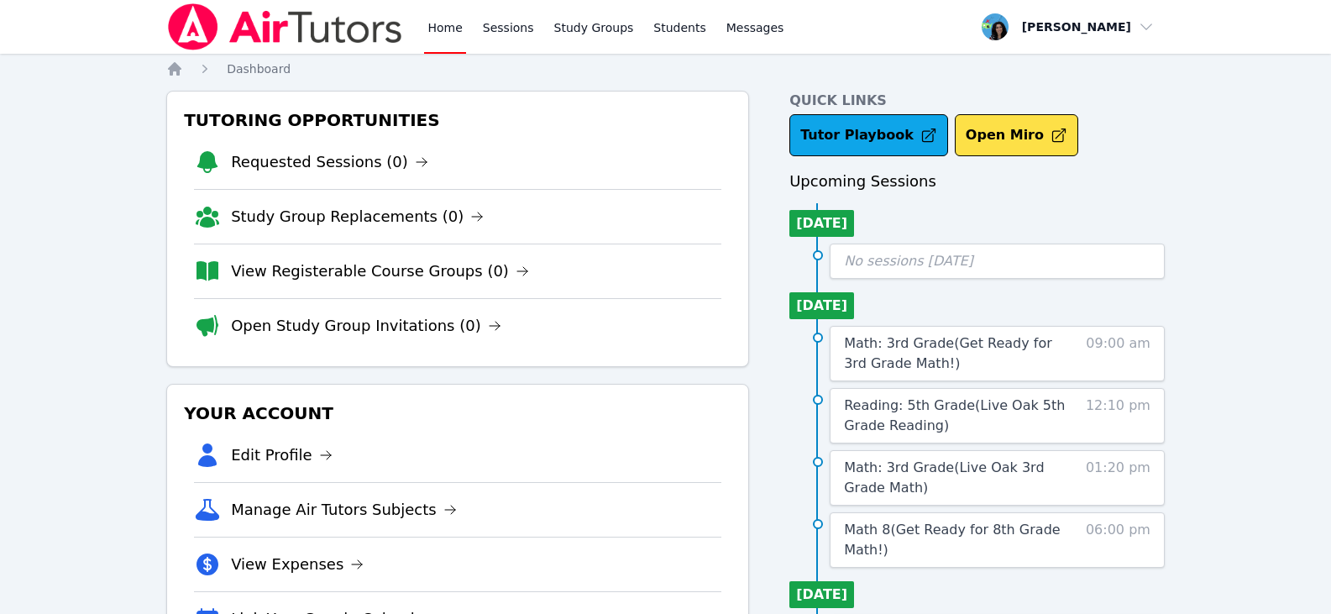
click at [152, 218] on div "Home Sessions Study Groups Students Messages Open user menu [PERSON_NAME] Open …" at bounding box center [665, 551] width 1331 height 1102
click at [501, 29] on link "Sessions" at bounding box center [509, 27] width 58 height 54
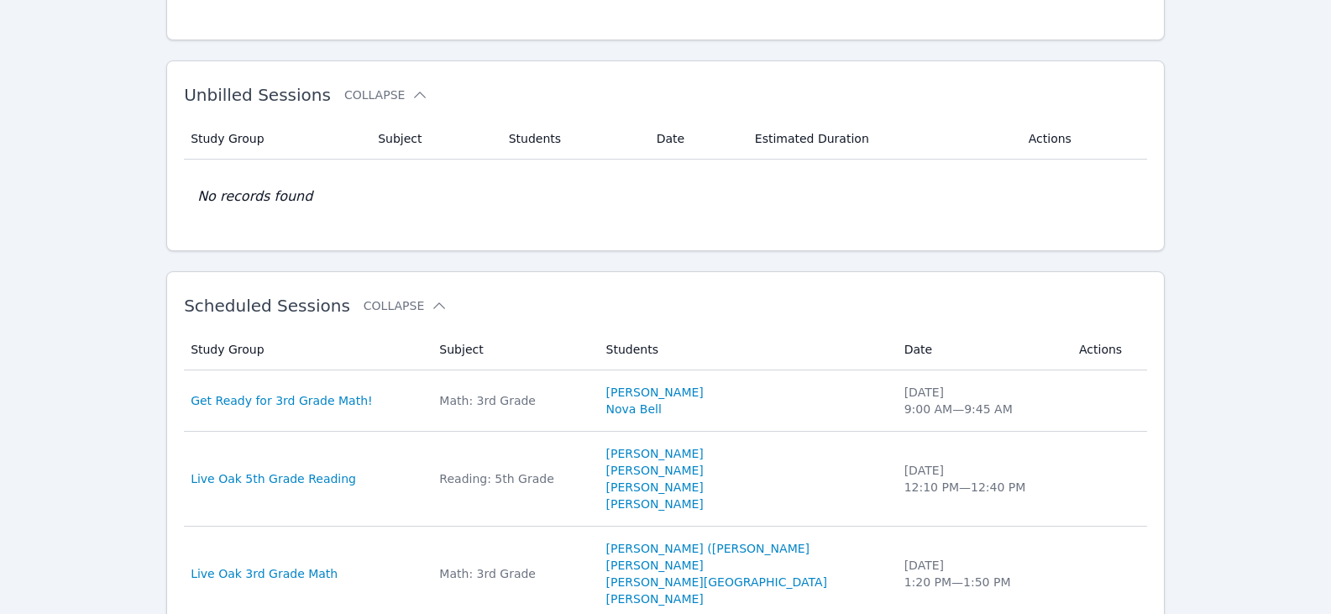
scroll to position [336, 0]
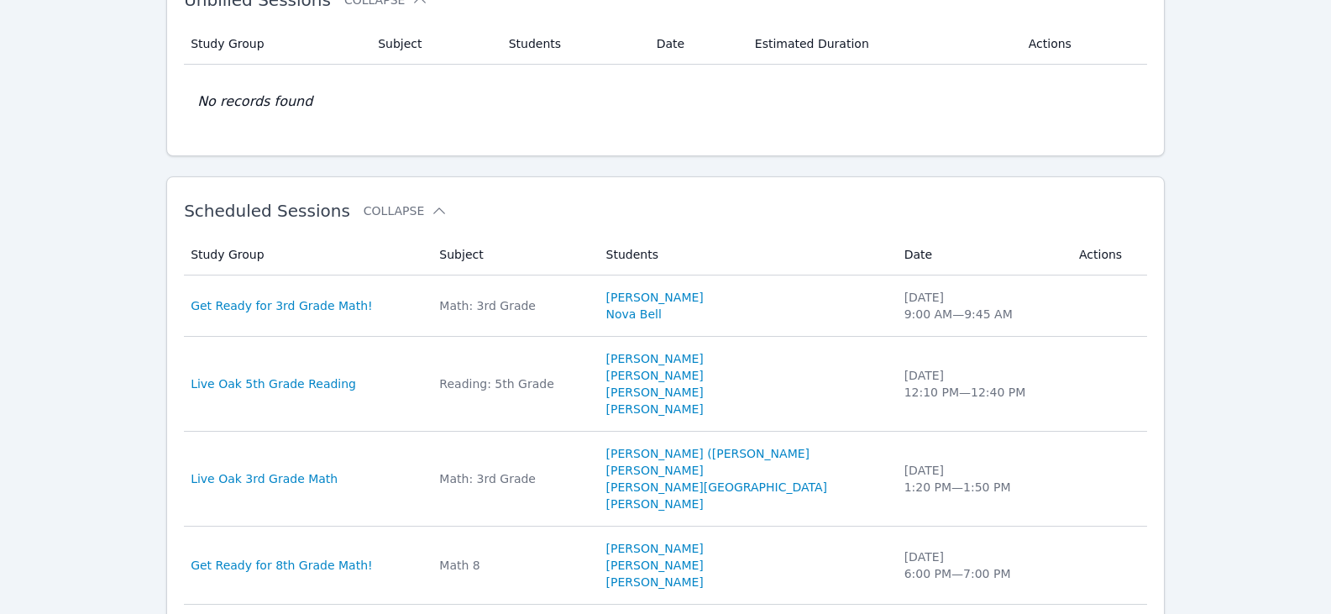
click at [157, 345] on div "Home Sessions Study Groups Students Messages Open user menu [PERSON_NAME] Open …" at bounding box center [665, 463] width 1331 height 1599
click at [148, 220] on div "Home Sessions Study Groups Students Messages Open user menu [PERSON_NAME] Open …" at bounding box center [665, 463] width 1331 height 1599
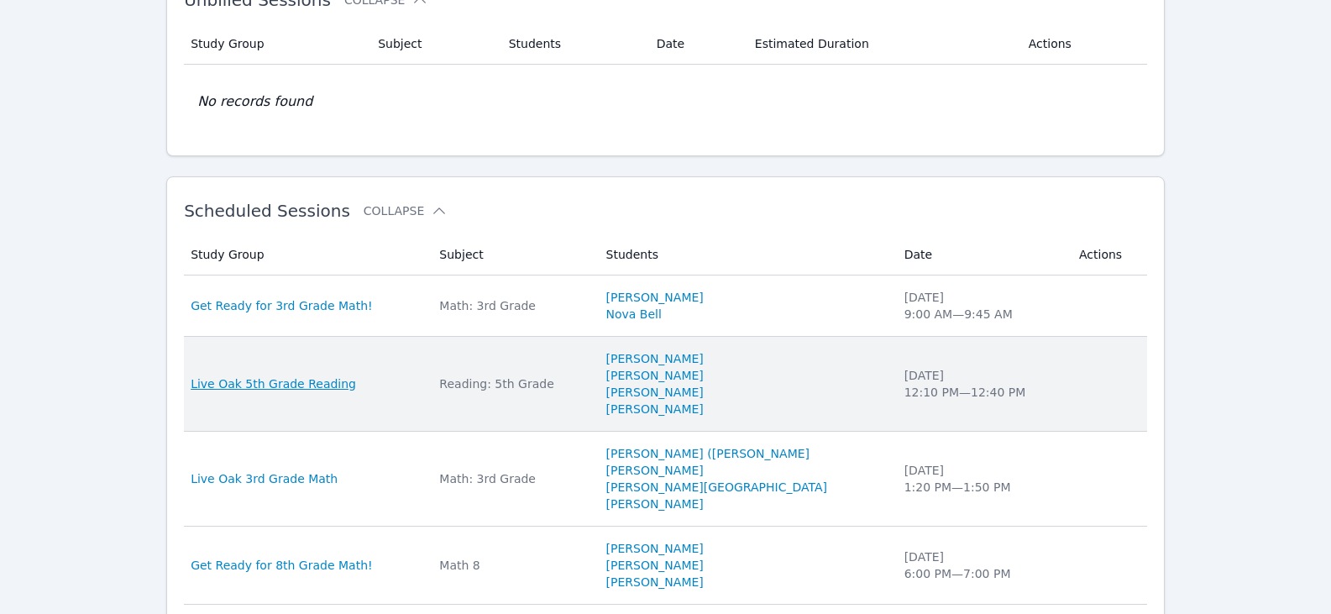
click at [317, 385] on span "Live Oak 5th Grade Reading" at bounding box center [273, 383] width 165 height 17
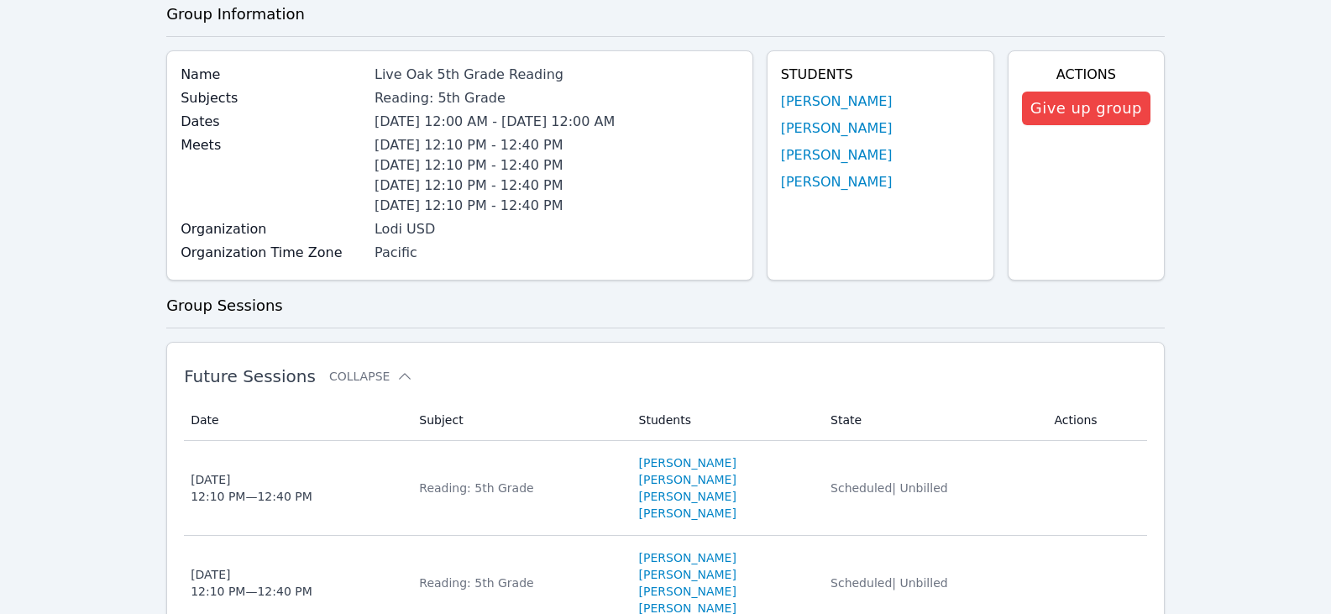
scroll to position [252, 0]
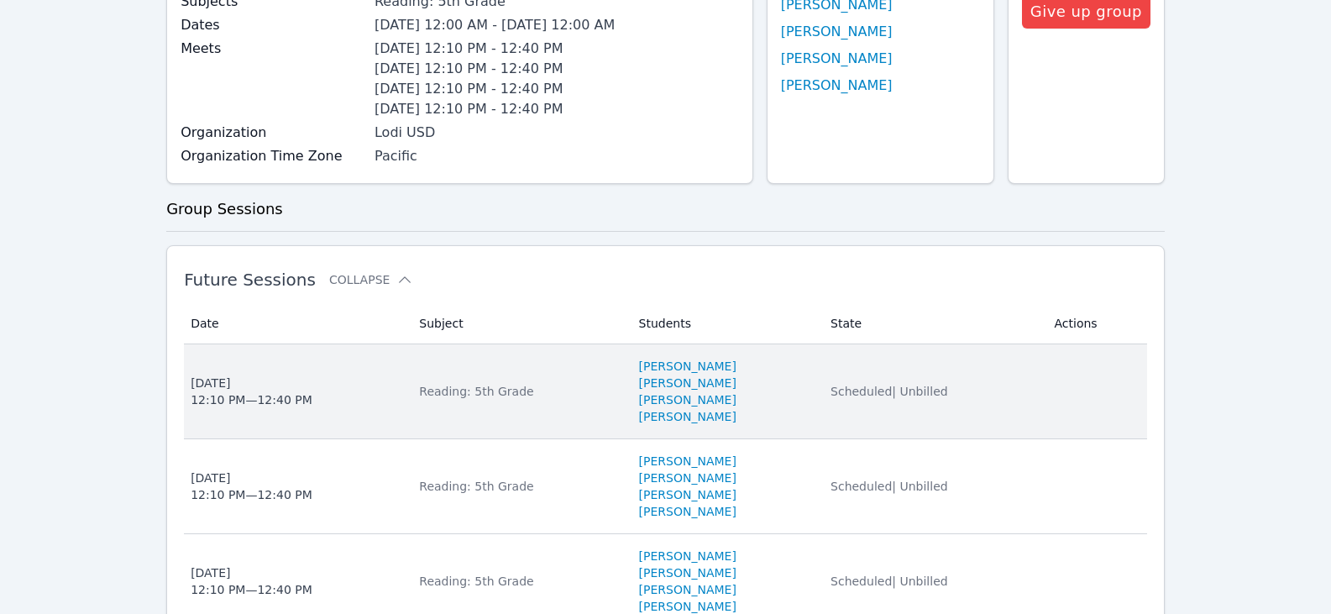
click at [446, 393] on div "Reading: 5th Grade" at bounding box center [518, 391] width 199 height 17
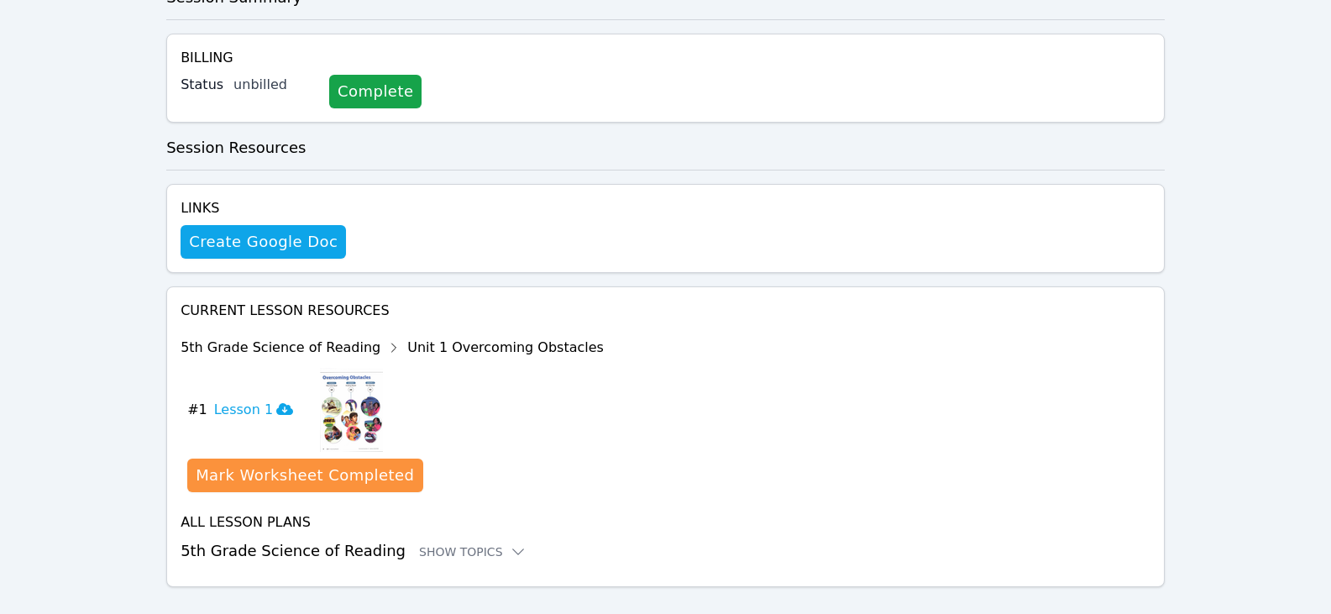
scroll to position [363, 0]
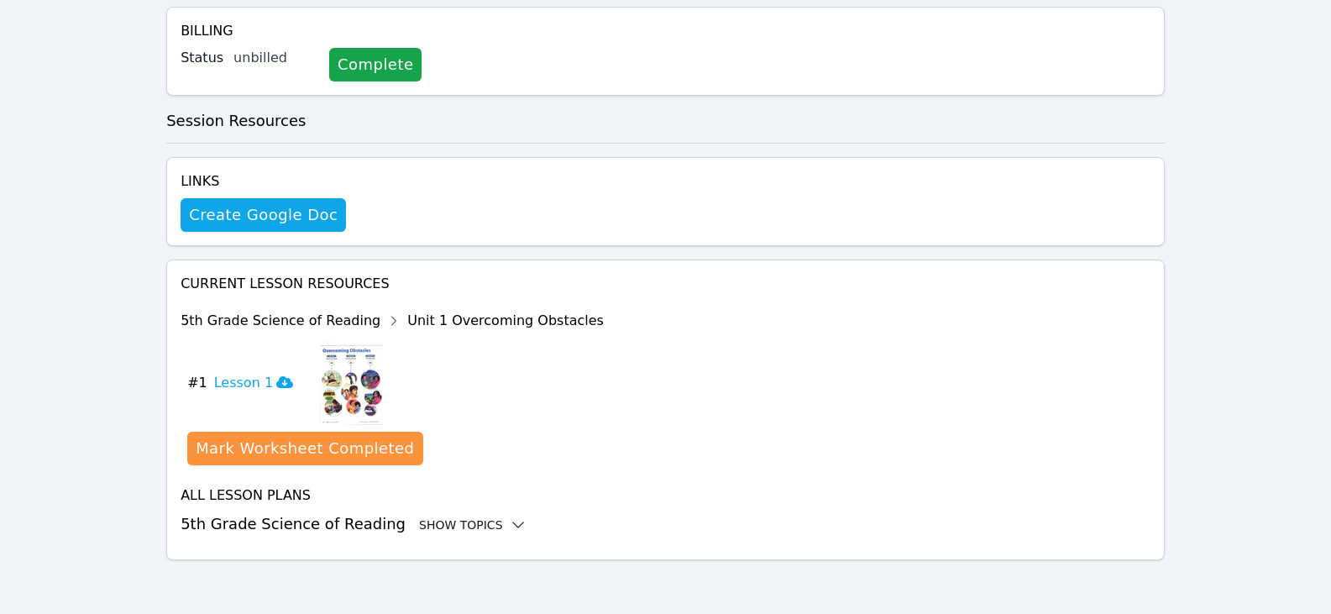
click at [510, 527] on icon at bounding box center [518, 525] width 17 height 17
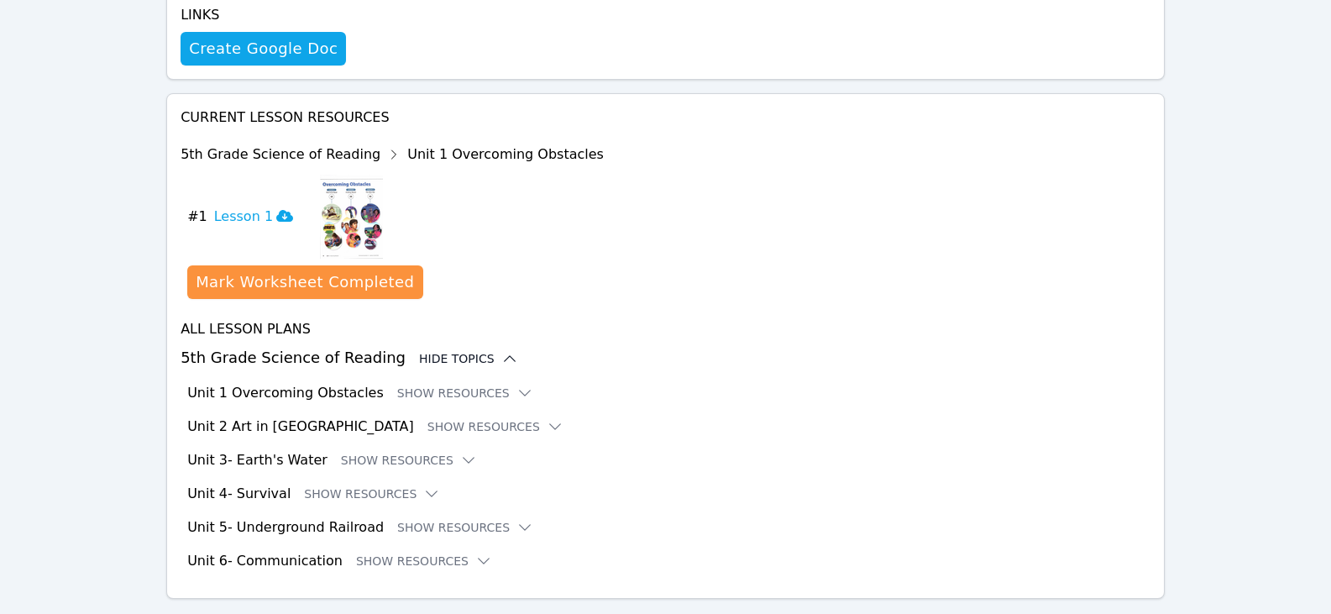
scroll to position [531, 0]
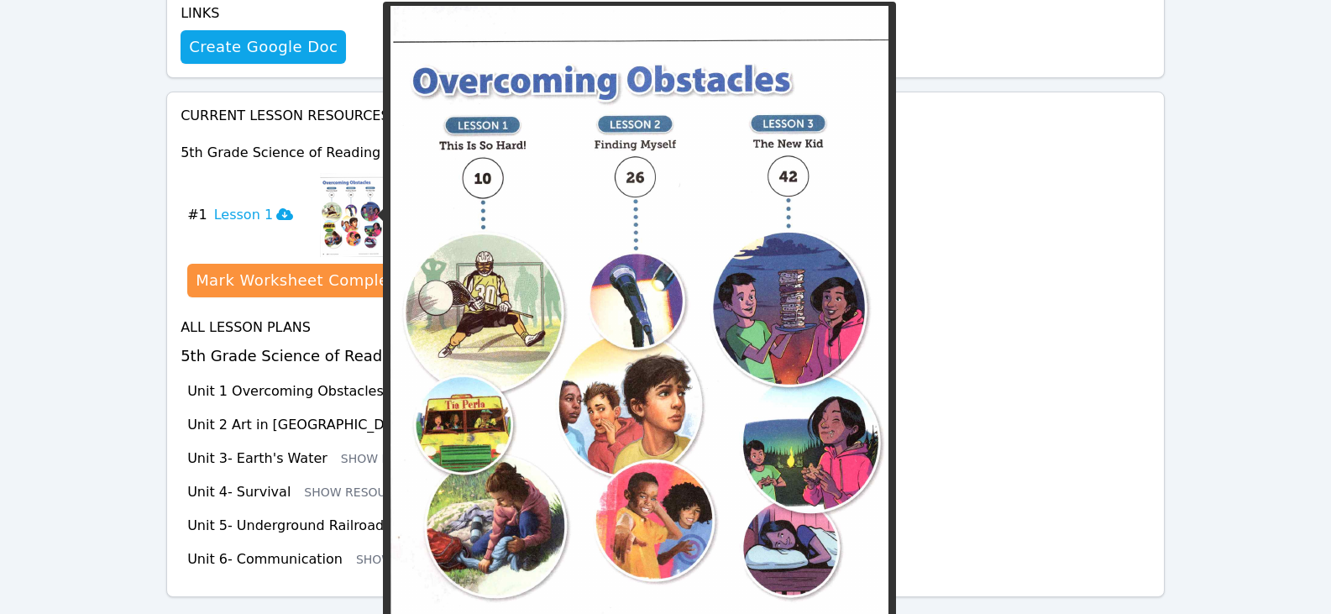
click at [322, 213] on img at bounding box center [351, 215] width 63 height 84
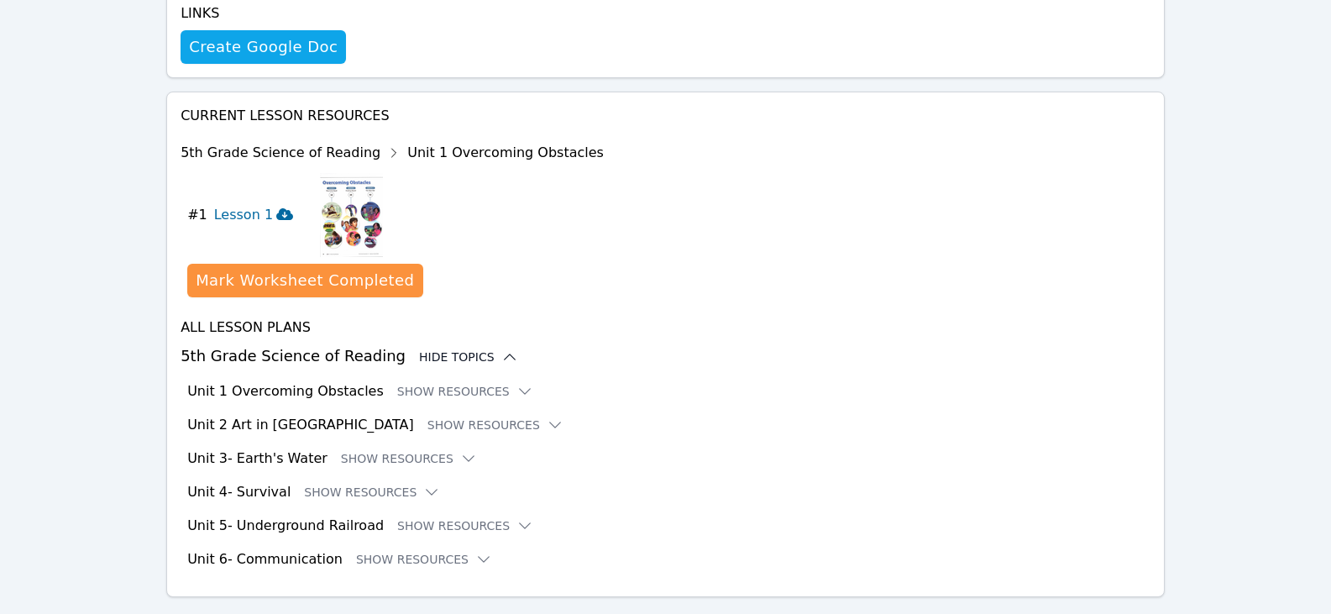
click at [242, 215] on h3 "Lesson 1" at bounding box center [253, 215] width 79 height 20
click at [348, 198] on img at bounding box center [351, 215] width 63 height 84
click at [517, 390] on icon at bounding box center [525, 391] width 17 height 17
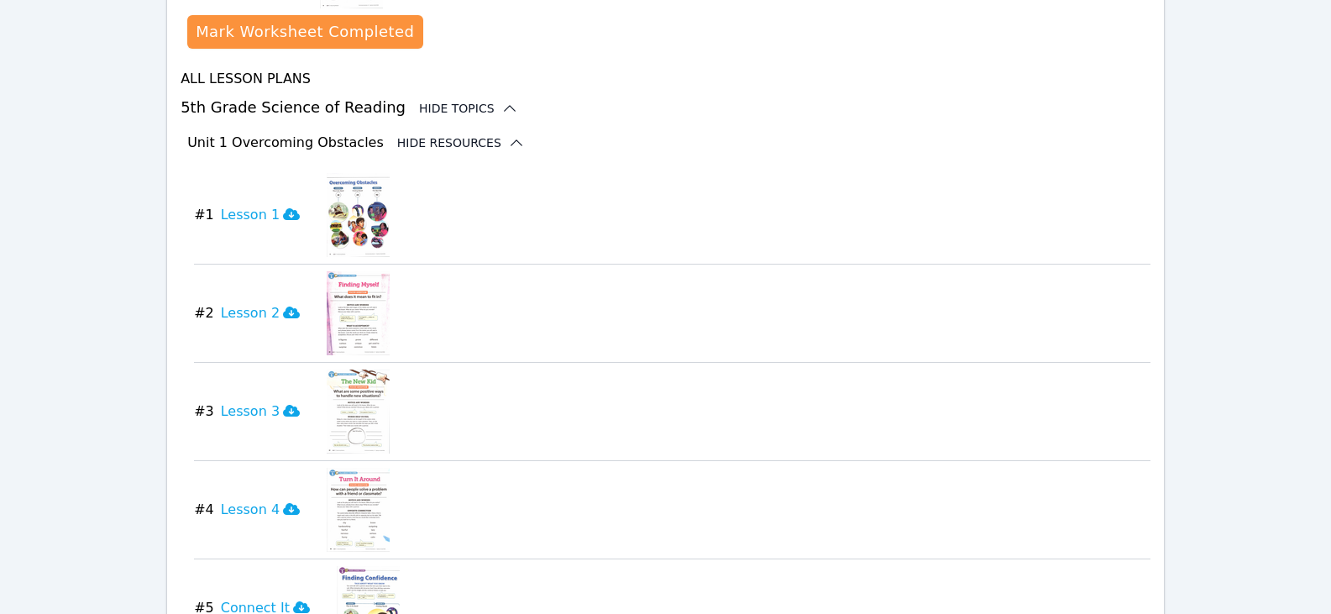
scroll to position [783, 0]
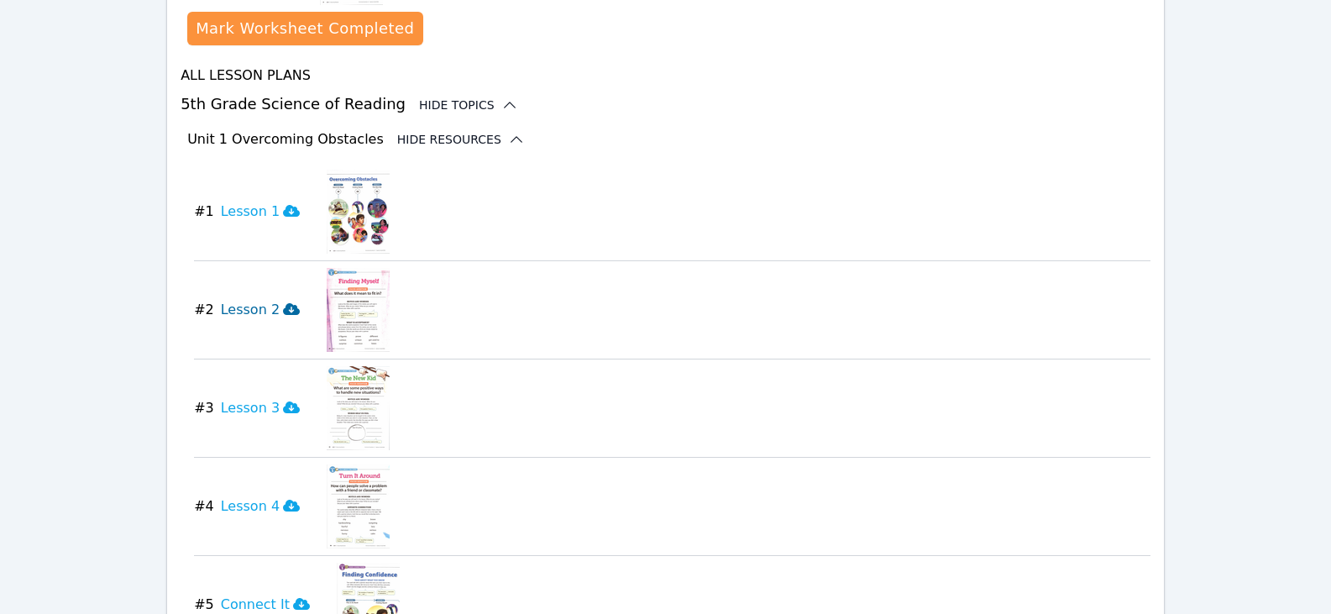
click at [283, 315] on icon at bounding box center [291, 309] width 17 height 12
click at [1231, 144] on div "Home Sessions Study Groups Students Messages Open user menu [PERSON_NAME] Open …" at bounding box center [665, 109] width 1331 height 1784
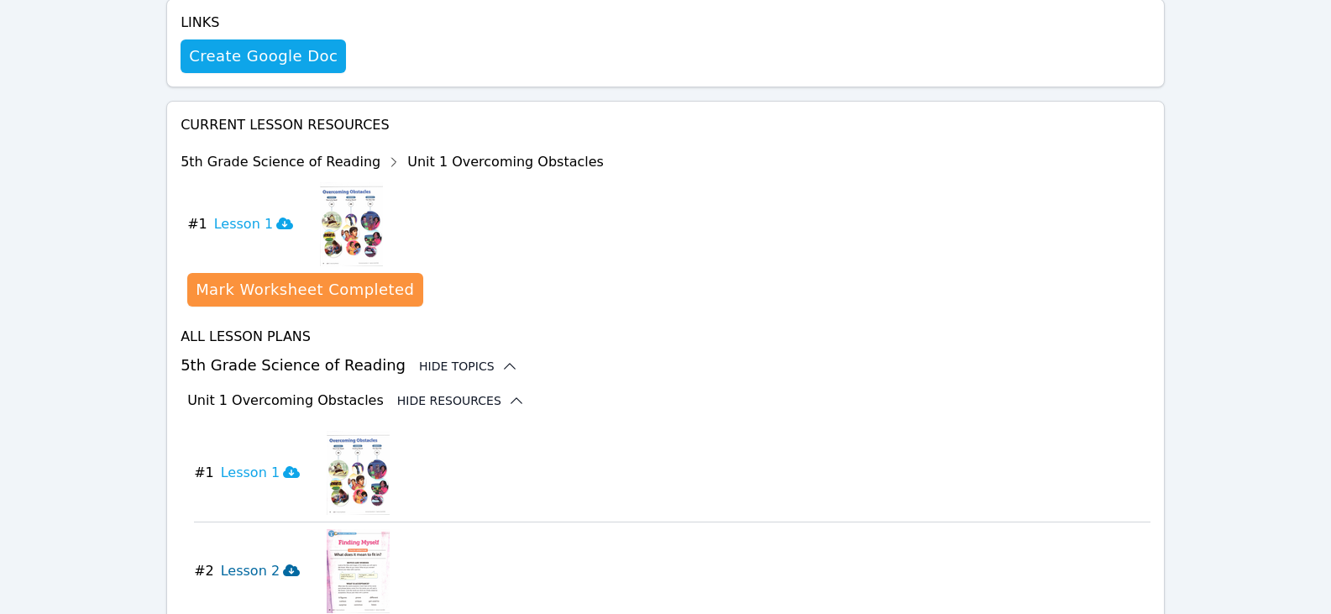
scroll to position [498, 0]
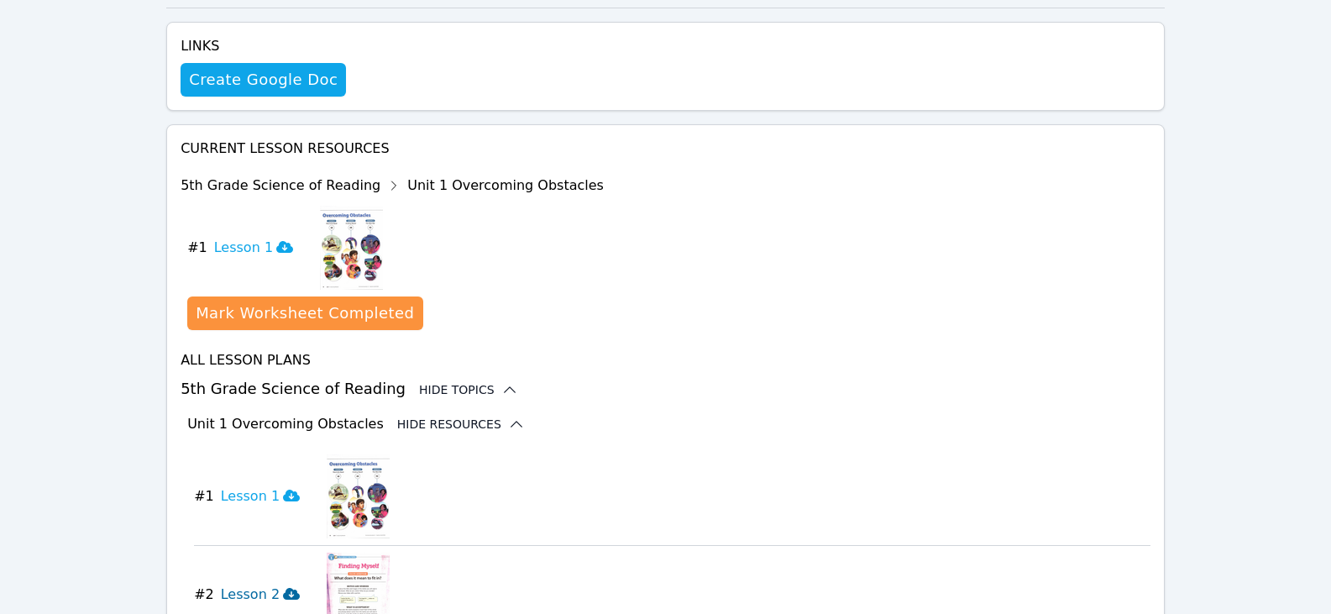
click at [459, 422] on button "Hide Resources" at bounding box center [461, 424] width 128 height 17
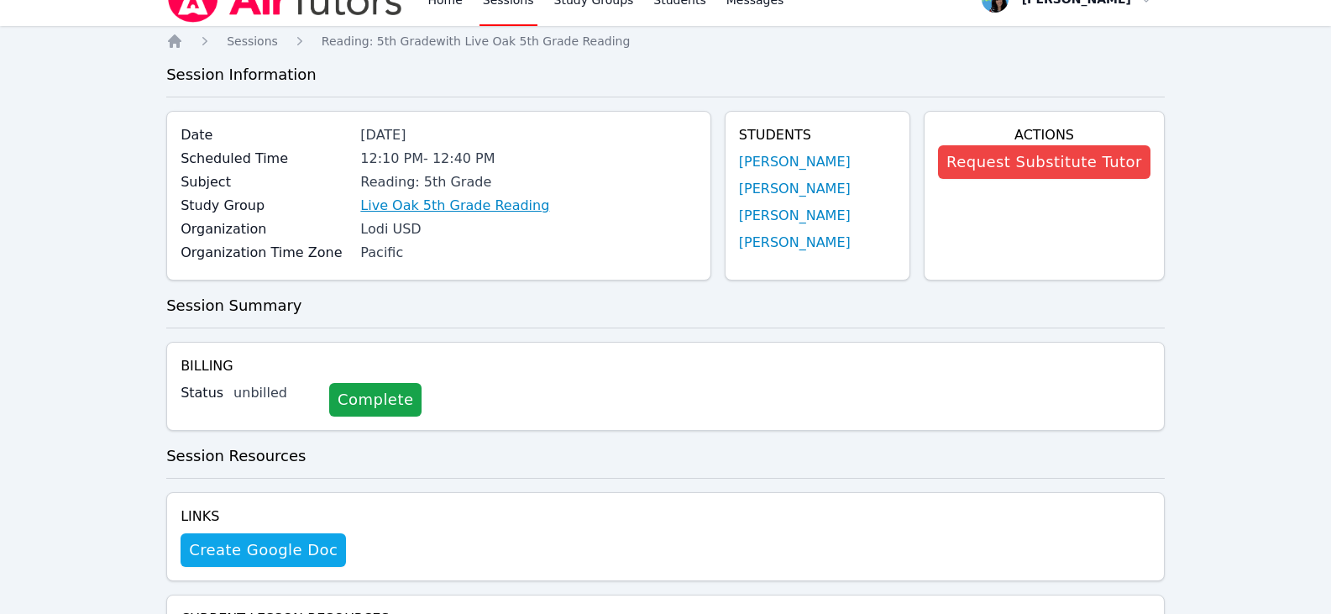
scroll to position [0, 0]
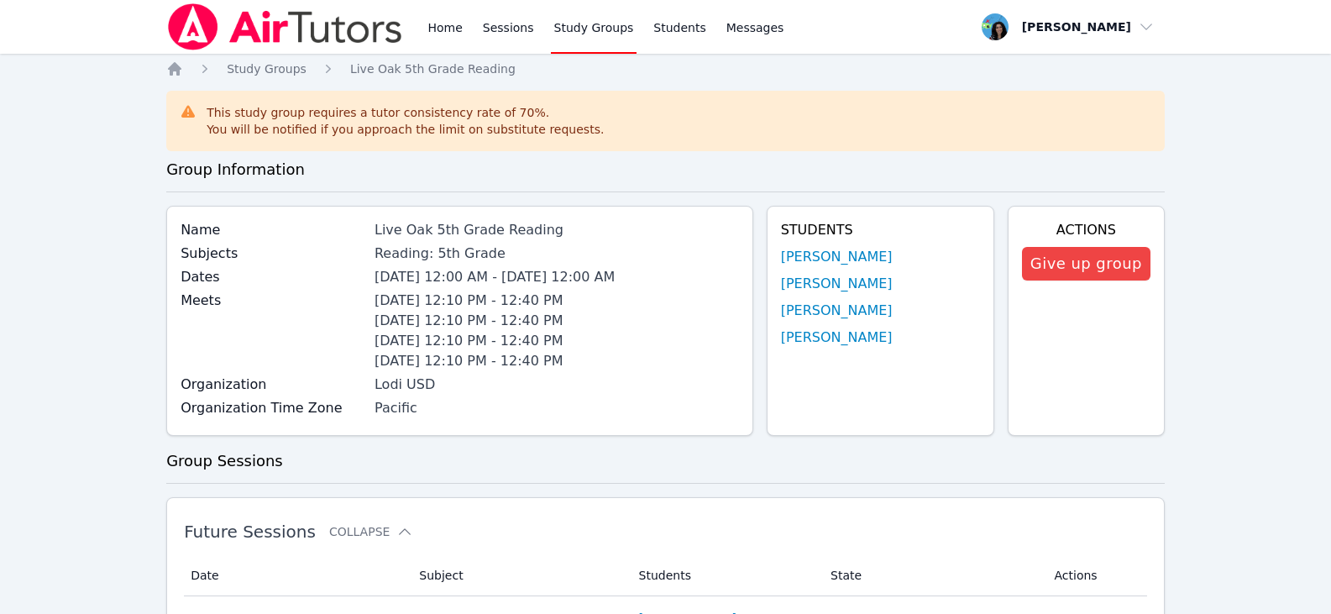
scroll to position [252, 0]
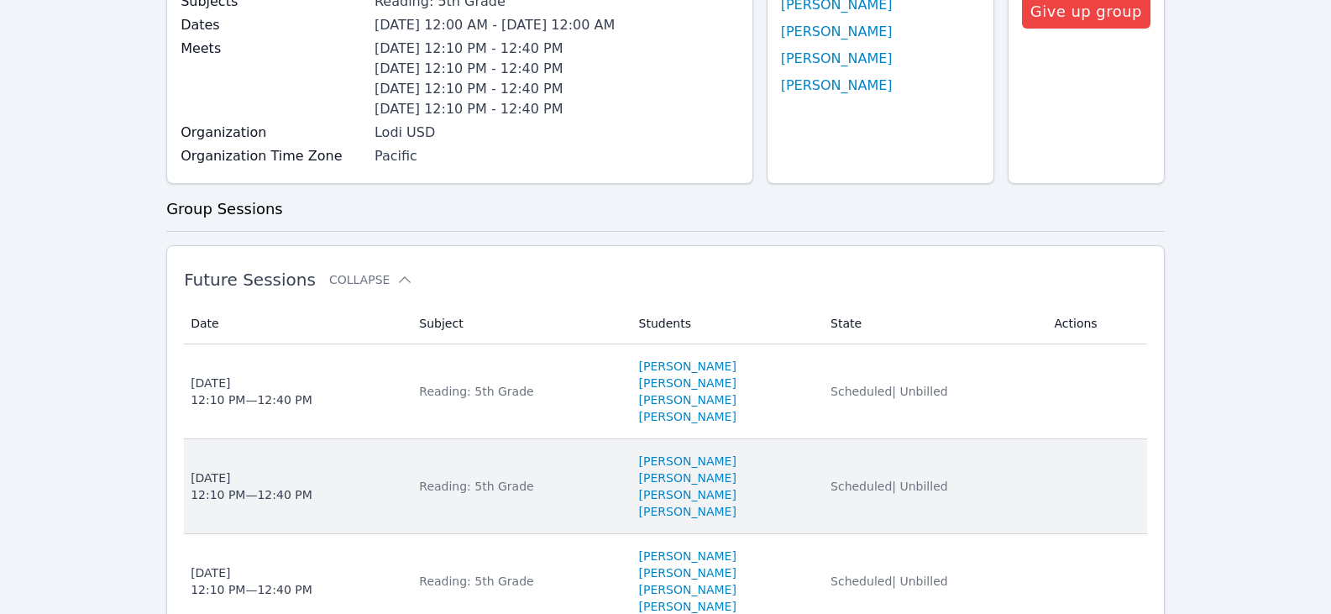
click at [475, 494] on div "Reading: 5th Grade" at bounding box center [518, 486] width 199 height 17
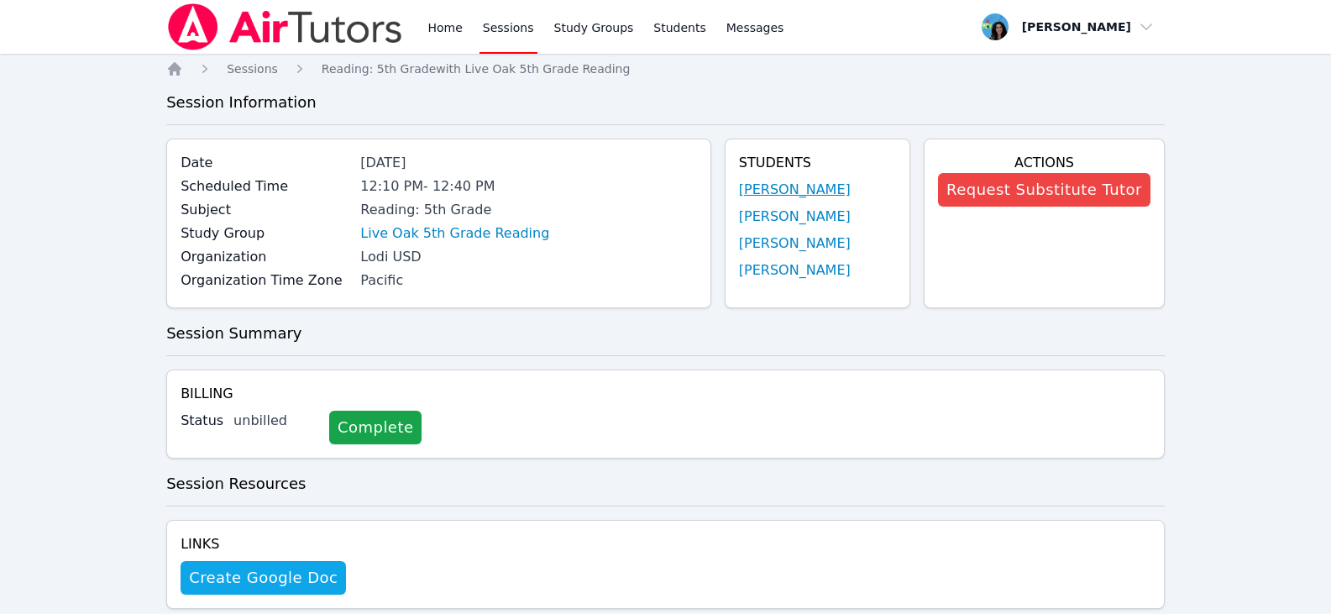
click at [835, 186] on link "[PERSON_NAME]" at bounding box center [795, 190] width 112 height 20
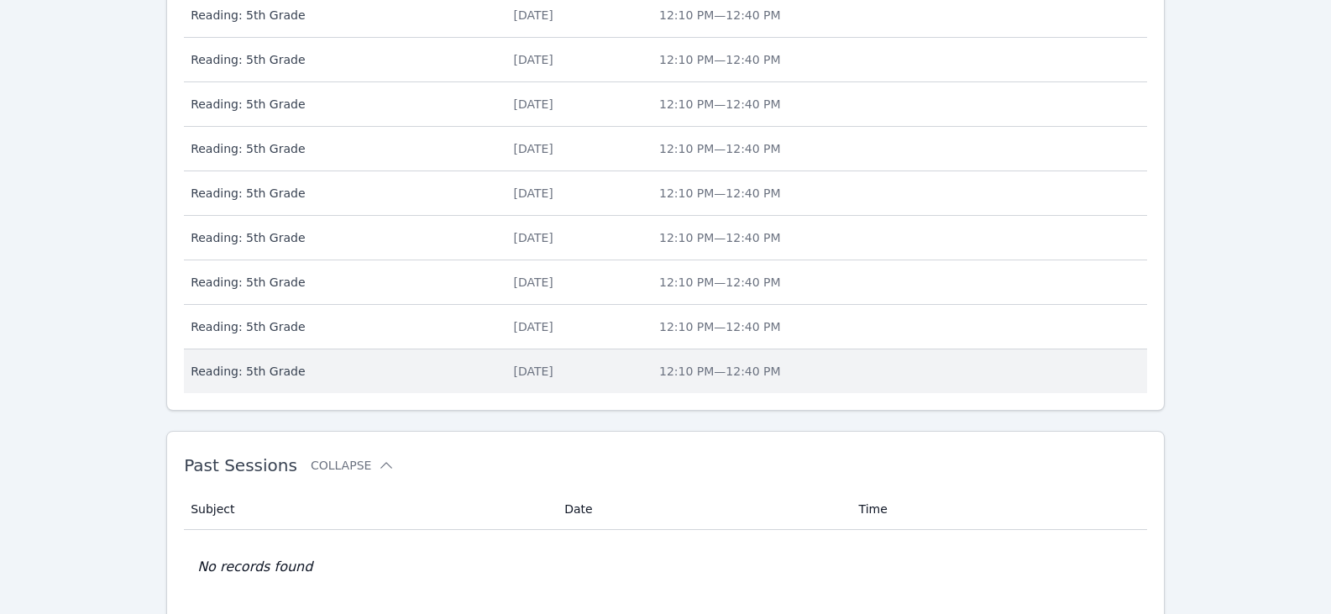
scroll to position [420, 0]
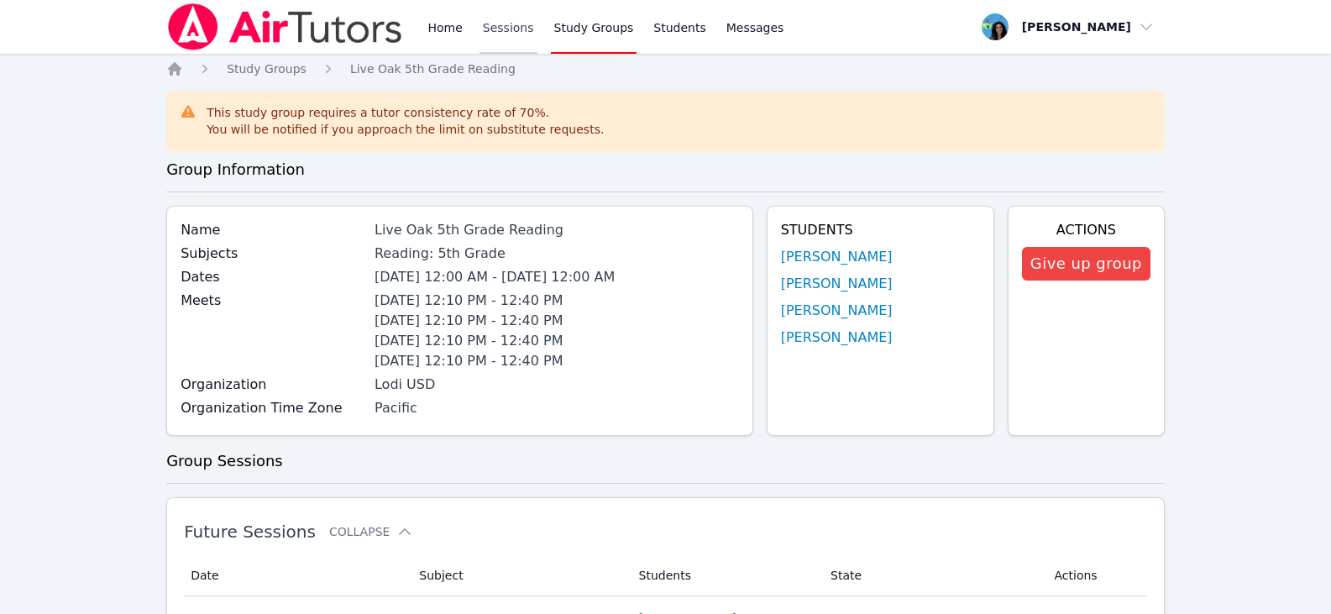
click at [488, 30] on link "Sessions" at bounding box center [509, 27] width 58 height 54
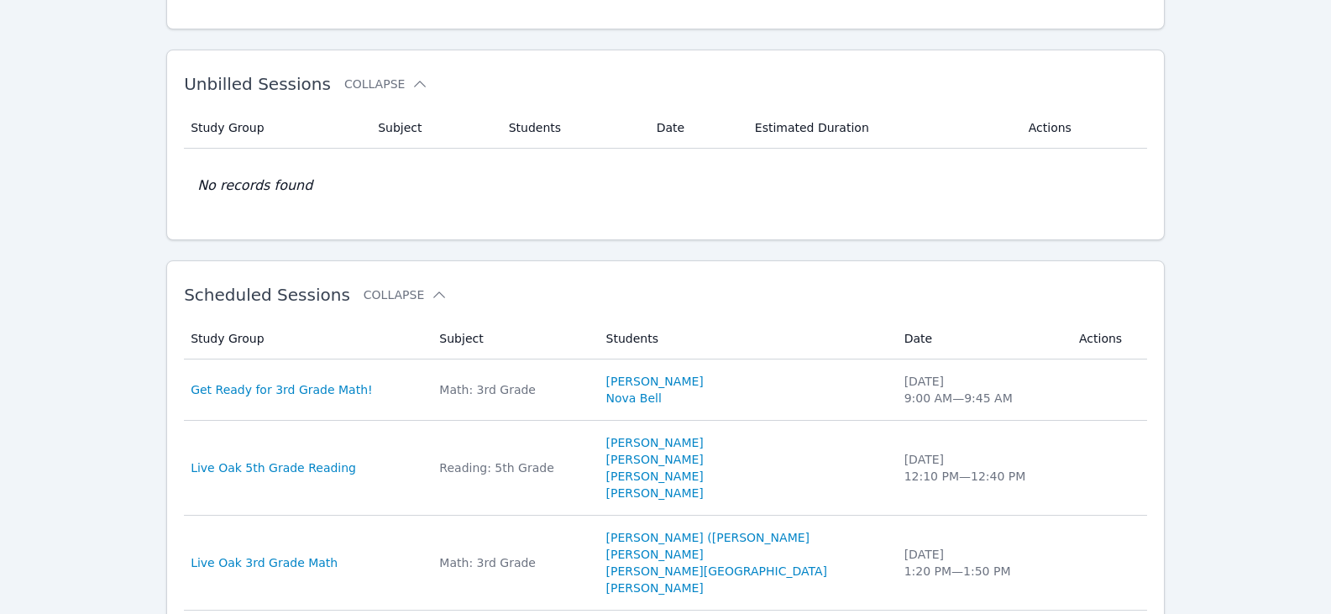
scroll to position [336, 0]
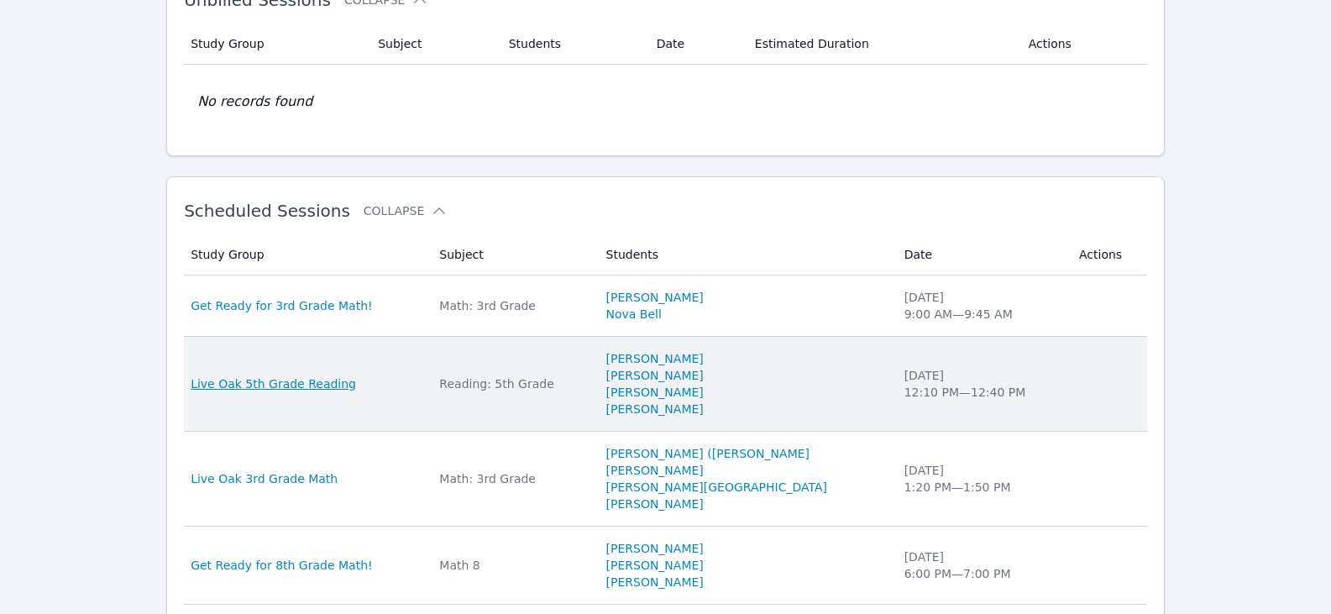
click at [274, 386] on span "Live Oak 5th Grade Reading" at bounding box center [273, 383] width 165 height 17
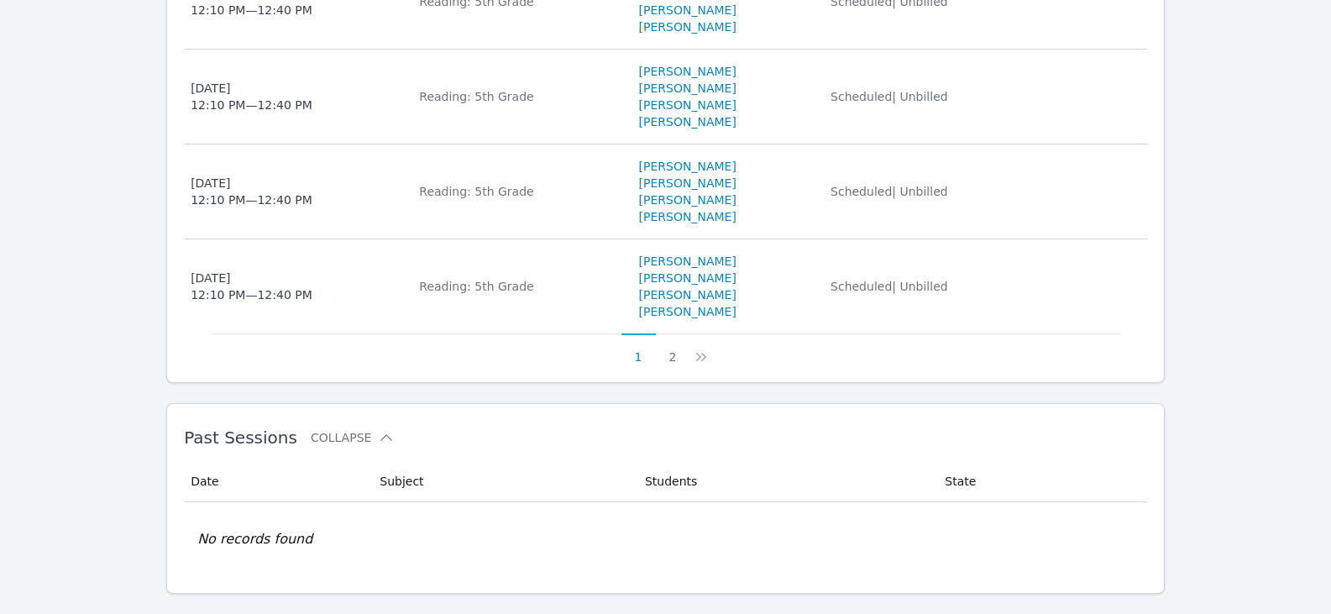
scroll to position [1245, 0]
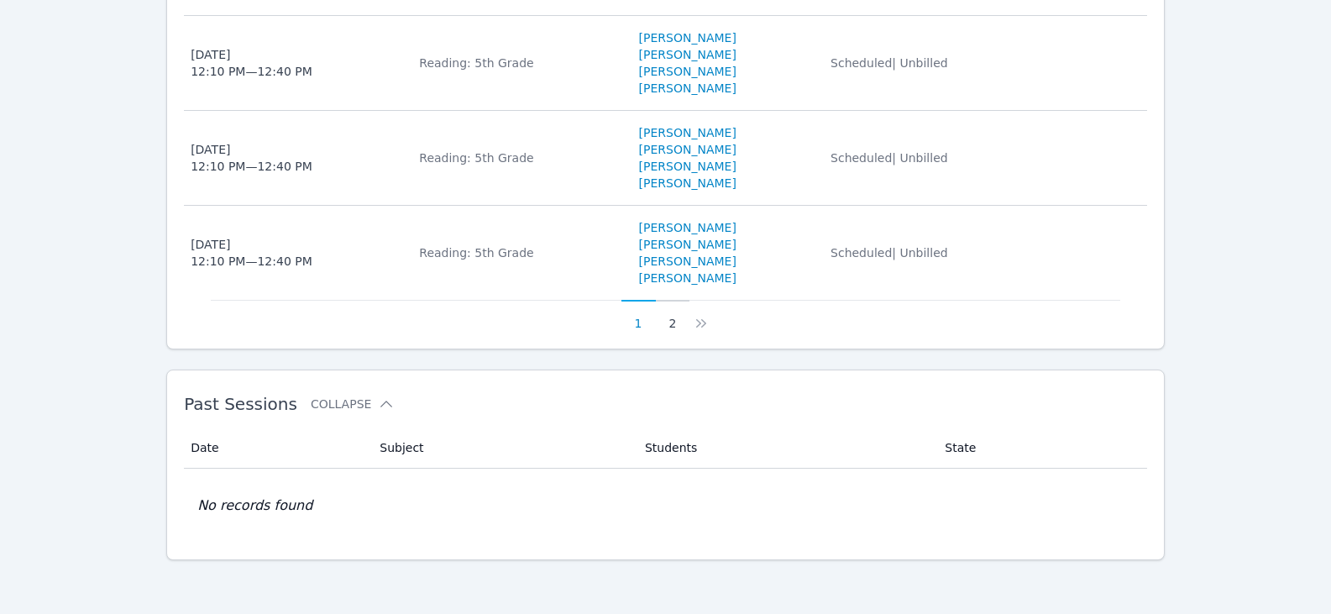
click at [677, 323] on button "2" at bounding box center [673, 316] width 34 height 32
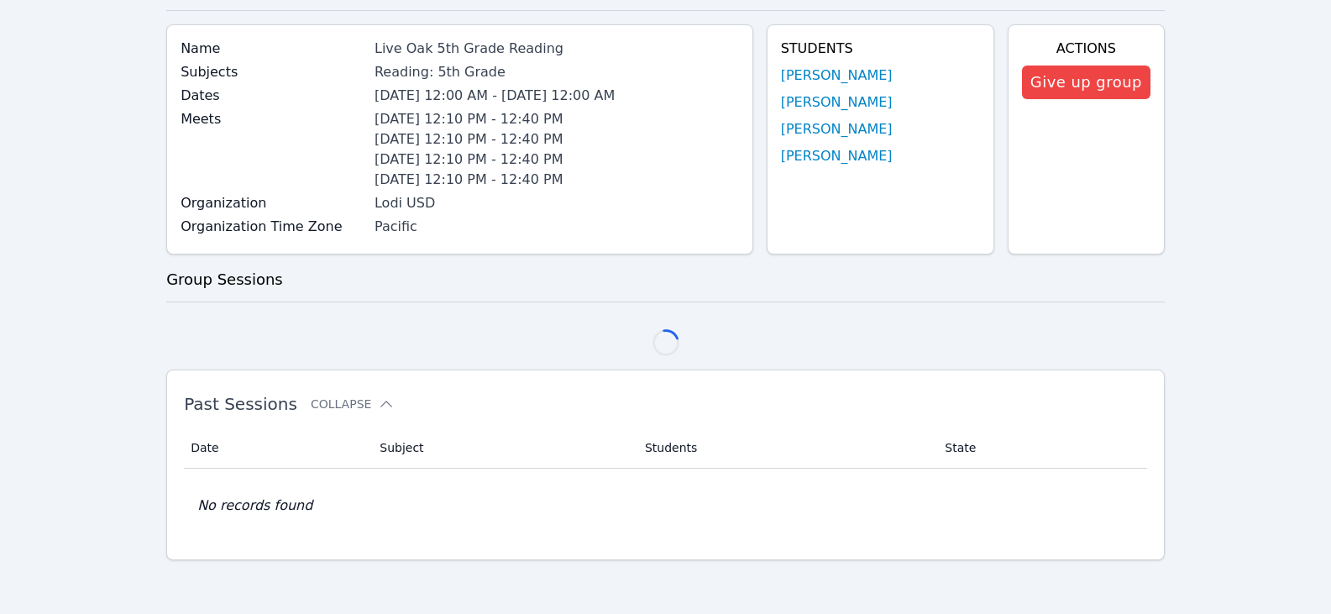
scroll to position [1150, 0]
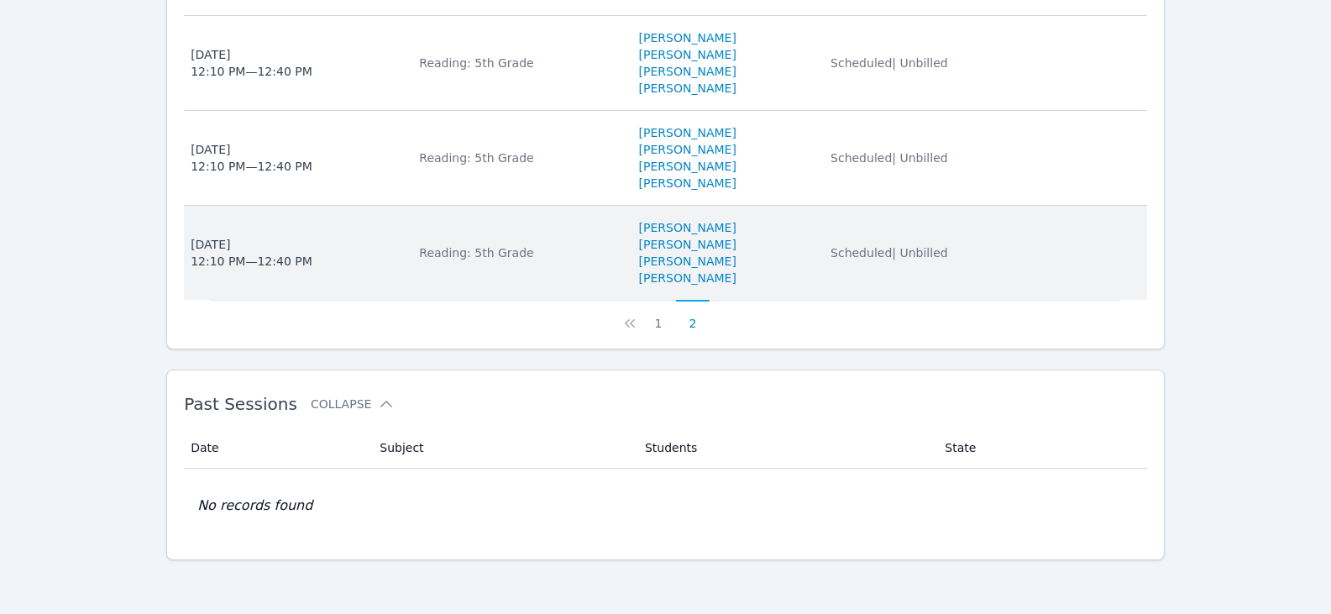
click at [231, 244] on div "[DATE] 12:10 PM — 12:40 PM" at bounding box center [252, 253] width 122 height 34
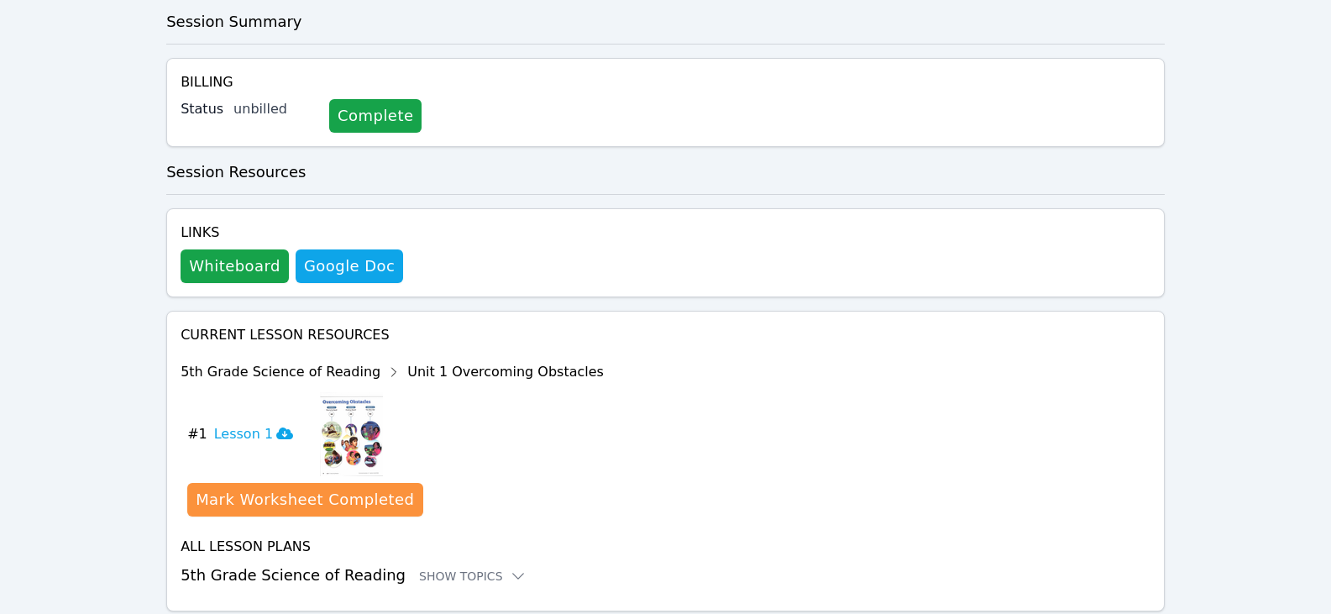
scroll to position [336, 0]
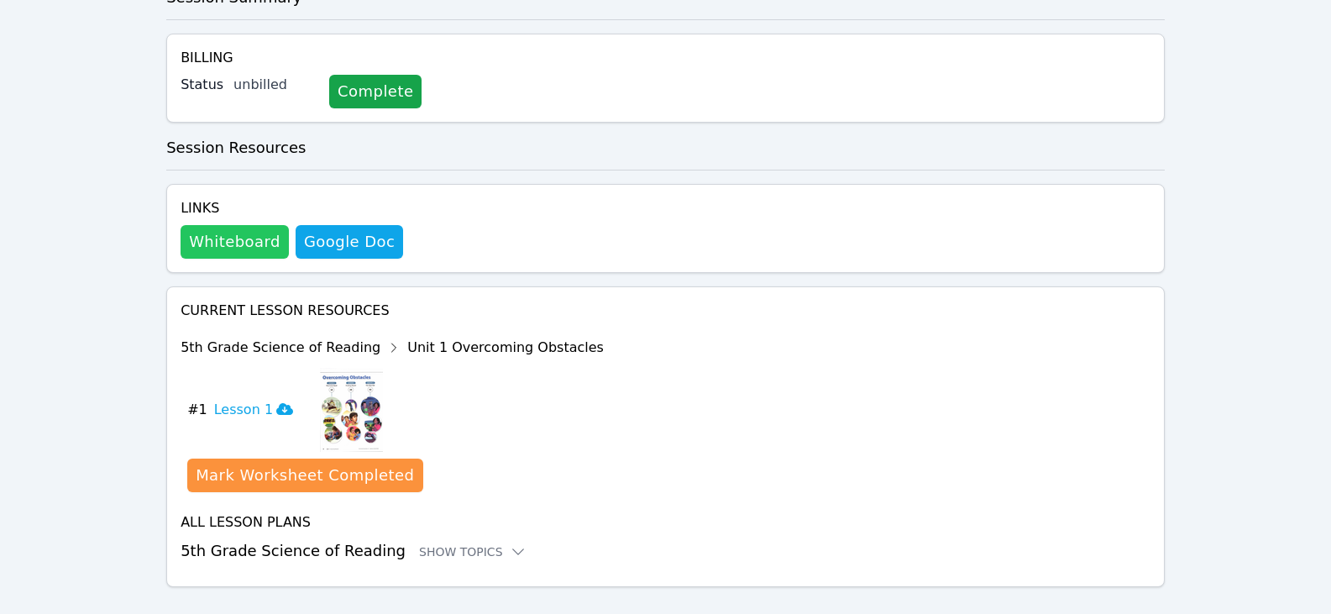
click at [240, 239] on button "Whiteboard" at bounding box center [235, 242] width 108 height 34
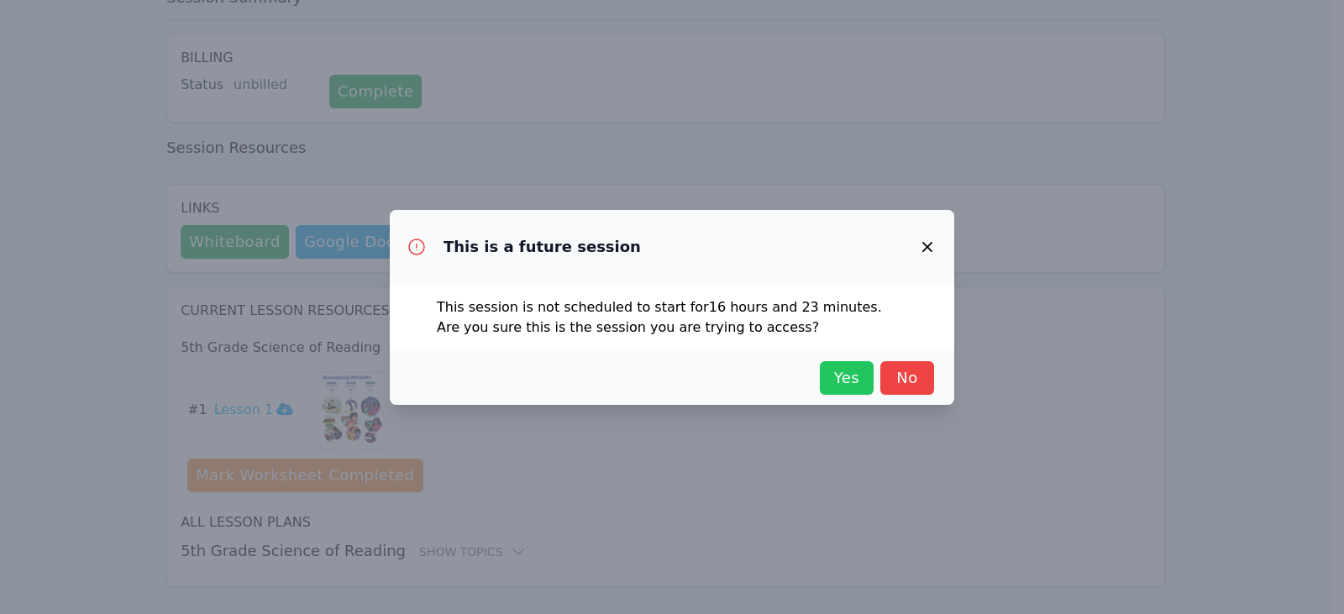
click at [845, 385] on span "Yes" at bounding box center [846, 378] width 37 height 24
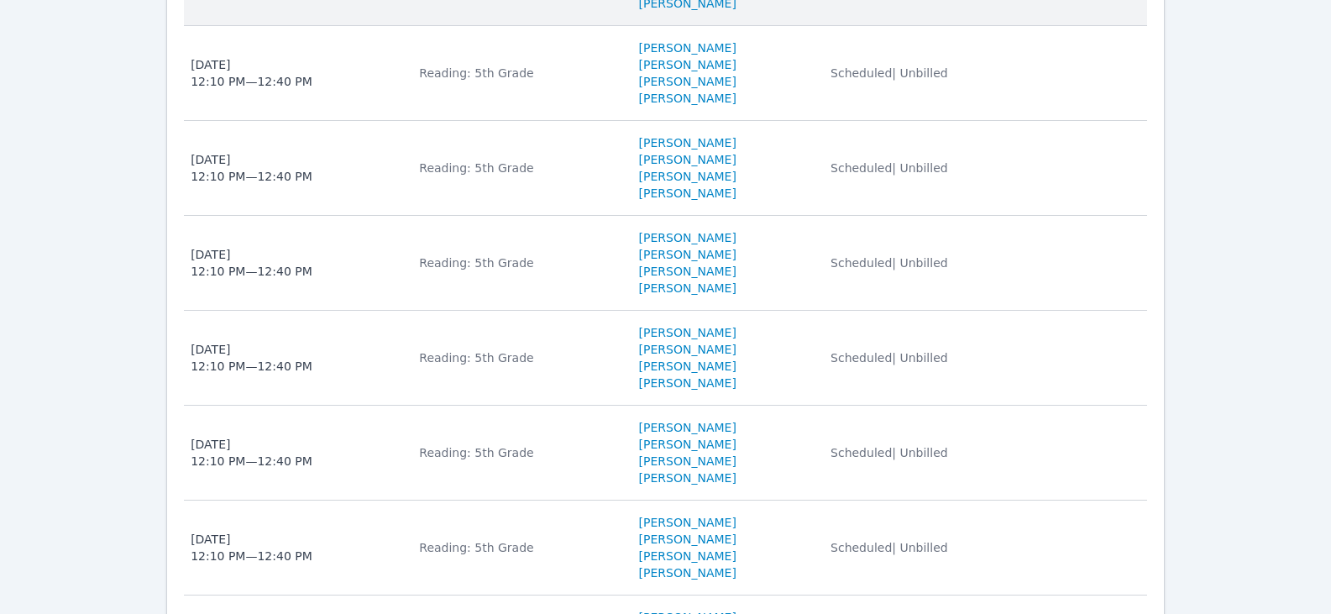
scroll to position [478, 0]
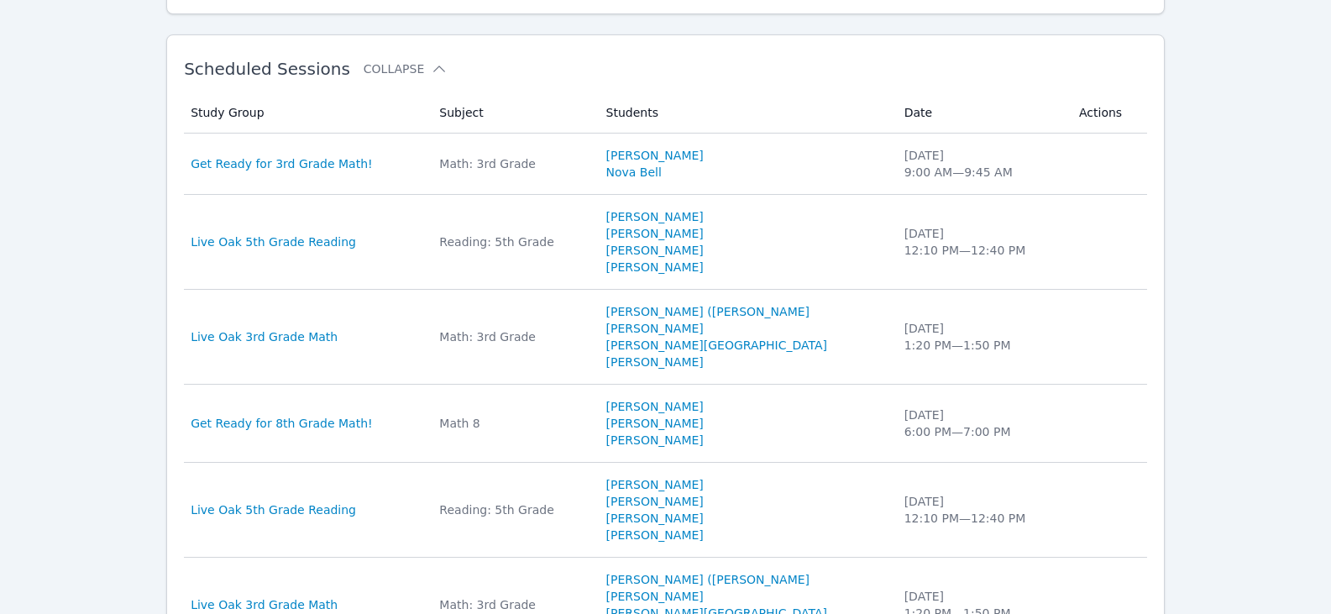
scroll to position [336, 0]
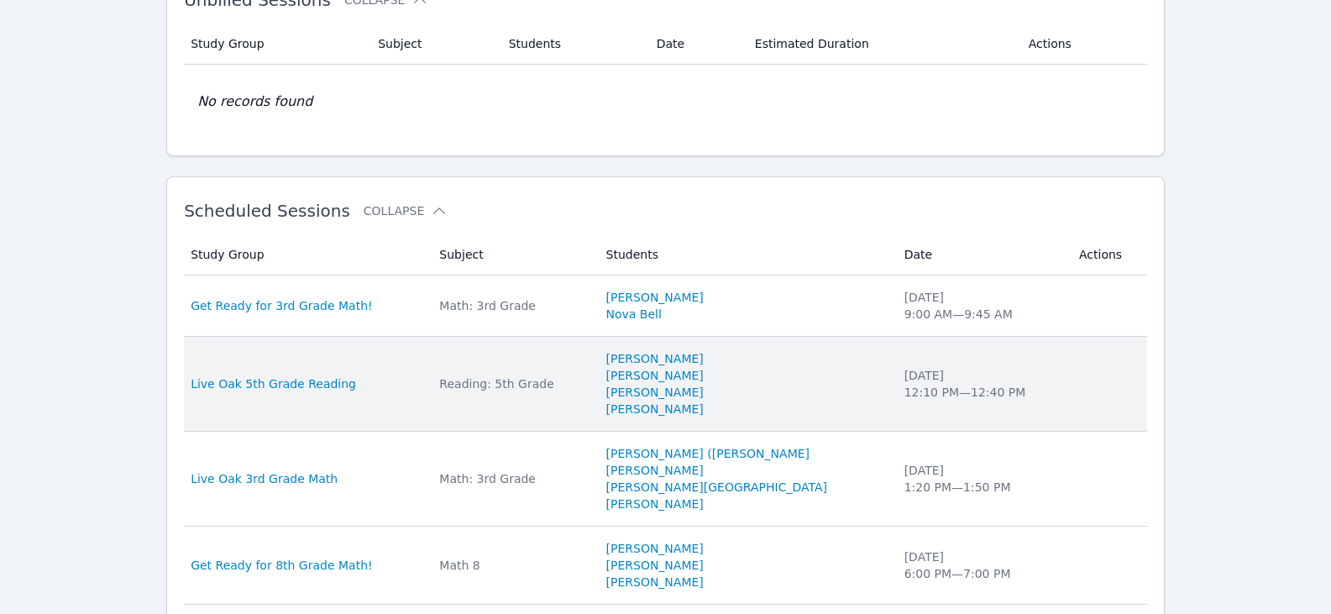
click at [535, 385] on div "Reading: 5th Grade" at bounding box center [512, 383] width 146 height 17
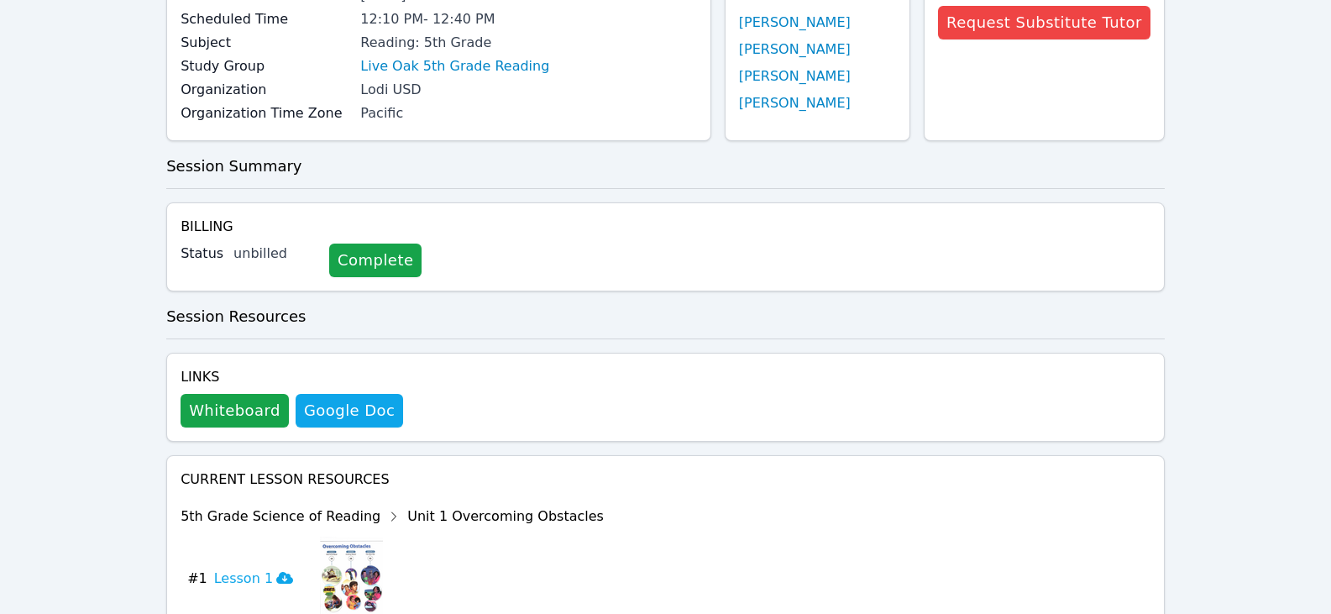
scroll to position [168, 0]
click at [220, 419] on button "Whiteboard" at bounding box center [235, 410] width 108 height 34
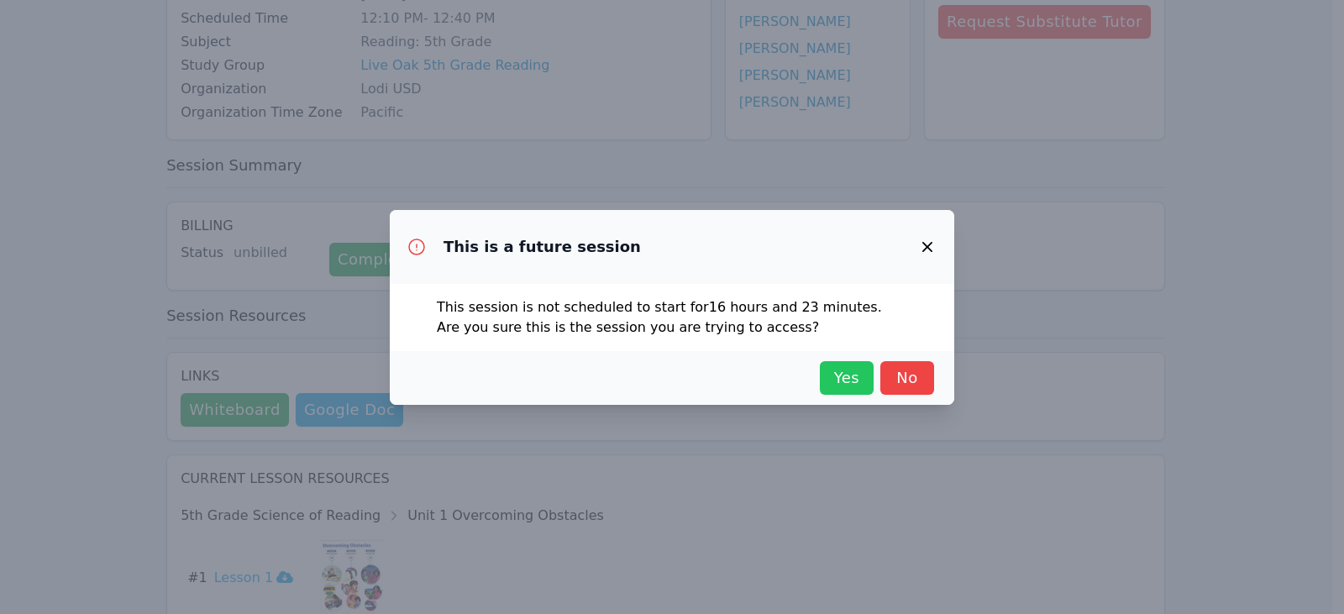
click at [855, 382] on span "Yes" at bounding box center [846, 378] width 37 height 24
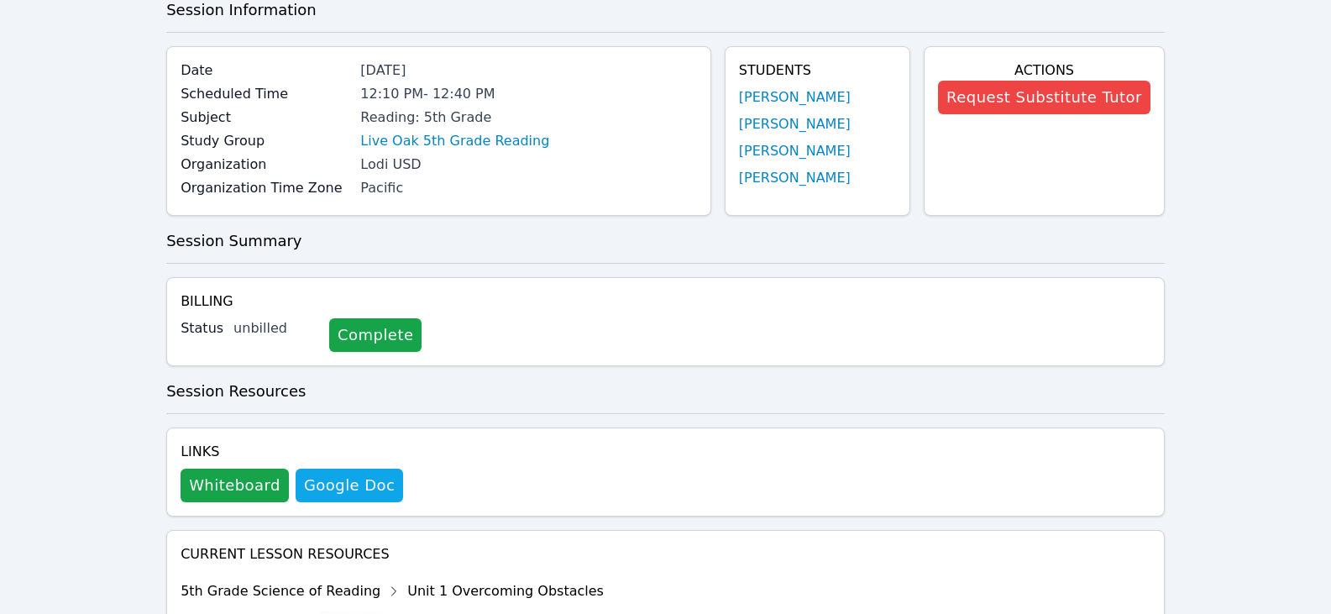
scroll to position [0, 0]
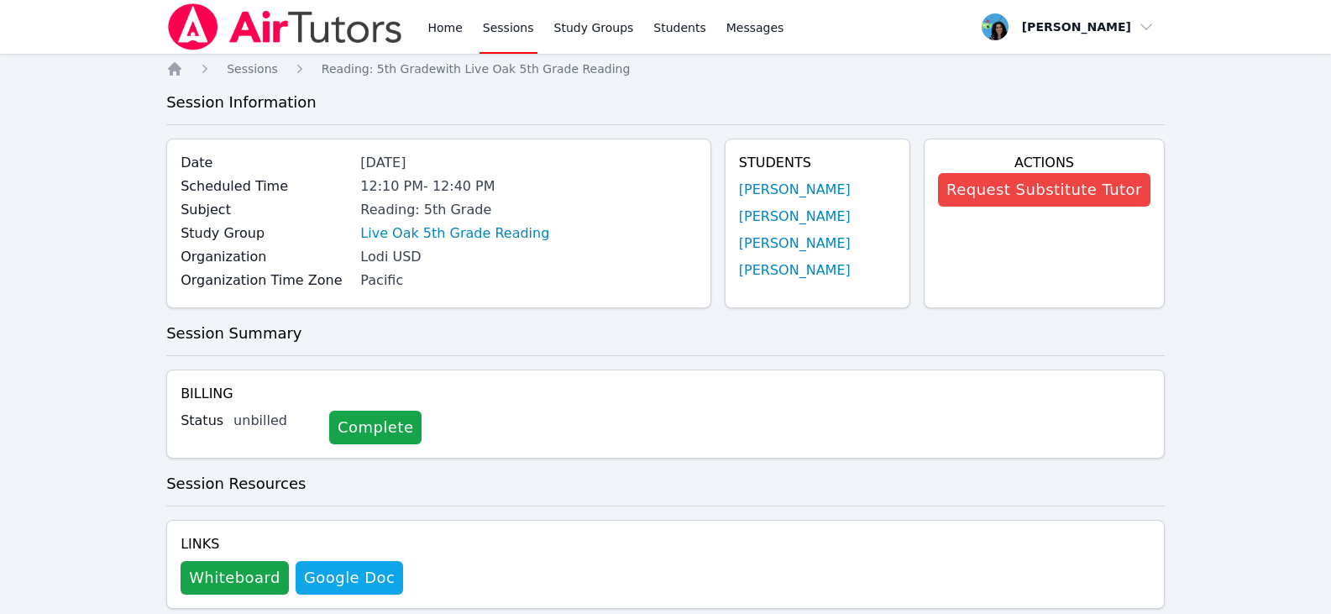
click at [503, 29] on link "Sessions" at bounding box center [509, 27] width 58 height 54
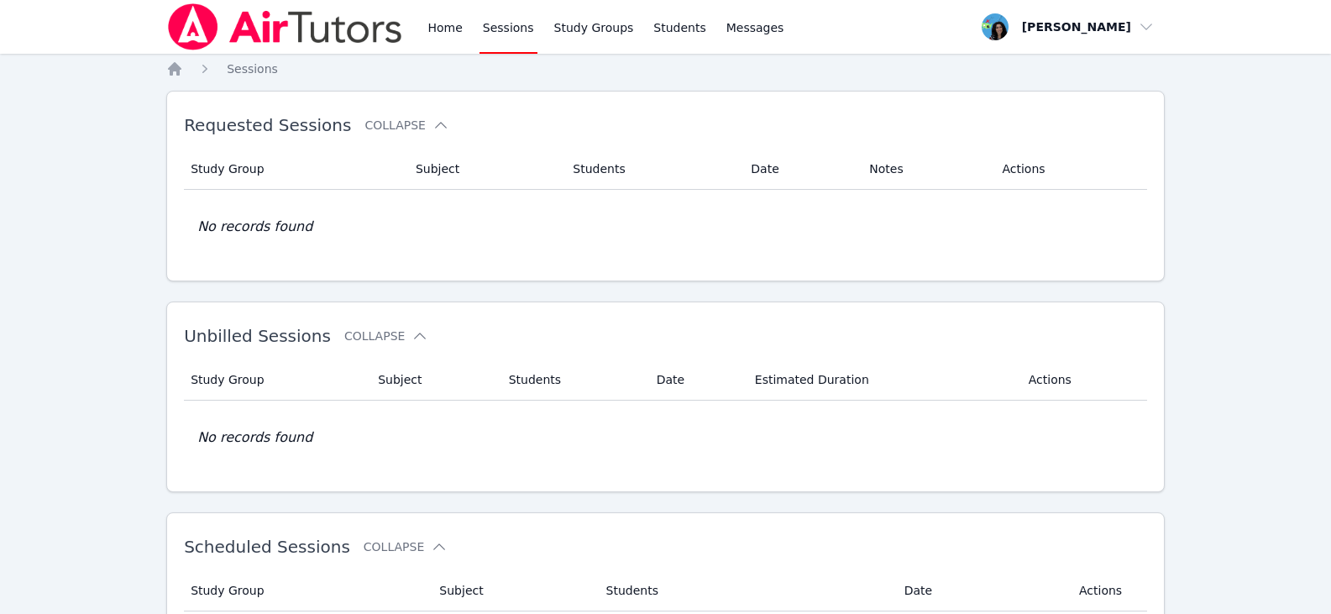
click at [481, 25] on link "Sessions" at bounding box center [509, 27] width 58 height 54
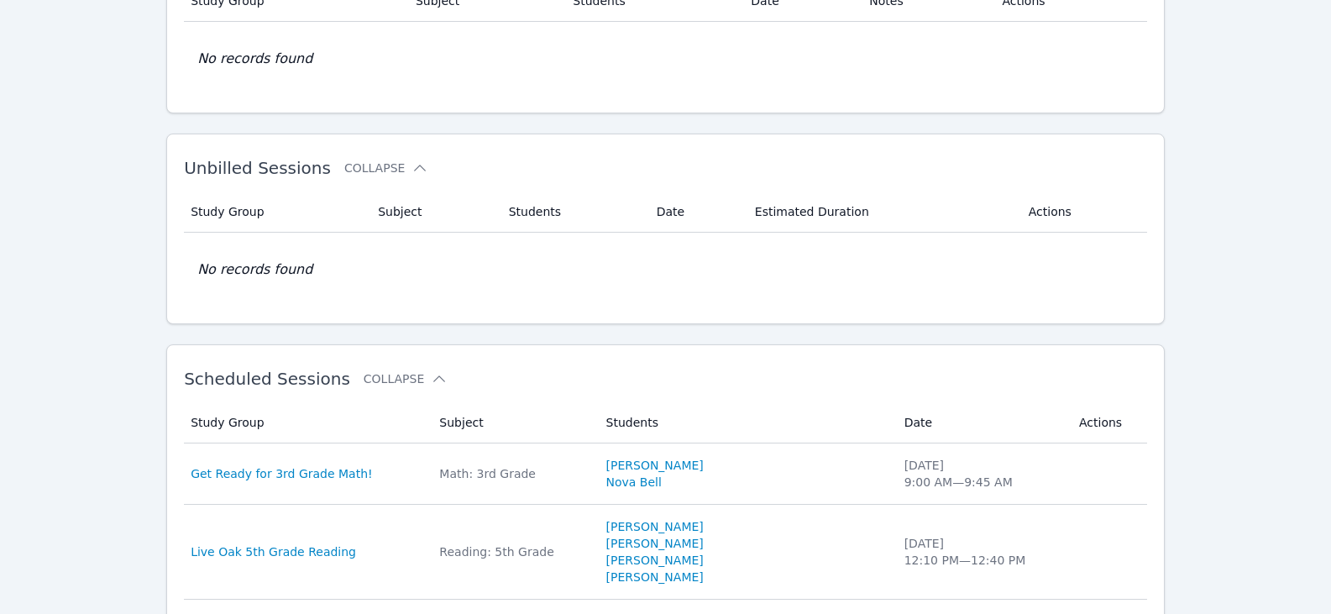
scroll to position [420, 0]
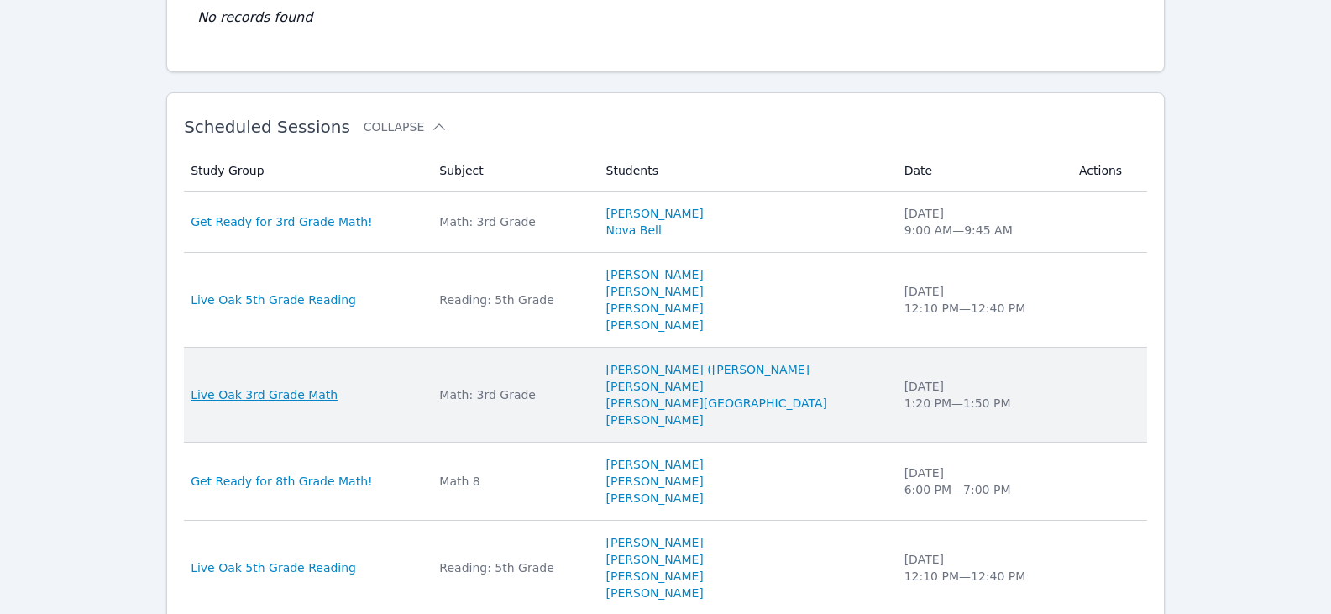
click at [302, 397] on span "Live Oak 3rd Grade Math" at bounding box center [264, 394] width 147 height 17
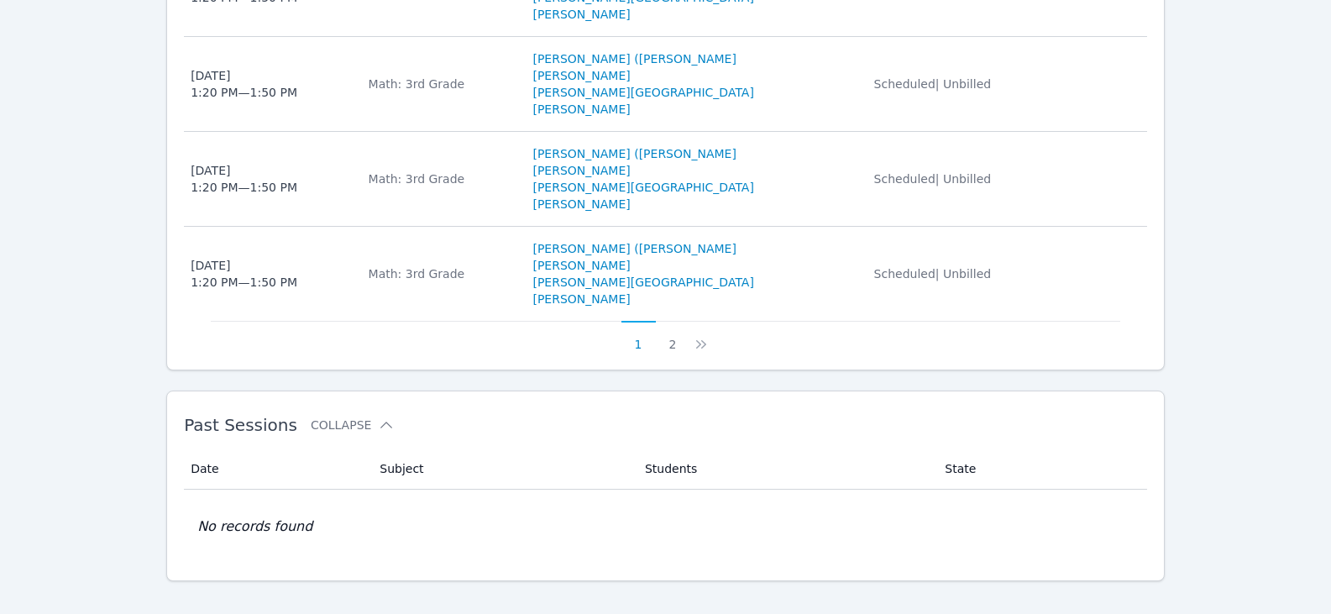
scroll to position [1288, 0]
click at [673, 320] on button "2" at bounding box center [673, 336] width 34 height 32
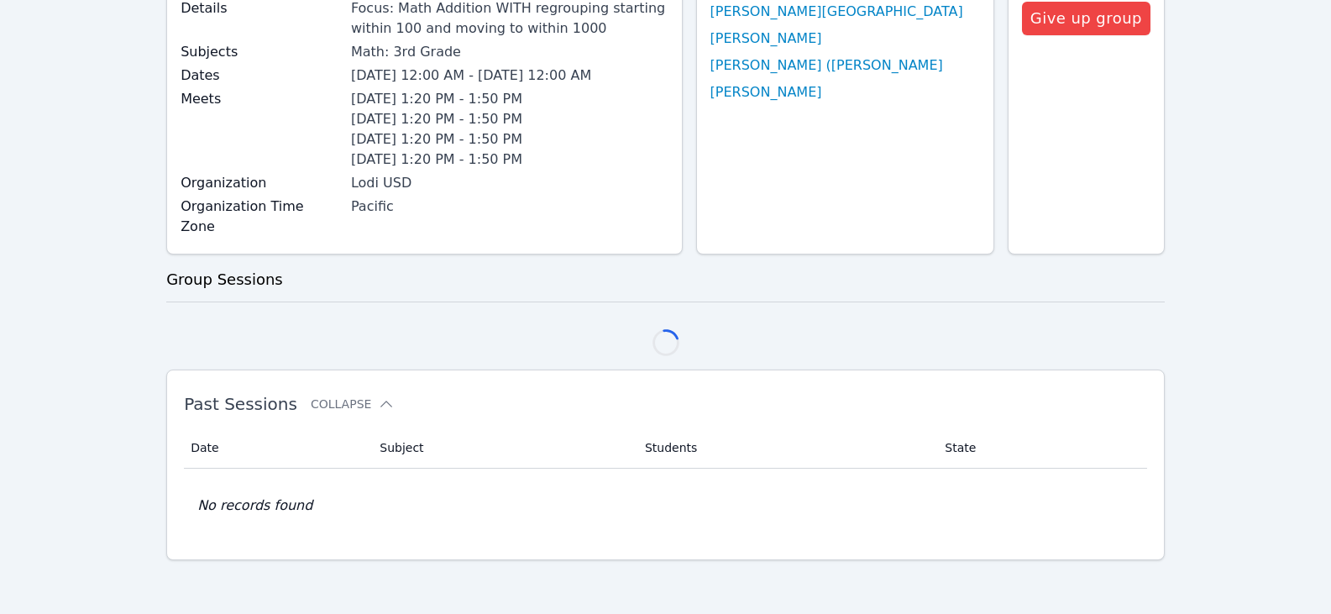
scroll to position [1193, 0]
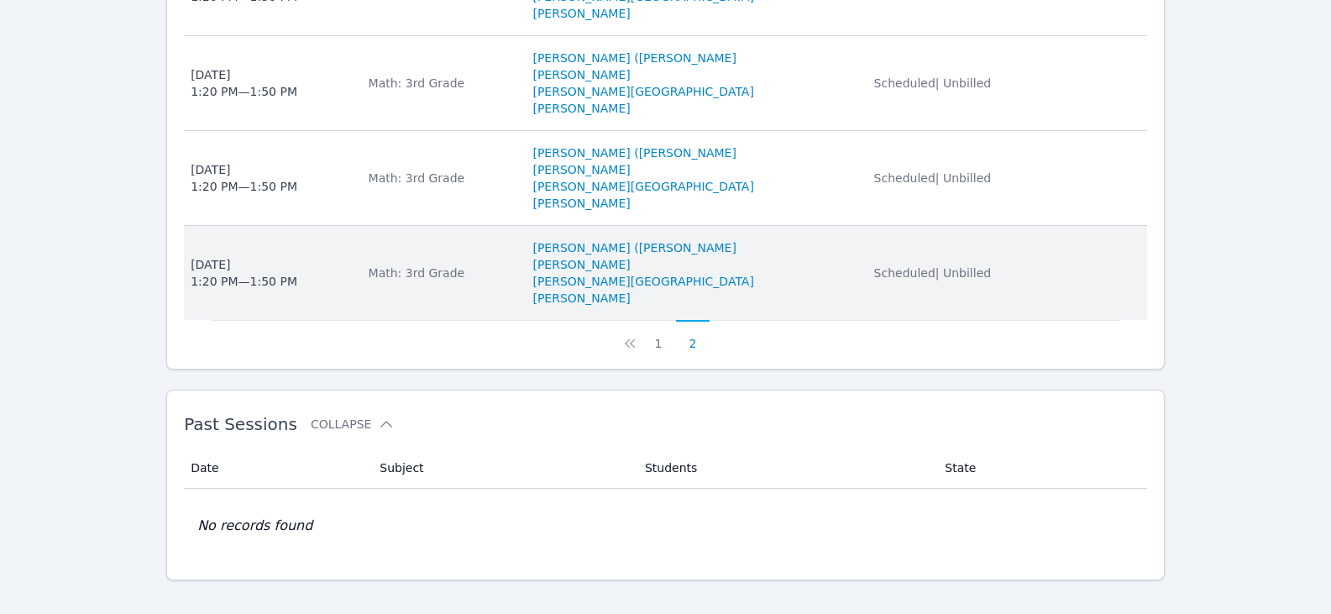
click at [420, 265] on div "Math: 3rd Grade" at bounding box center [441, 273] width 144 height 17
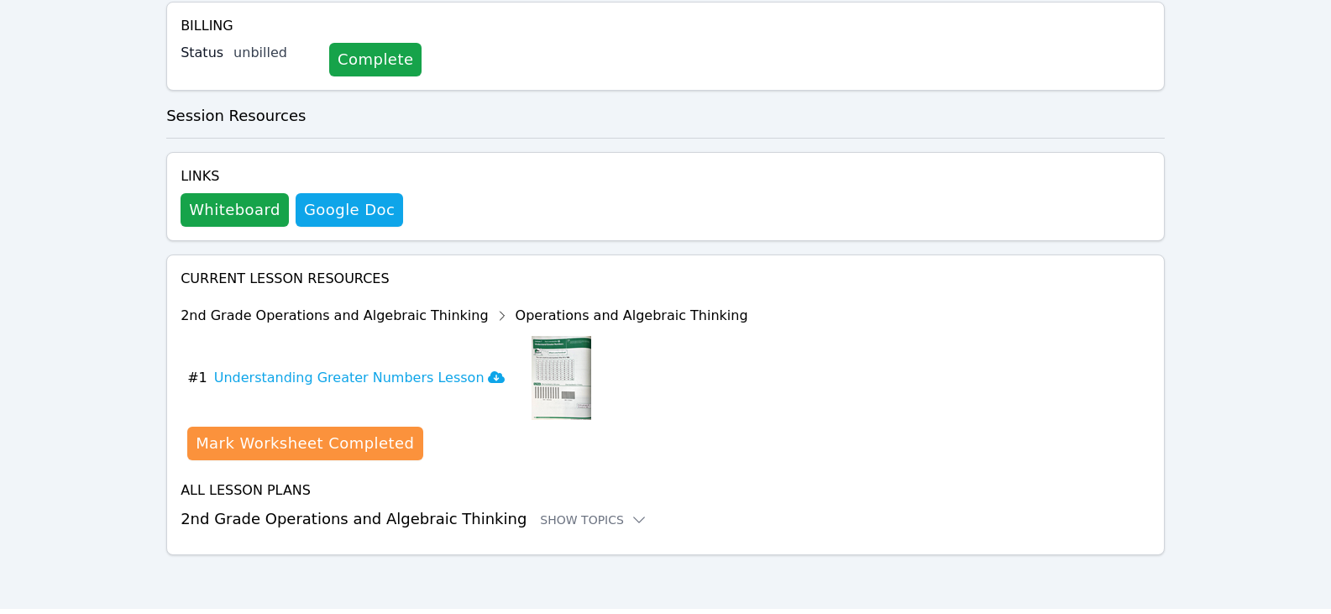
scroll to position [406, 0]
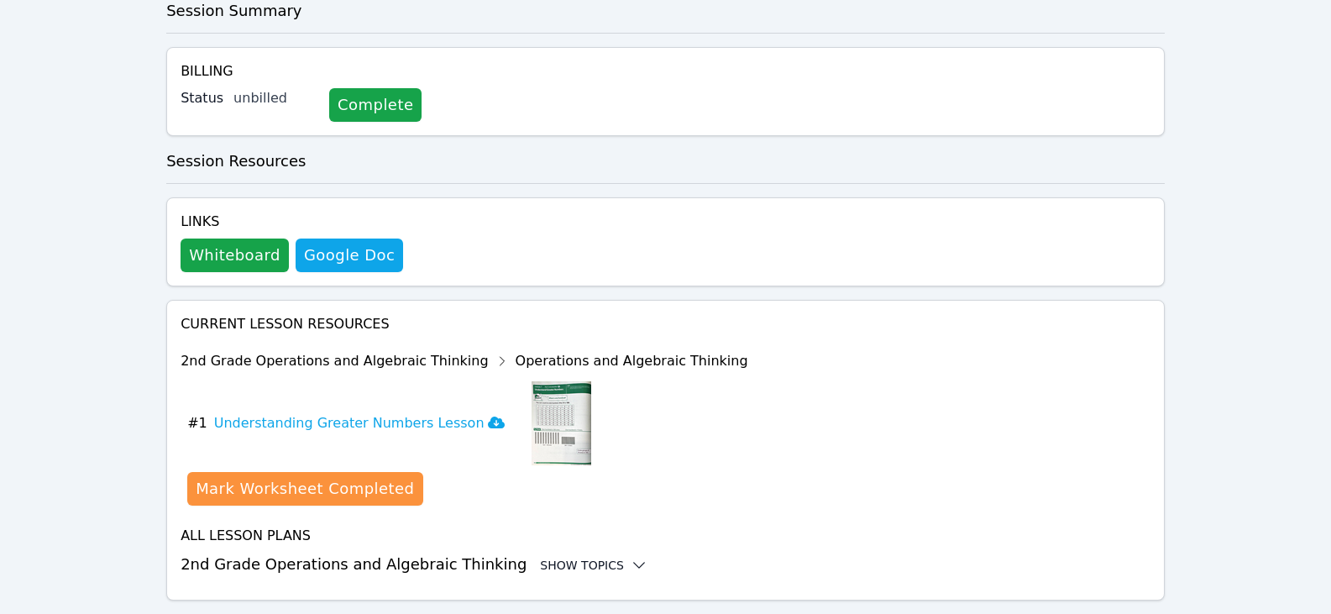
click at [590, 557] on div "Show Topics" at bounding box center [593, 565] width 107 height 17
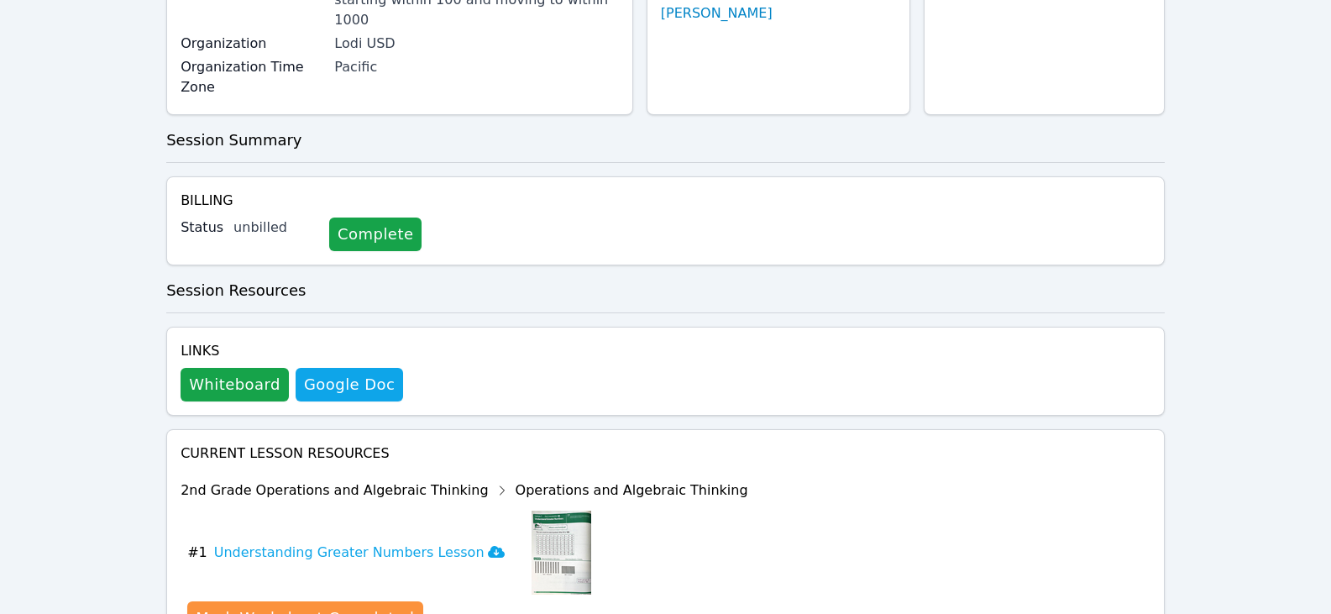
scroll to position [275, 0]
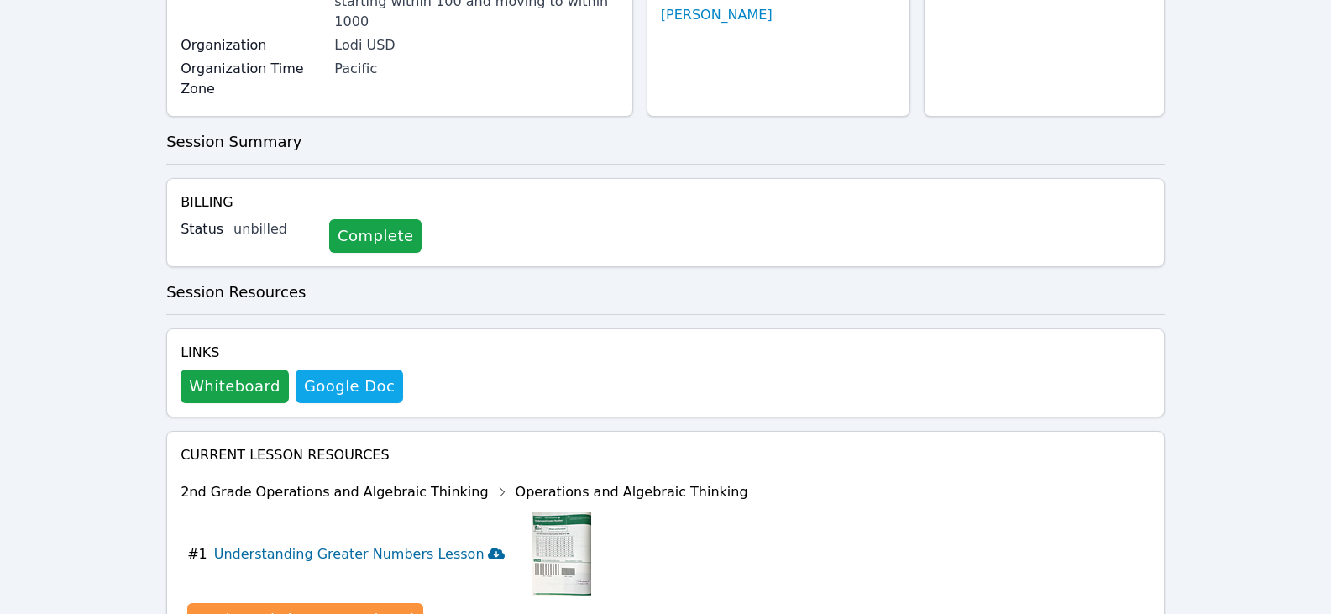
click at [378, 544] on h3 "Understanding Greater Numbers Lesson" at bounding box center [359, 554] width 291 height 20
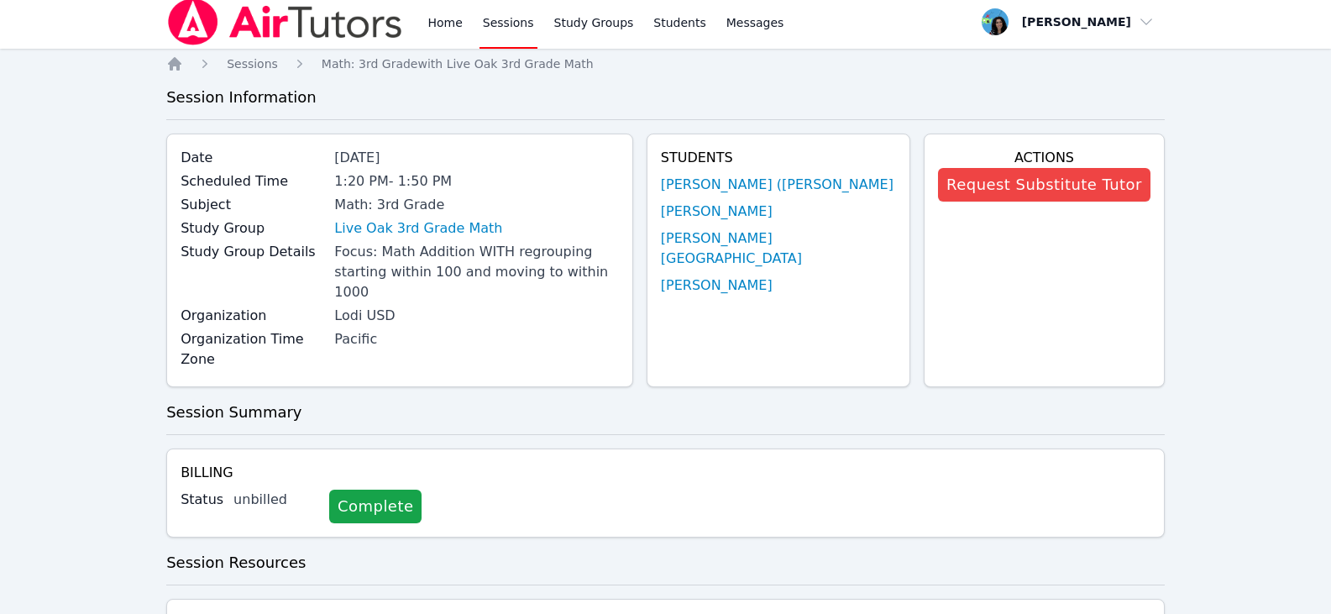
scroll to position [0, 0]
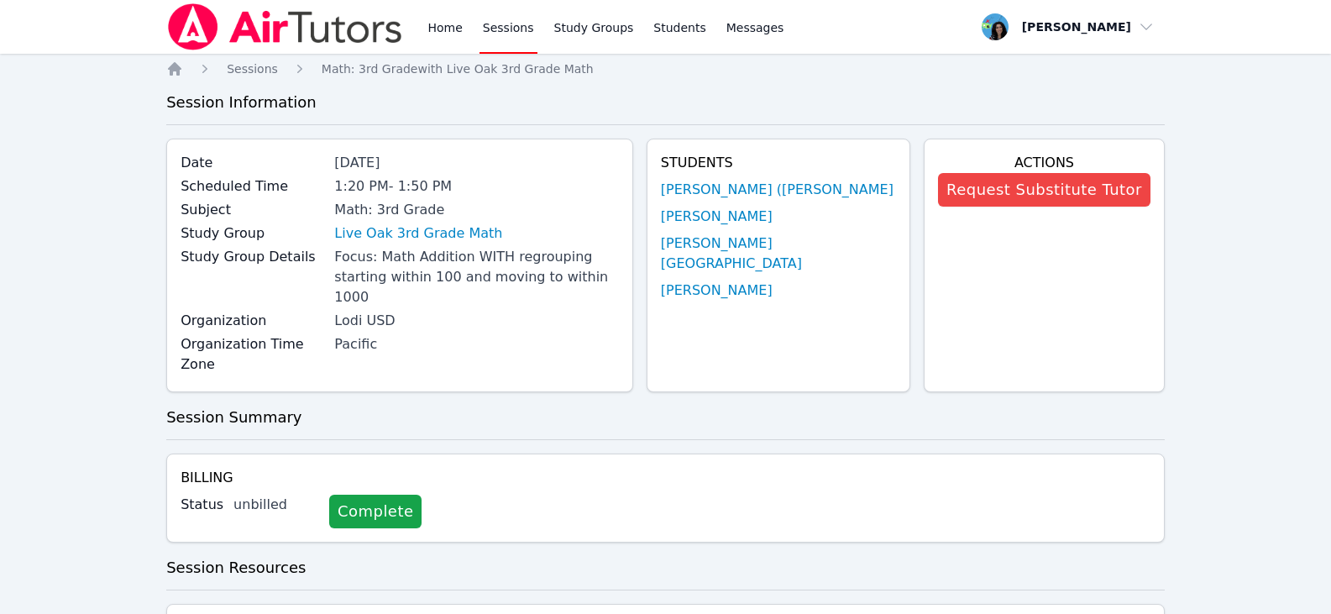
click at [1273, 202] on div "Home Sessions Study Groups Students Messages Open user menu [PERSON_NAME] Open …" at bounding box center [665, 549] width 1331 height 1098
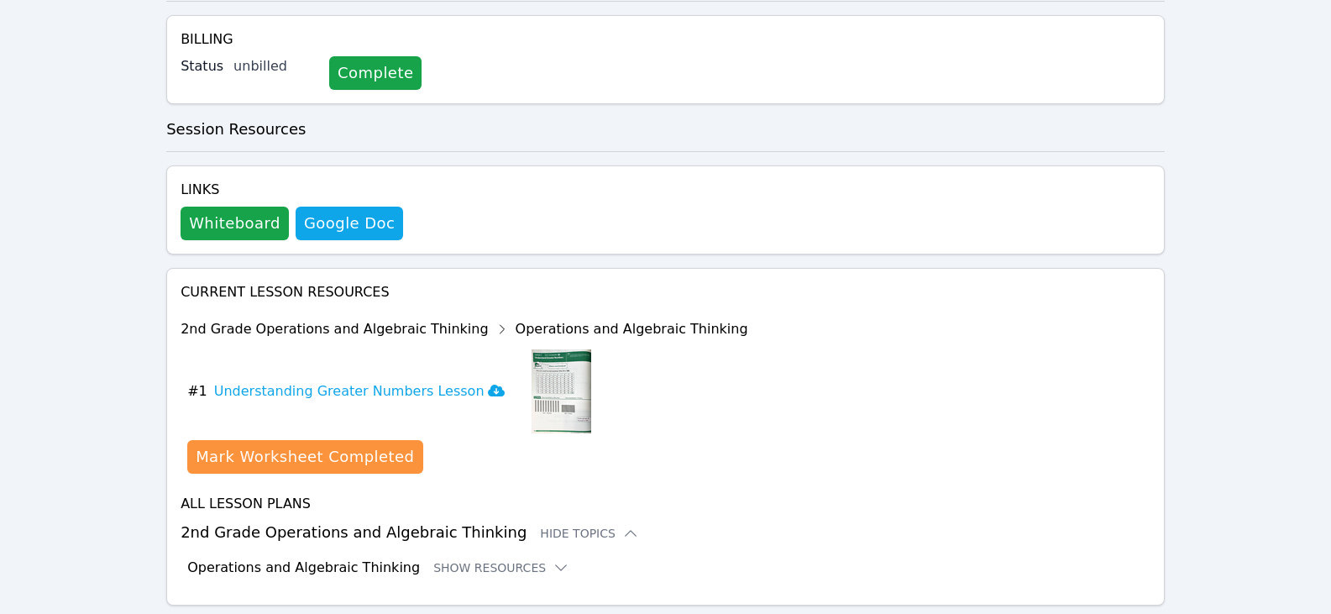
scroll to position [443, 0]
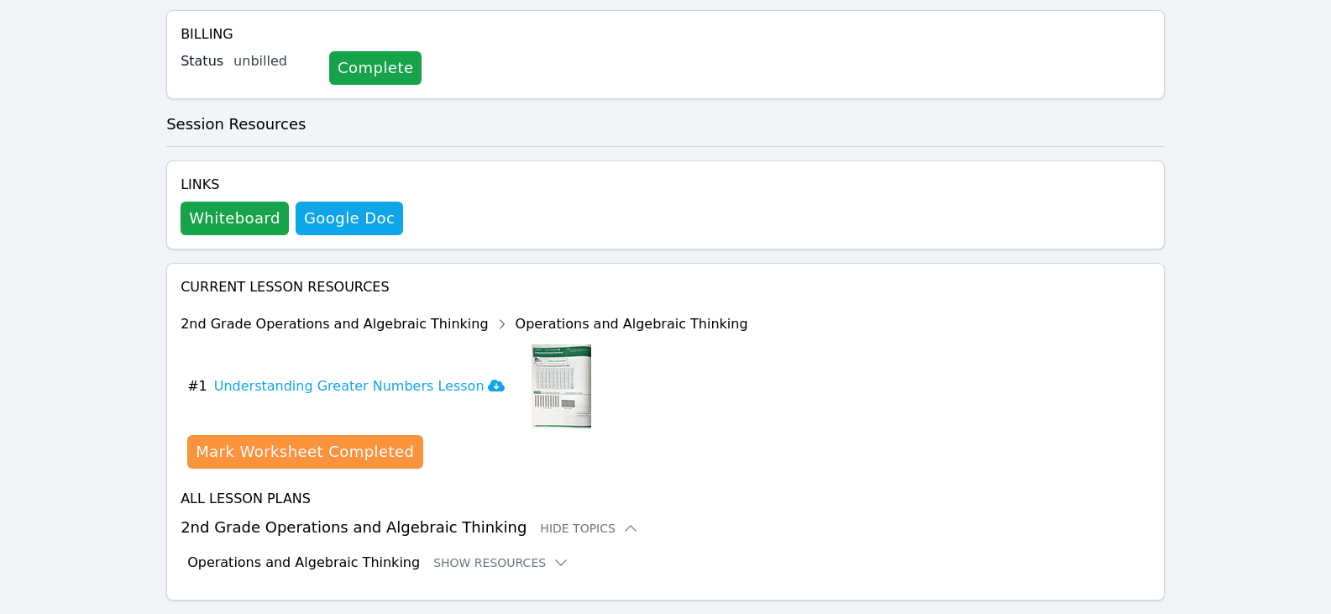
click at [103, 405] on div "Home Sessions Study Groups Students Messages Open user menu [PERSON_NAME] Open …" at bounding box center [665, 106] width 1331 height 1098
click at [553, 554] on icon at bounding box center [561, 562] width 17 height 17
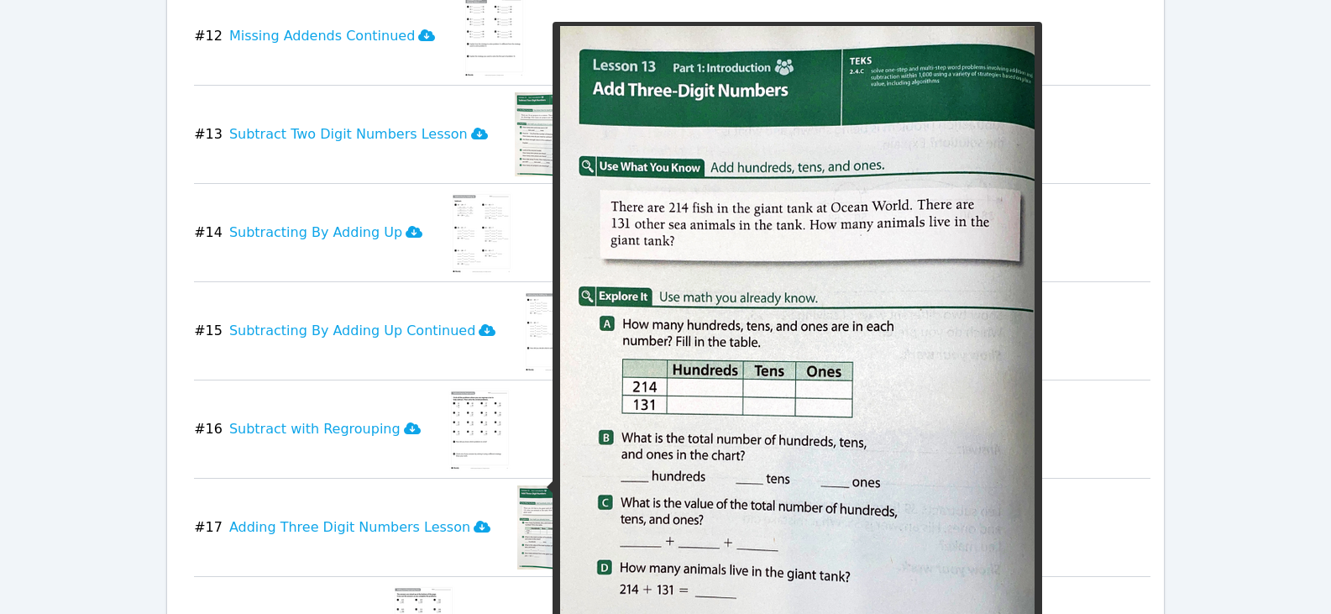
scroll to position [2207, 0]
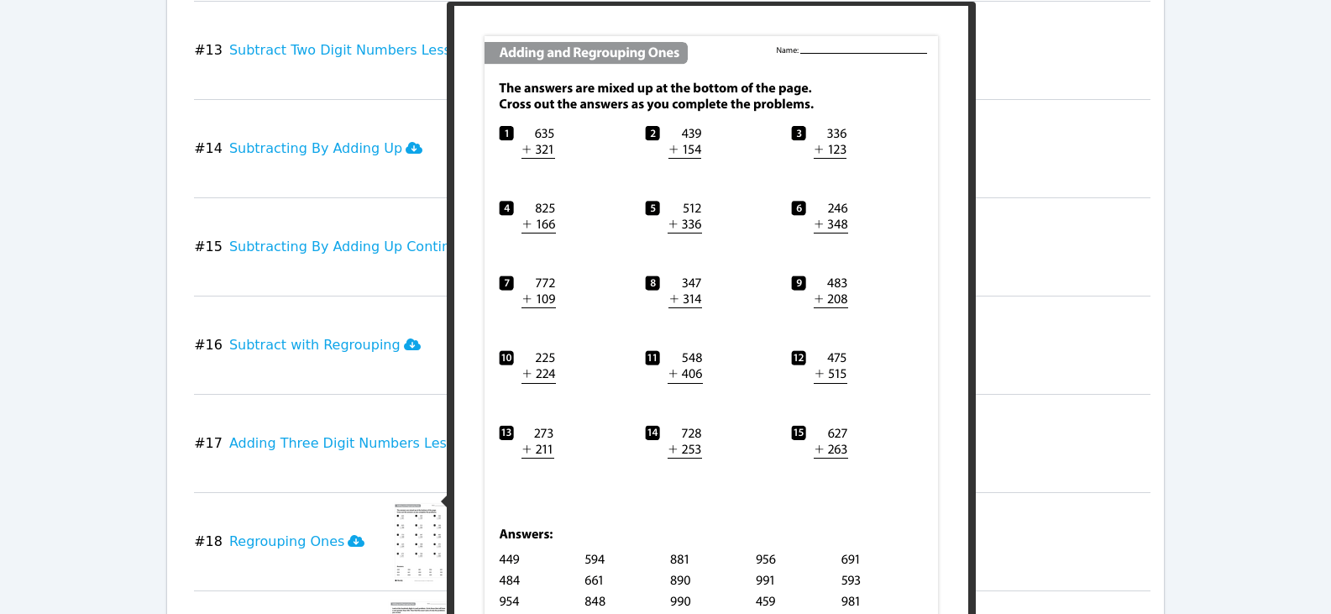
click at [404, 500] on img at bounding box center [423, 542] width 65 height 84
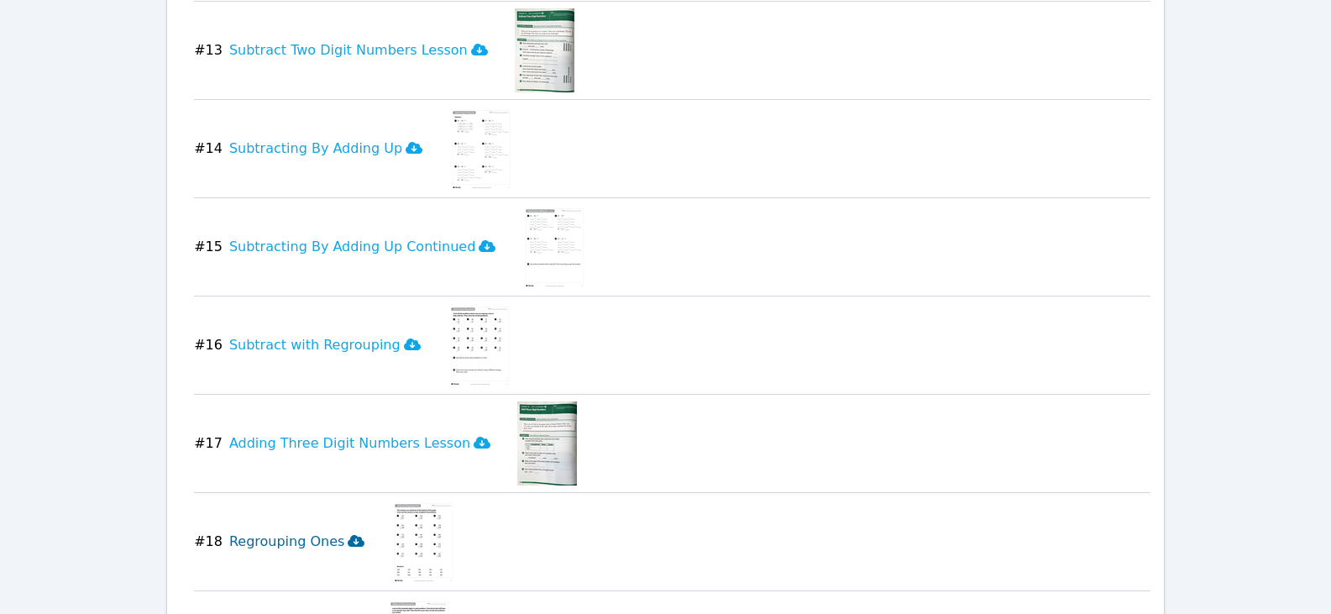
click at [348, 535] on icon at bounding box center [356, 541] width 17 height 12
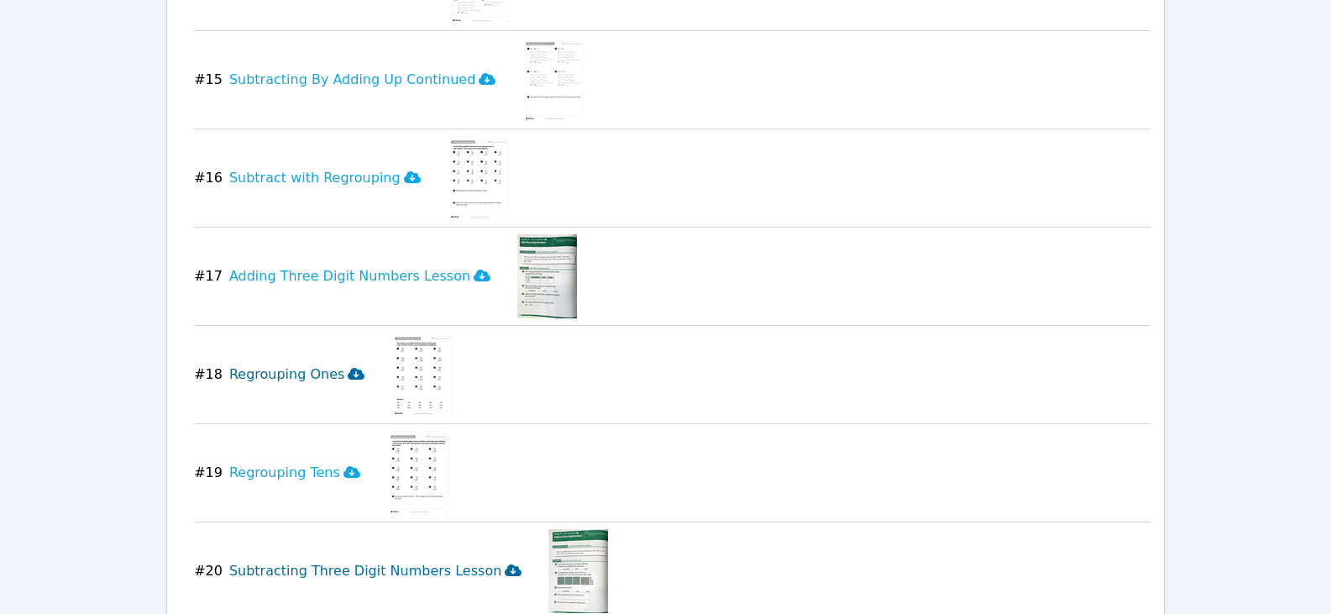
scroll to position [2375, 0]
click at [343, 464] on icon at bounding box center [351, 470] width 17 height 13
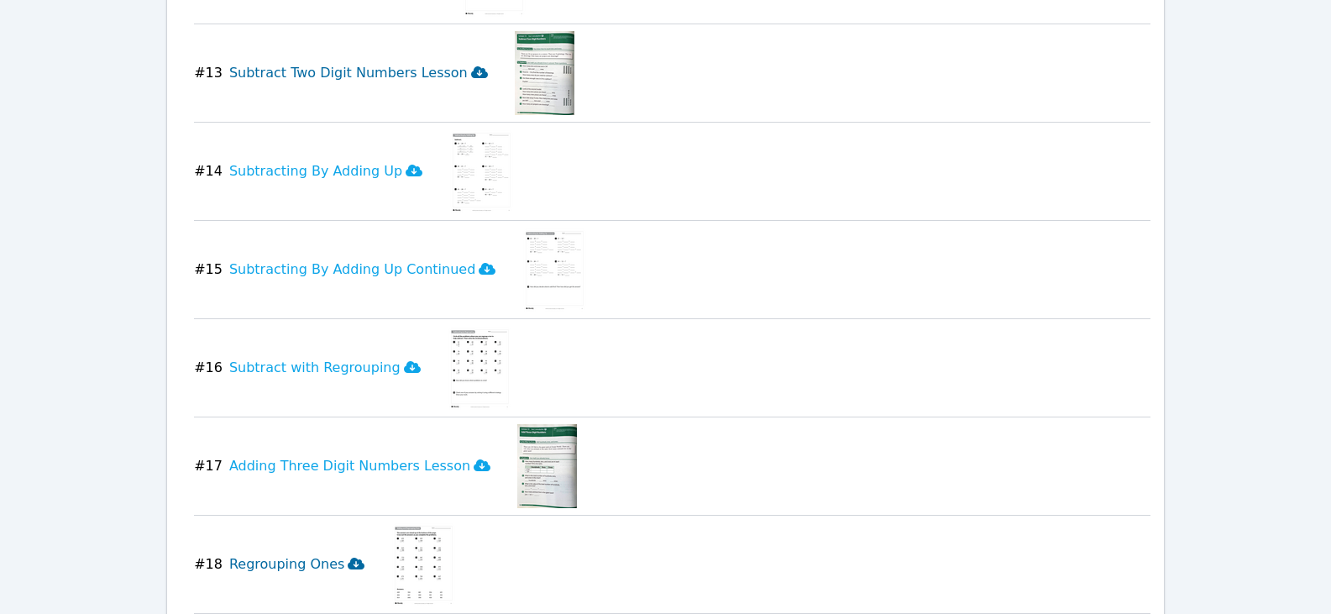
scroll to position [2032, 0]
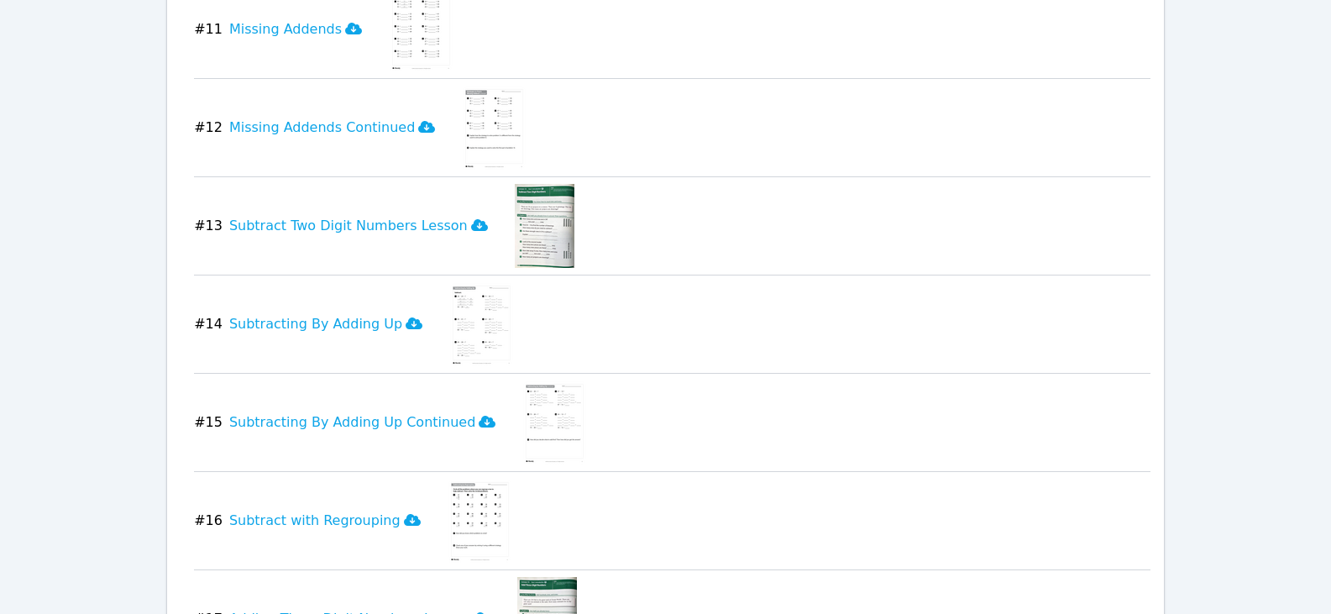
drag, startPoint x: 125, startPoint y: 105, endPoint x: 155, endPoint y: 107, distance: 30.3
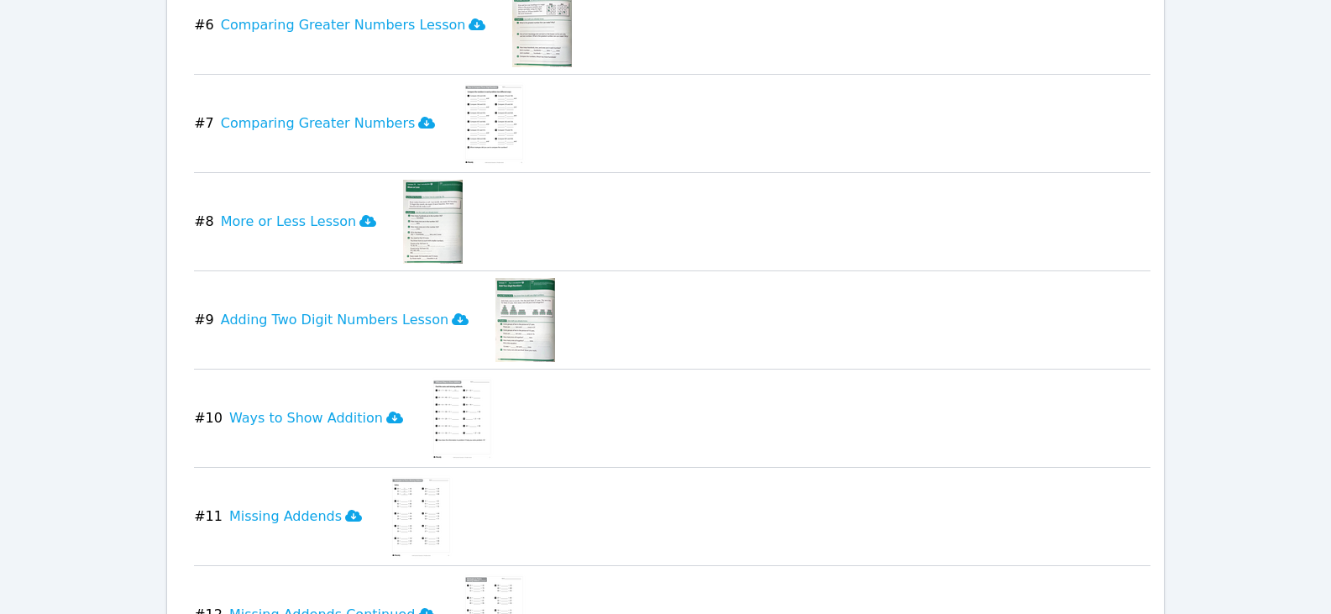
scroll to position [1696, 0]
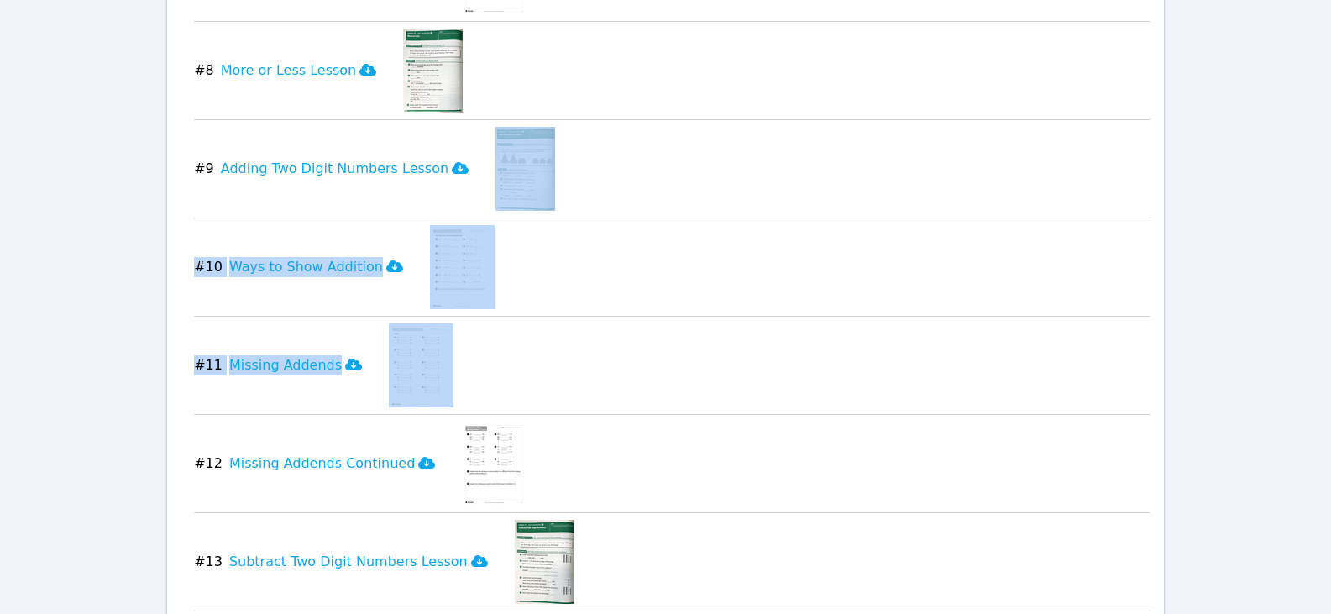
drag, startPoint x: 1329, startPoint y: 359, endPoint x: 1329, endPoint y: 155, distance: 204.1
click at [1329, 155] on div "Home Sessions Study Groups Students Messages Open user menu [PERSON_NAME] Open …" at bounding box center [665, 228] width 1331 height 3848
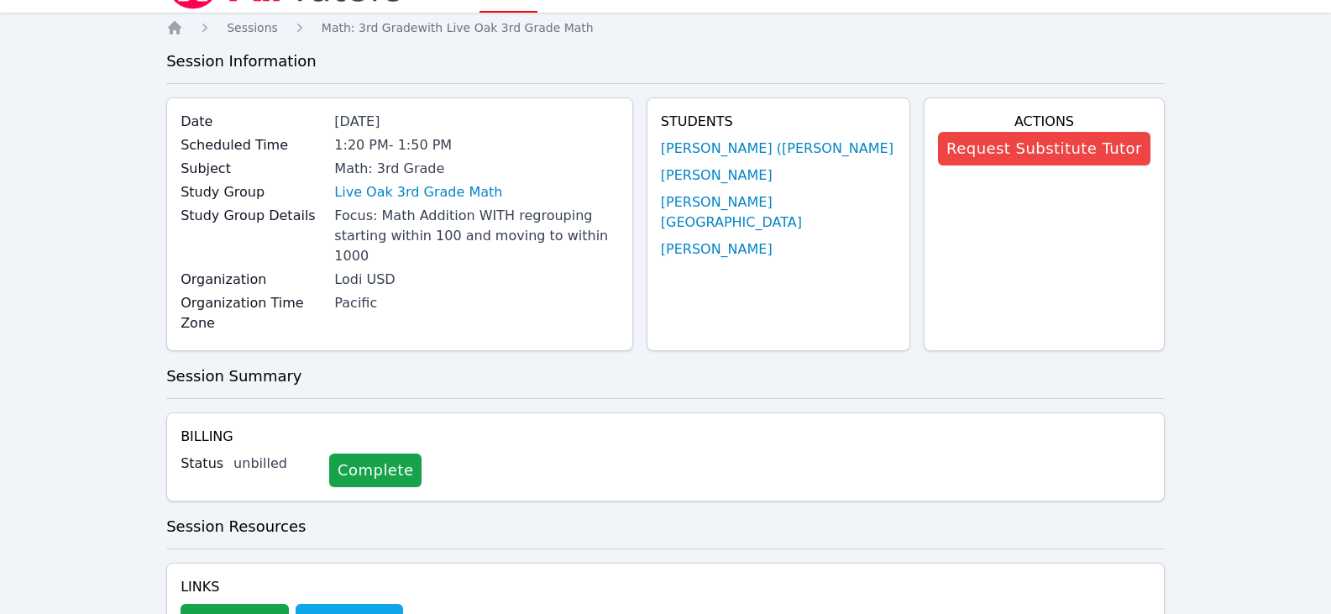
scroll to position [0, 0]
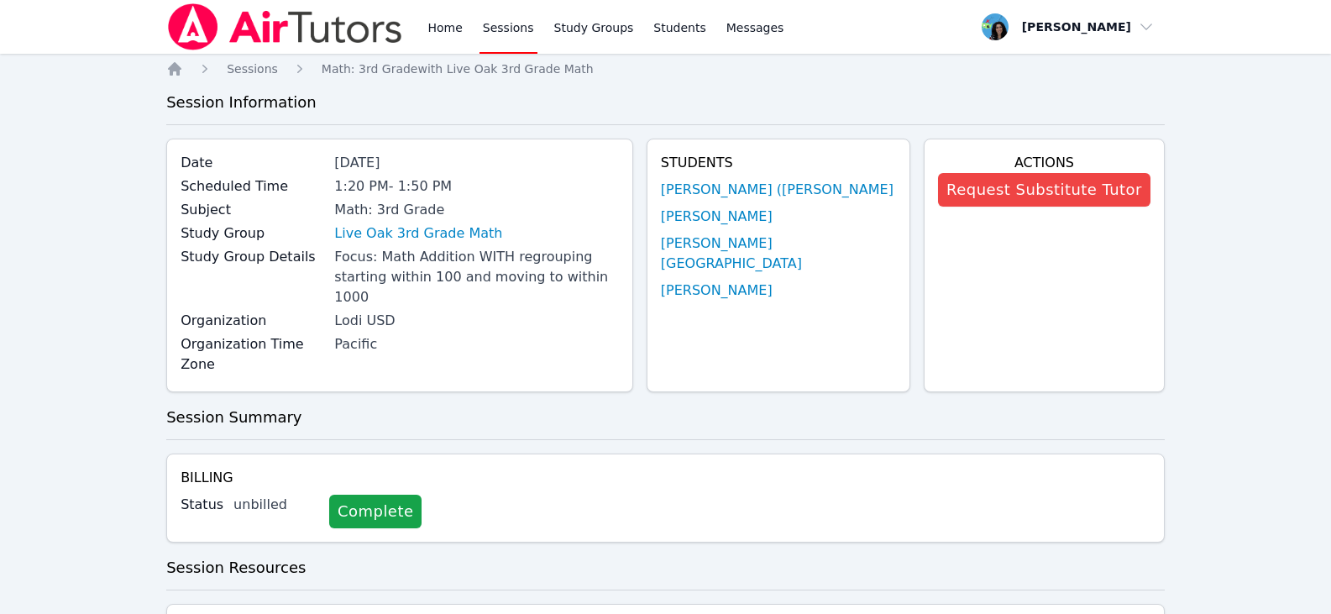
click at [516, 24] on link "Sessions" at bounding box center [509, 27] width 58 height 54
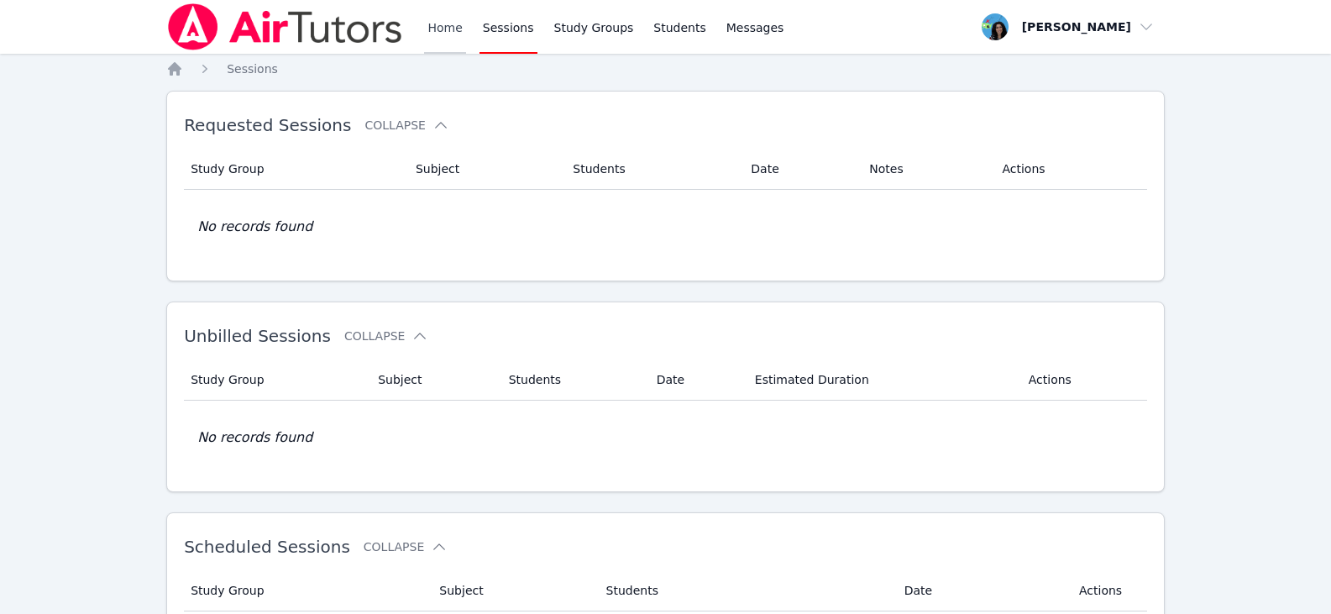
click at [428, 20] on link "Home" at bounding box center [444, 27] width 41 height 54
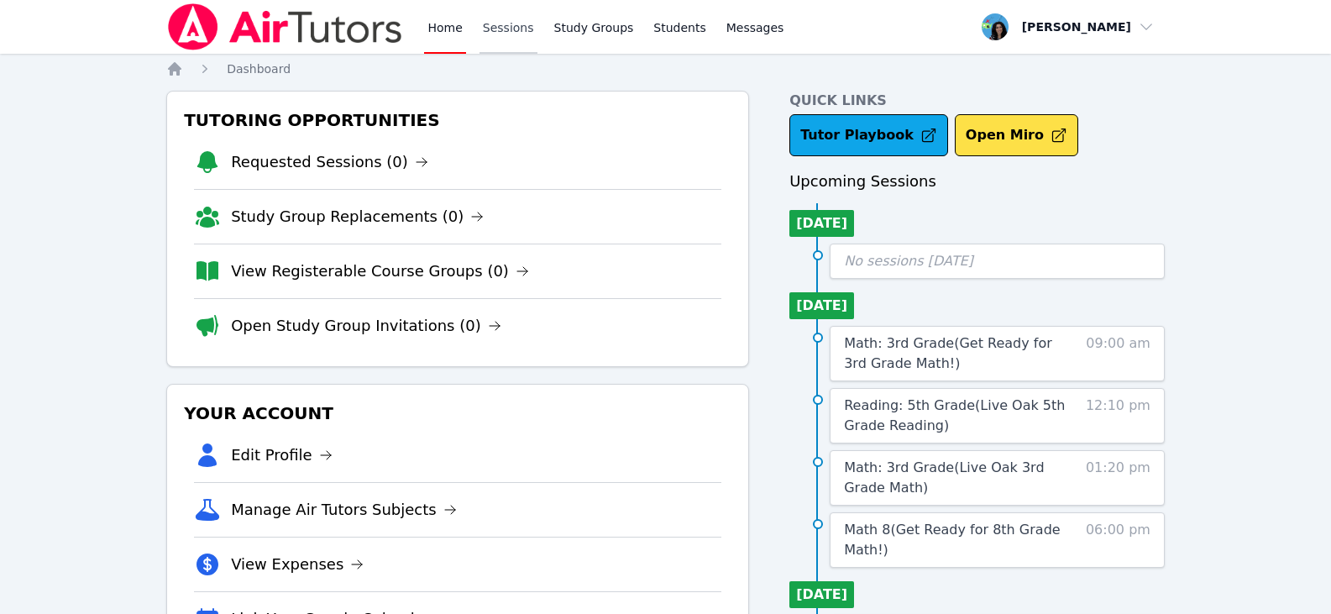
click at [496, 32] on link "Sessions" at bounding box center [509, 27] width 58 height 54
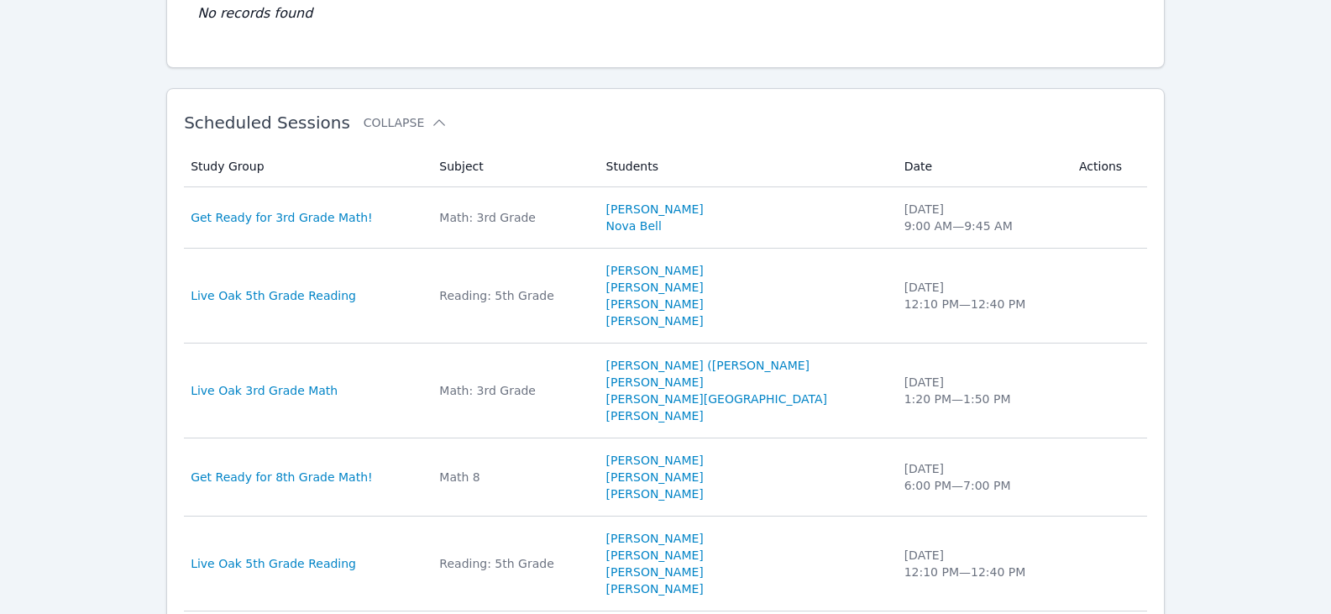
scroll to position [504, 0]
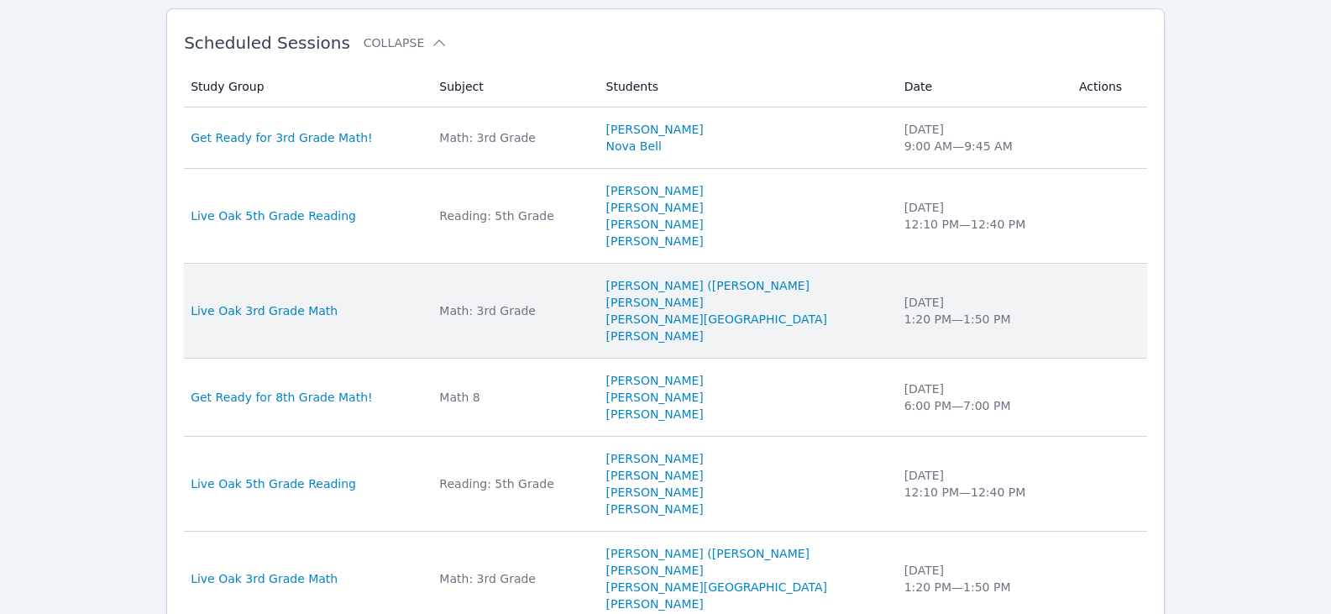
click at [512, 312] on div "Math: 3rd Grade" at bounding box center [512, 310] width 146 height 17
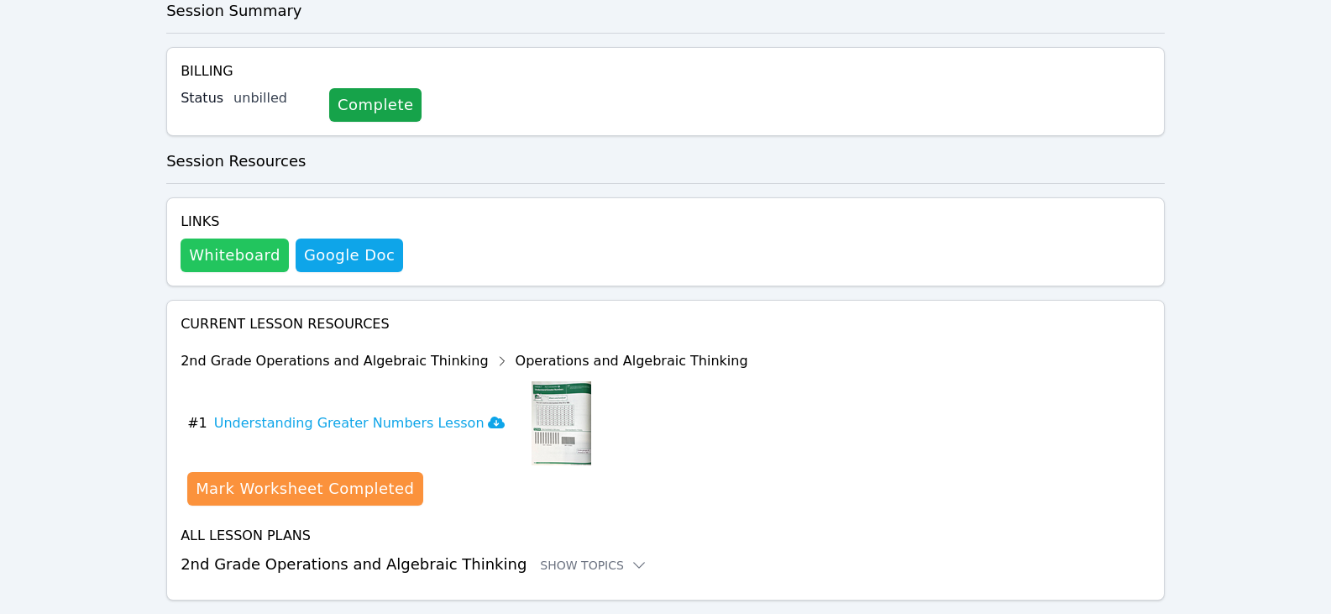
click at [248, 239] on button "Whiteboard" at bounding box center [235, 256] width 108 height 34
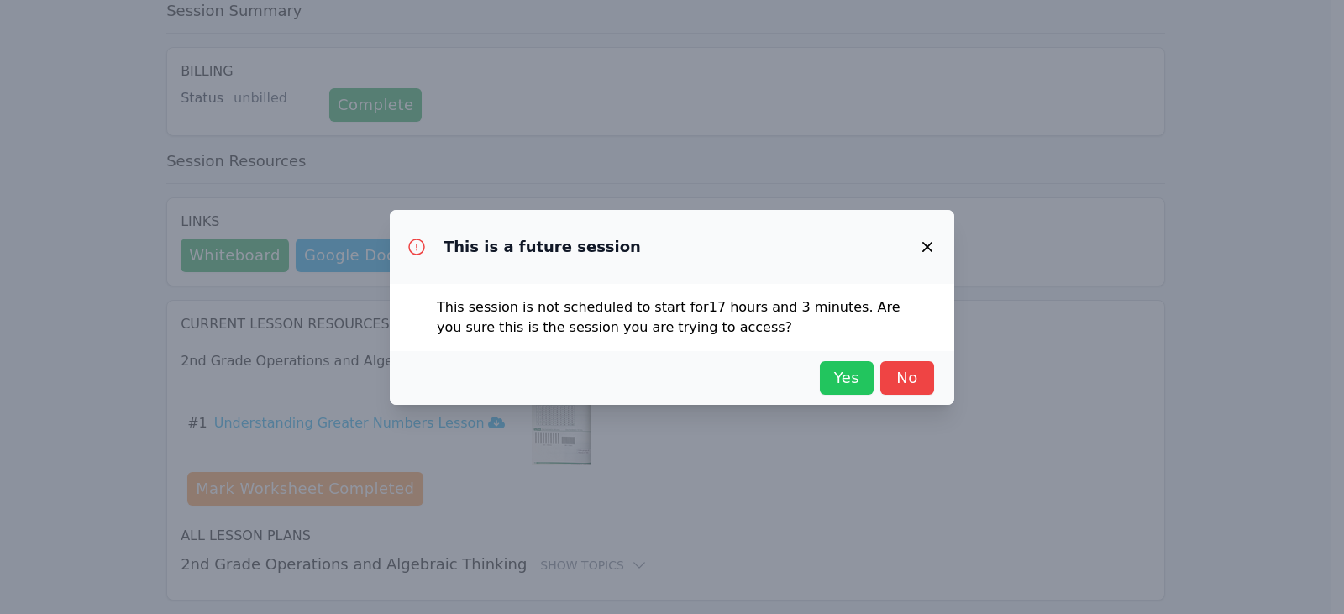
click at [854, 385] on span "Yes" at bounding box center [846, 378] width 37 height 24
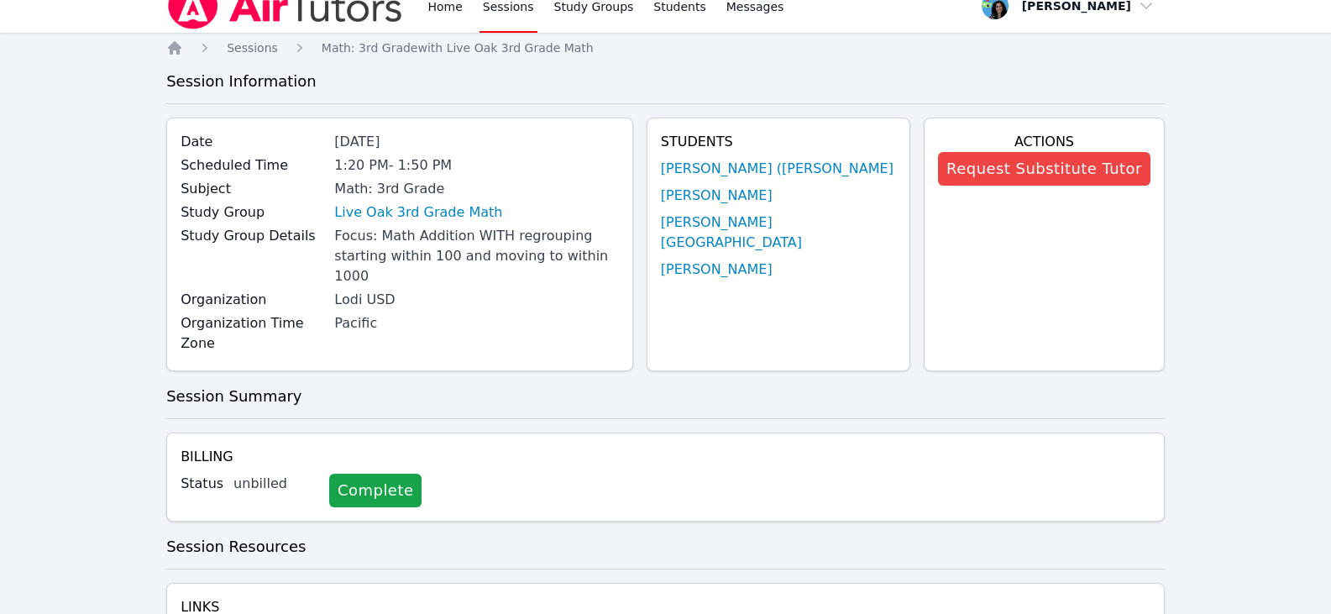
scroll to position [0, 0]
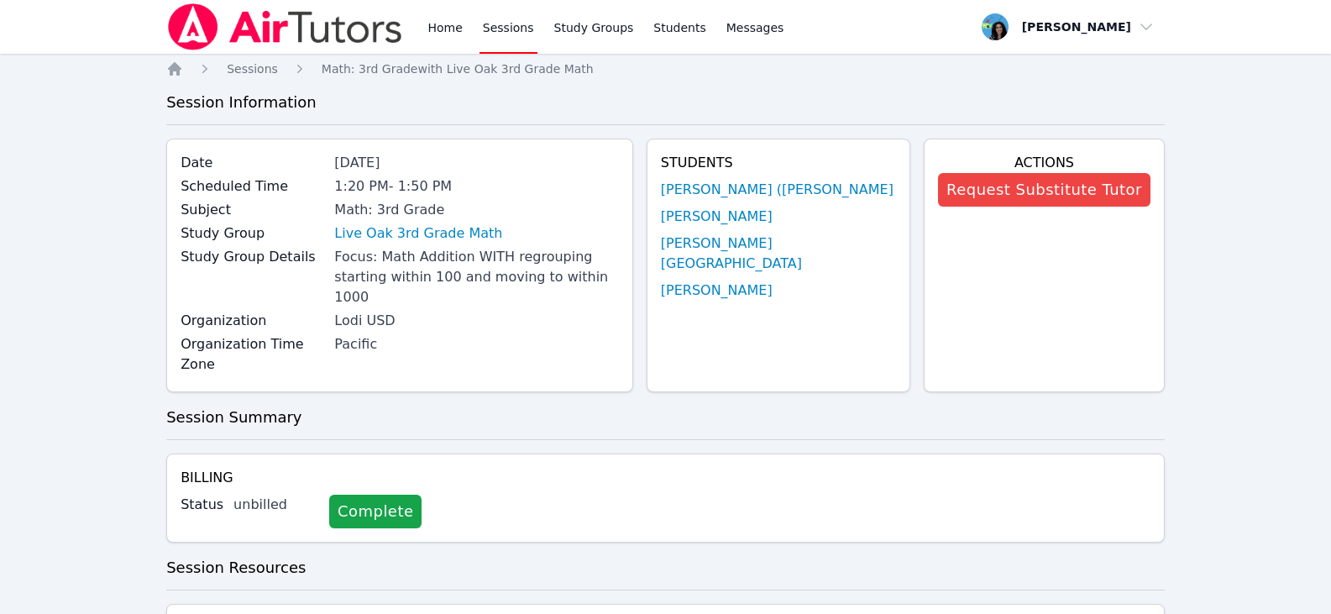
click at [502, 23] on link "Sessions" at bounding box center [509, 27] width 58 height 54
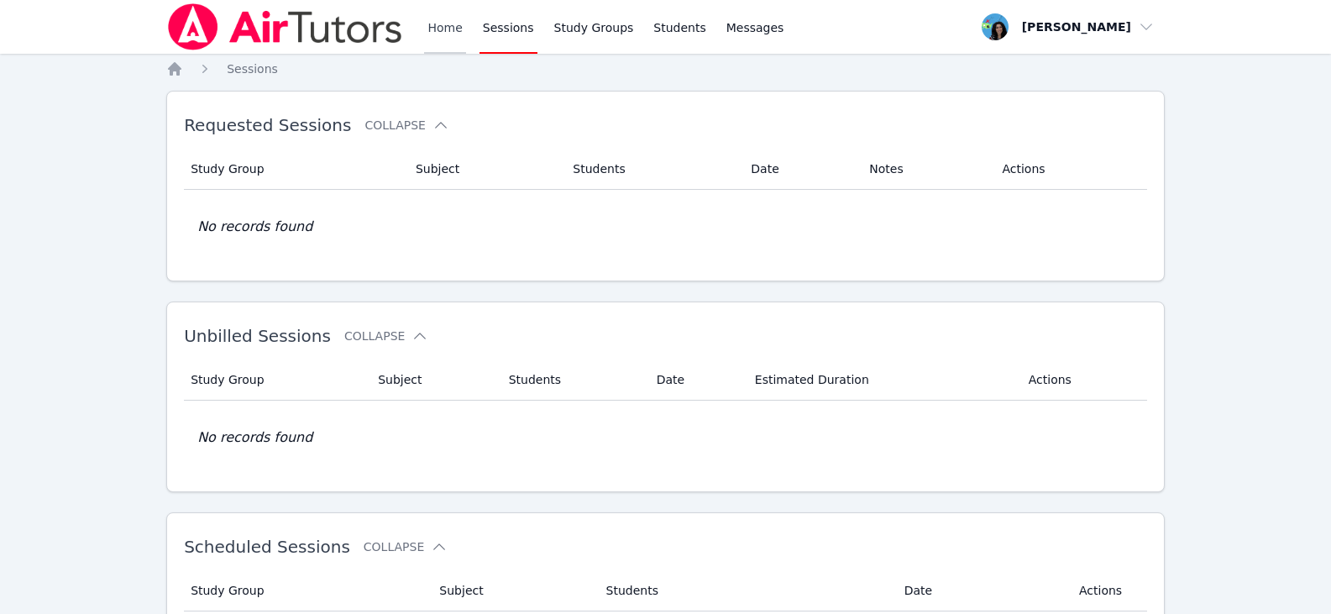
click at [424, 41] on link "Home" at bounding box center [444, 27] width 41 height 54
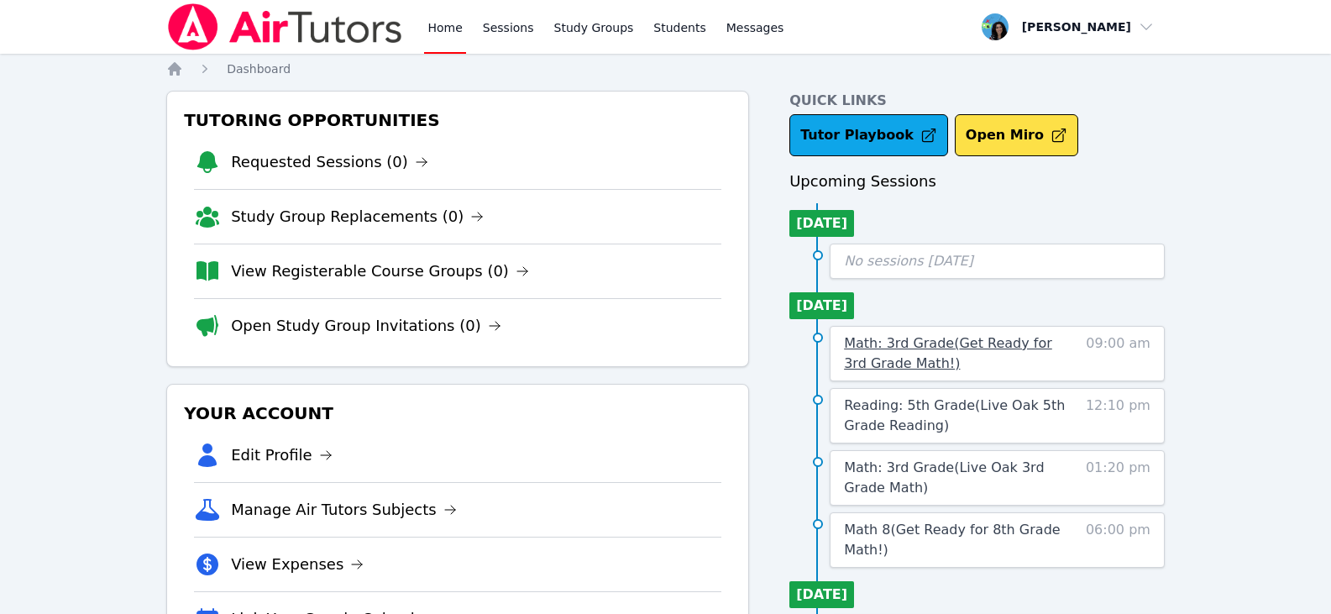
click at [1009, 346] on span "Math: 3rd Grade ( Get Ready for 3rd Grade Math! )" at bounding box center [948, 353] width 208 height 36
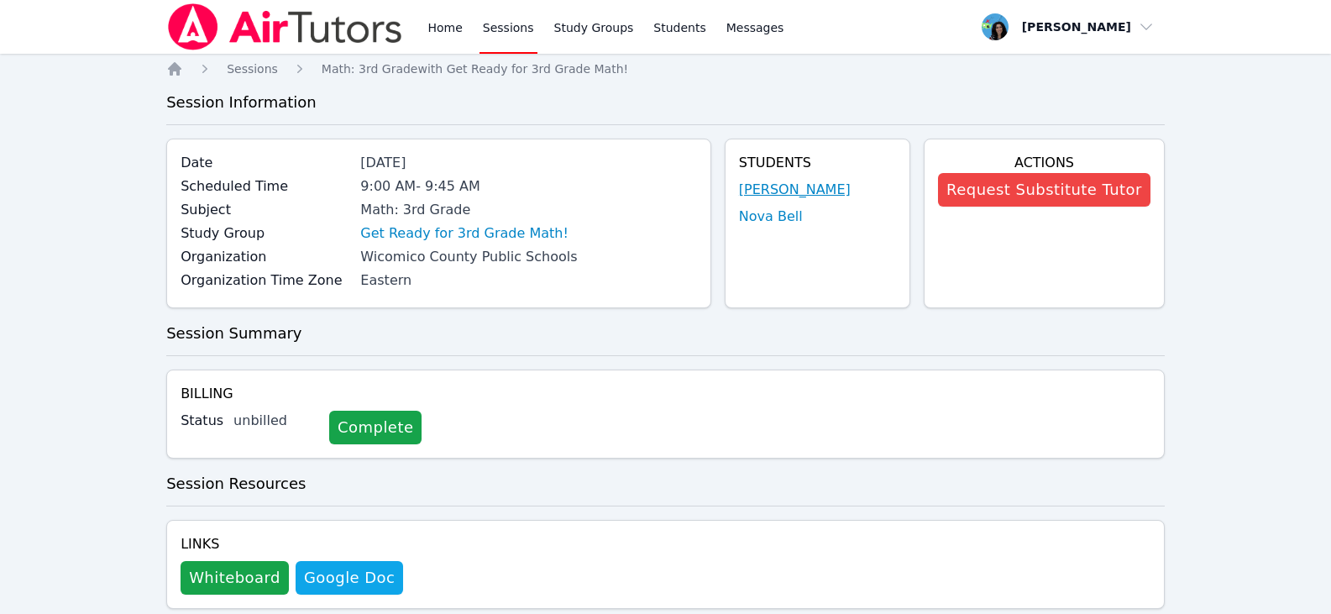
click at [784, 188] on link "[PERSON_NAME]" at bounding box center [795, 190] width 112 height 20
click at [784, 220] on link "Nova Bell" at bounding box center [771, 217] width 64 height 20
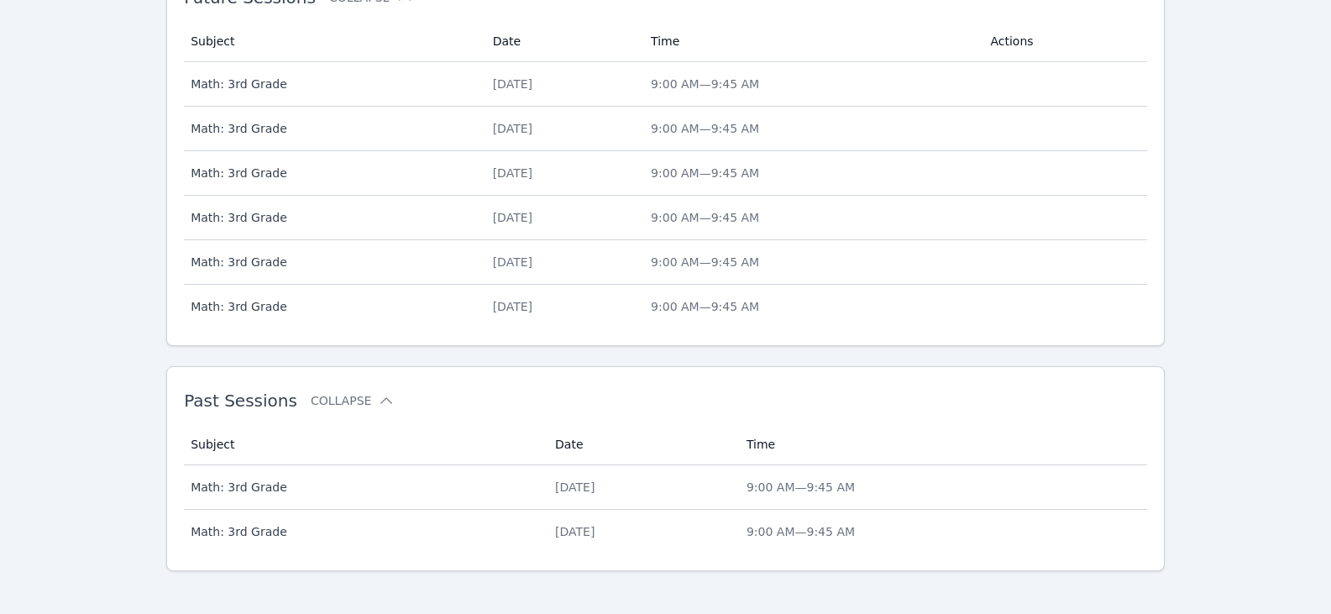
scroll to position [553, 0]
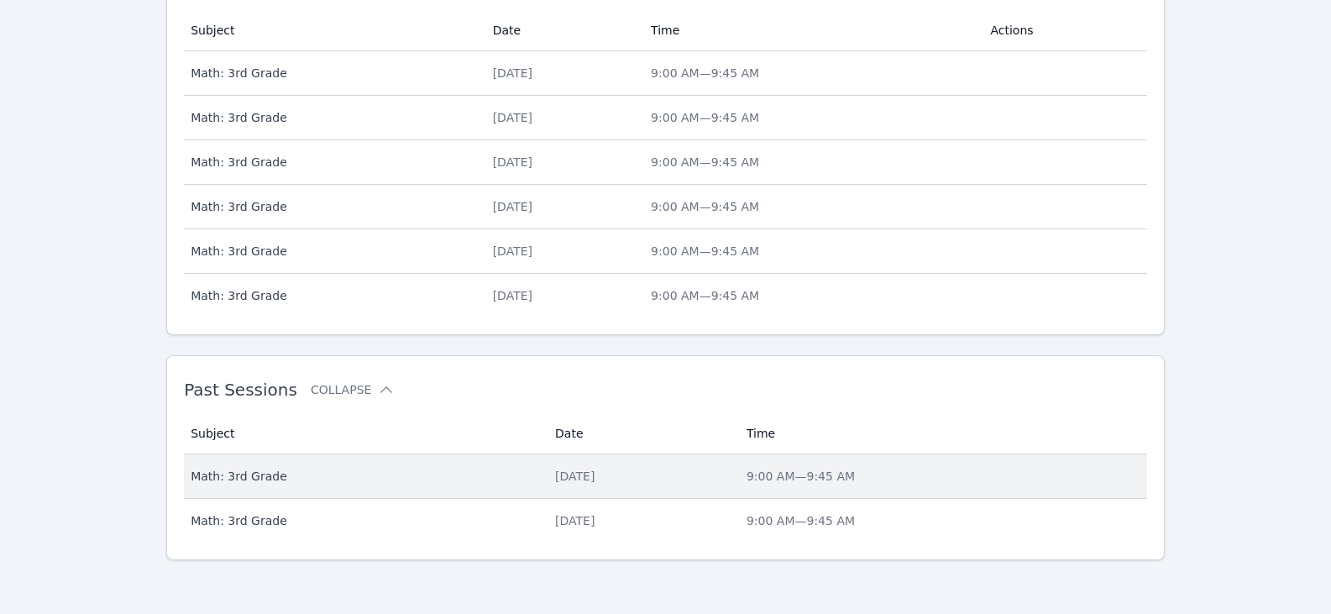
click at [567, 476] on div "[DATE]" at bounding box center [640, 476] width 171 height 17
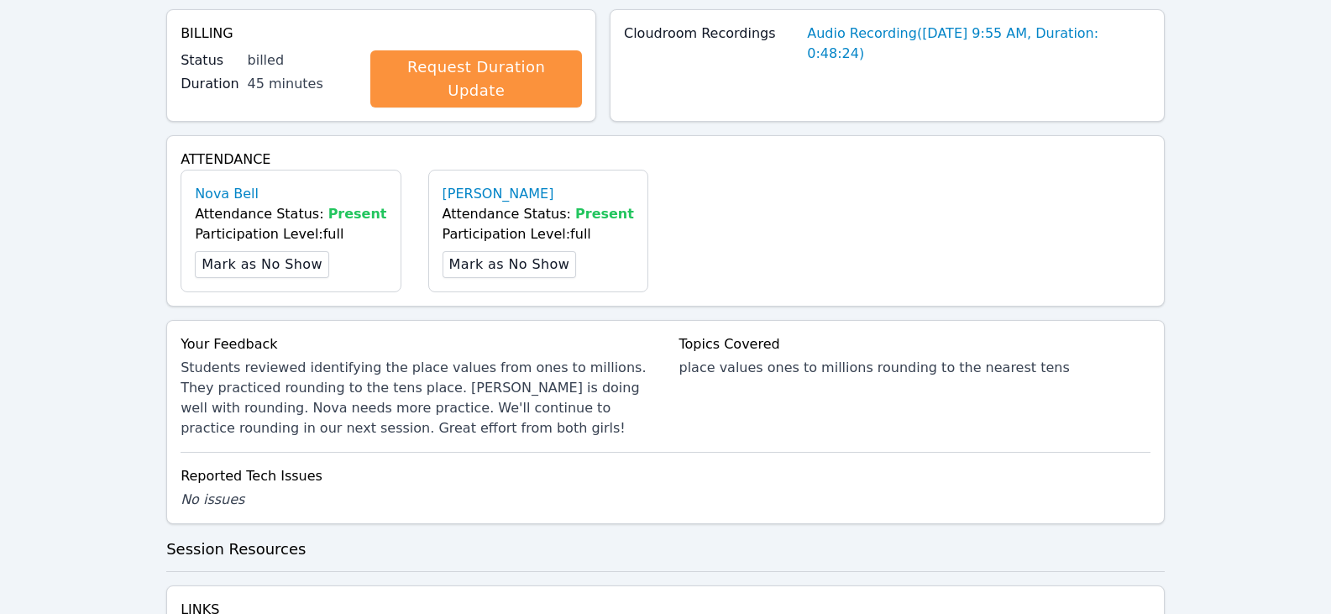
scroll to position [588, 0]
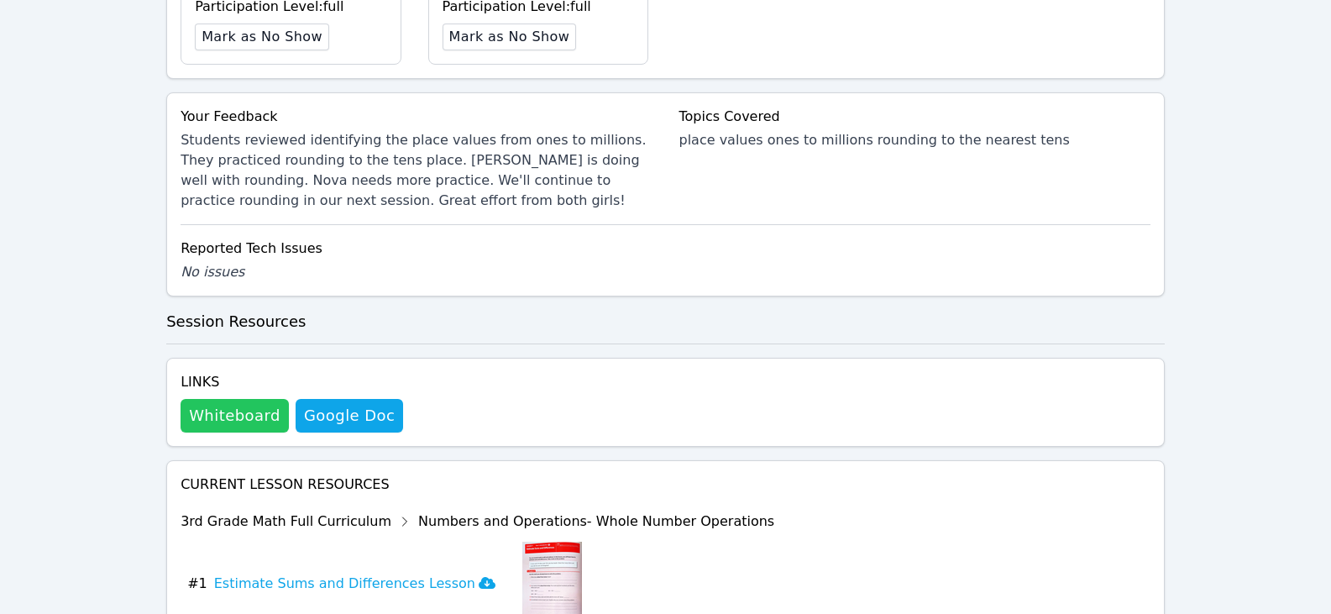
click at [246, 413] on button "Whiteboard" at bounding box center [235, 416] width 108 height 34
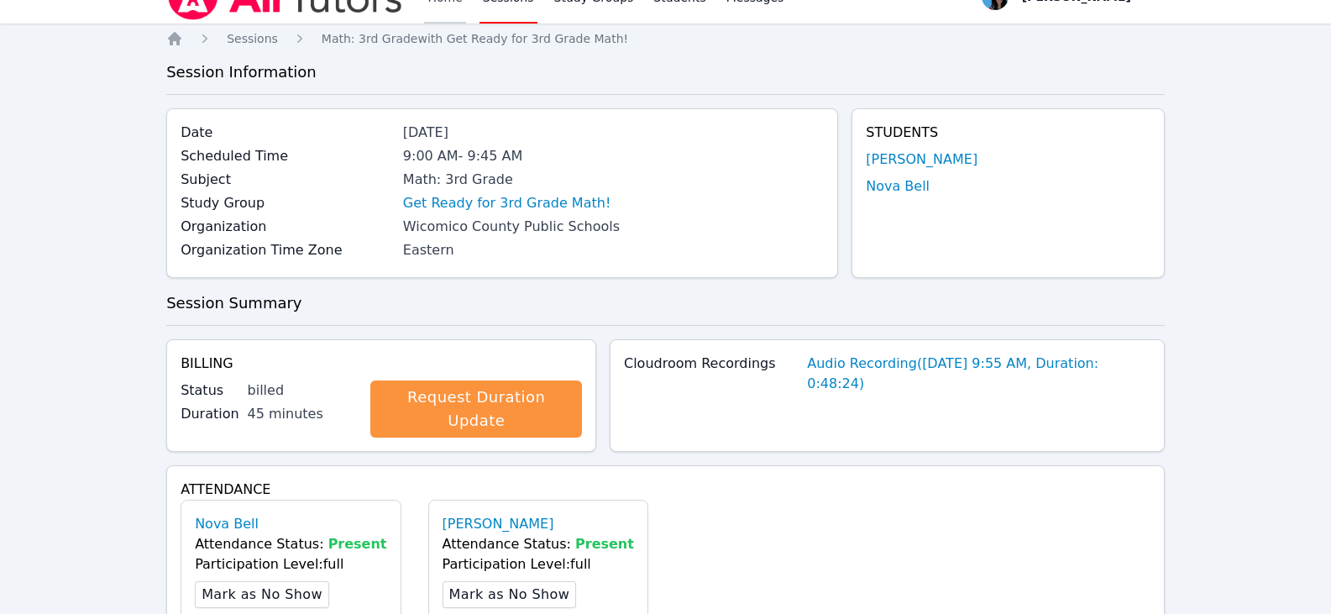
scroll to position [0, 0]
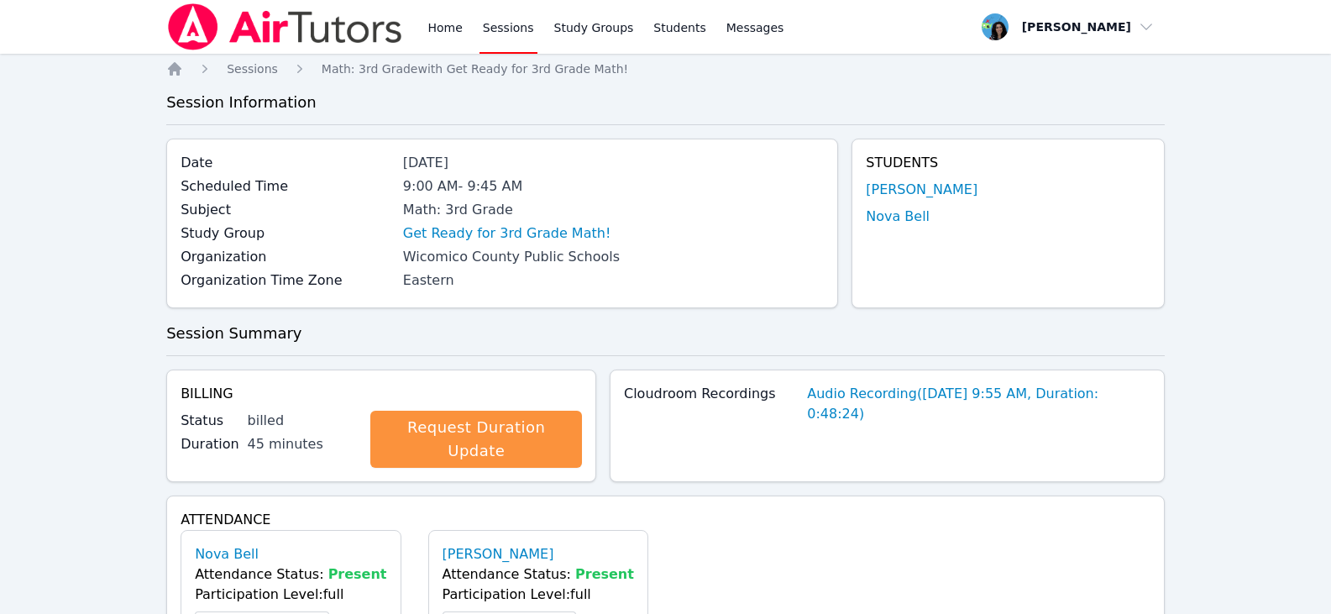
click at [483, 28] on link "Sessions" at bounding box center [509, 27] width 58 height 54
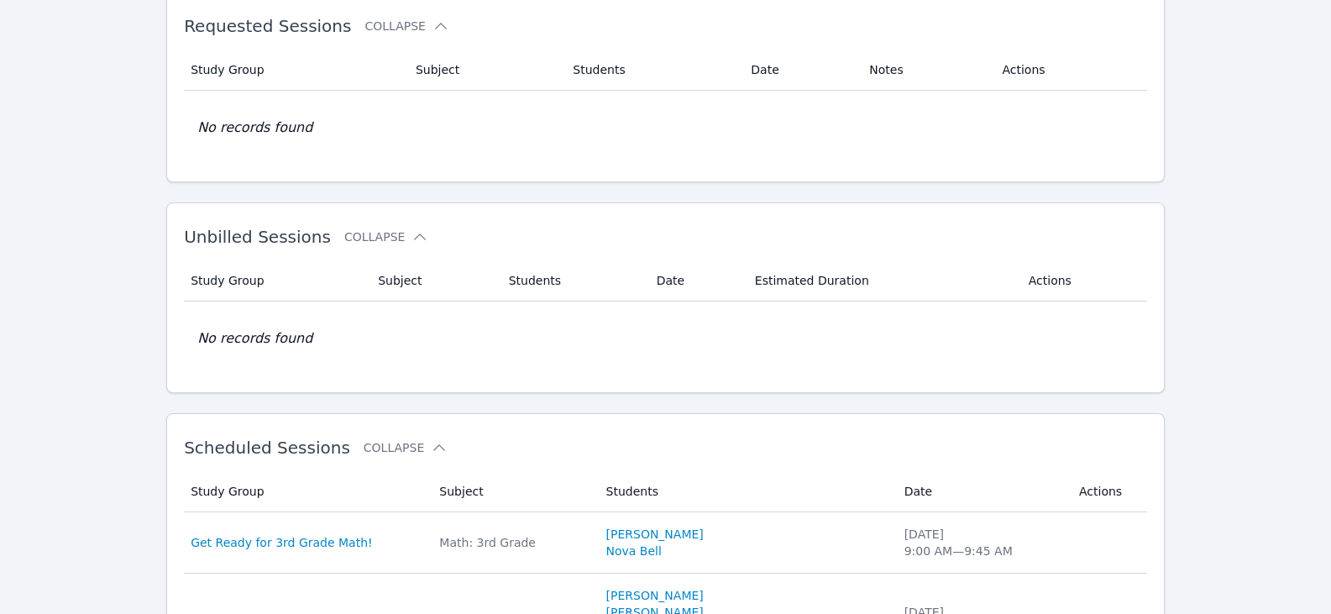
scroll to position [336, 0]
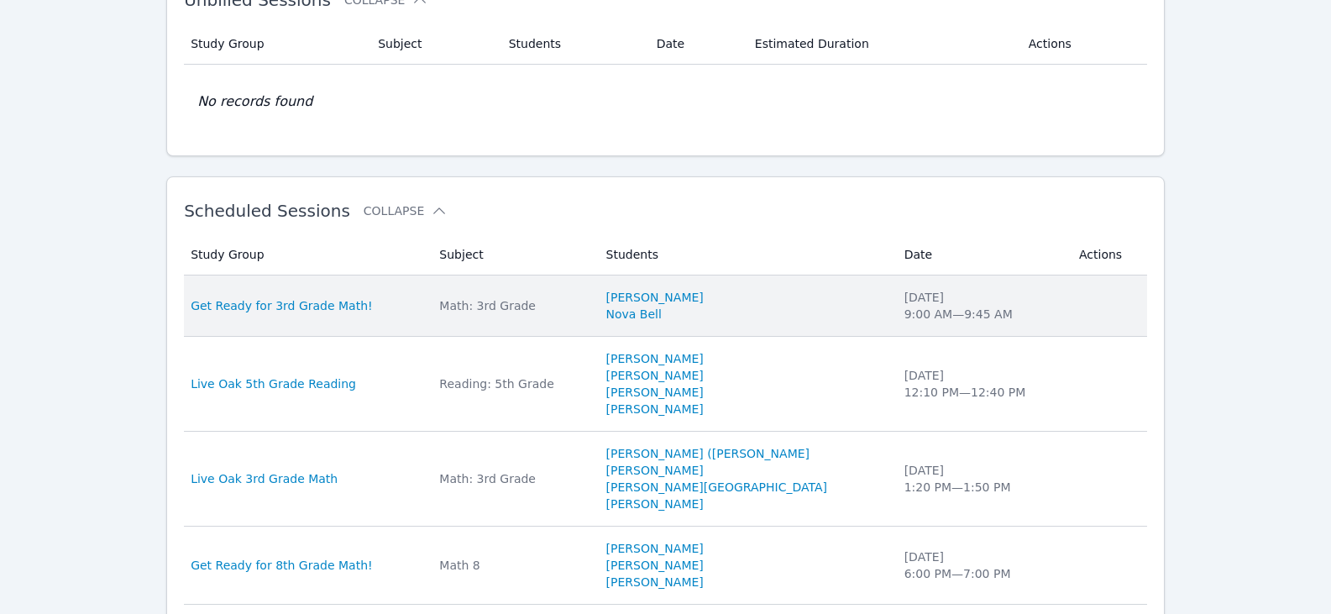
click at [532, 313] on div "Math: 3rd Grade" at bounding box center [512, 305] width 146 height 17
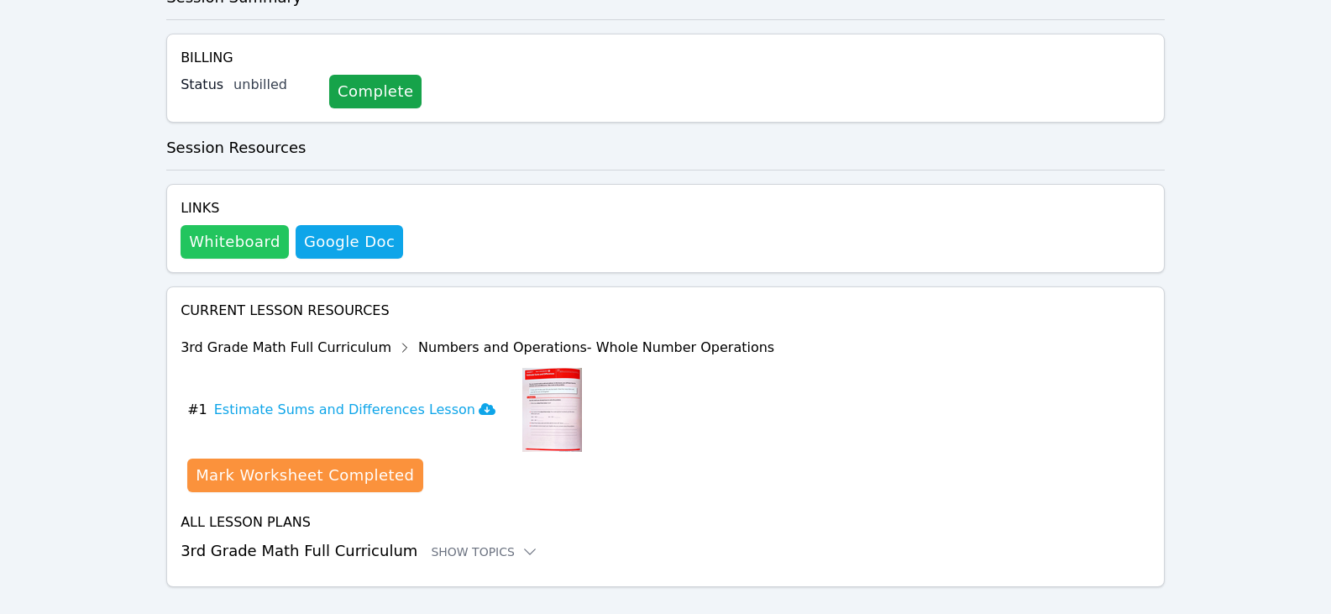
click at [195, 239] on button "Whiteboard" at bounding box center [235, 242] width 108 height 34
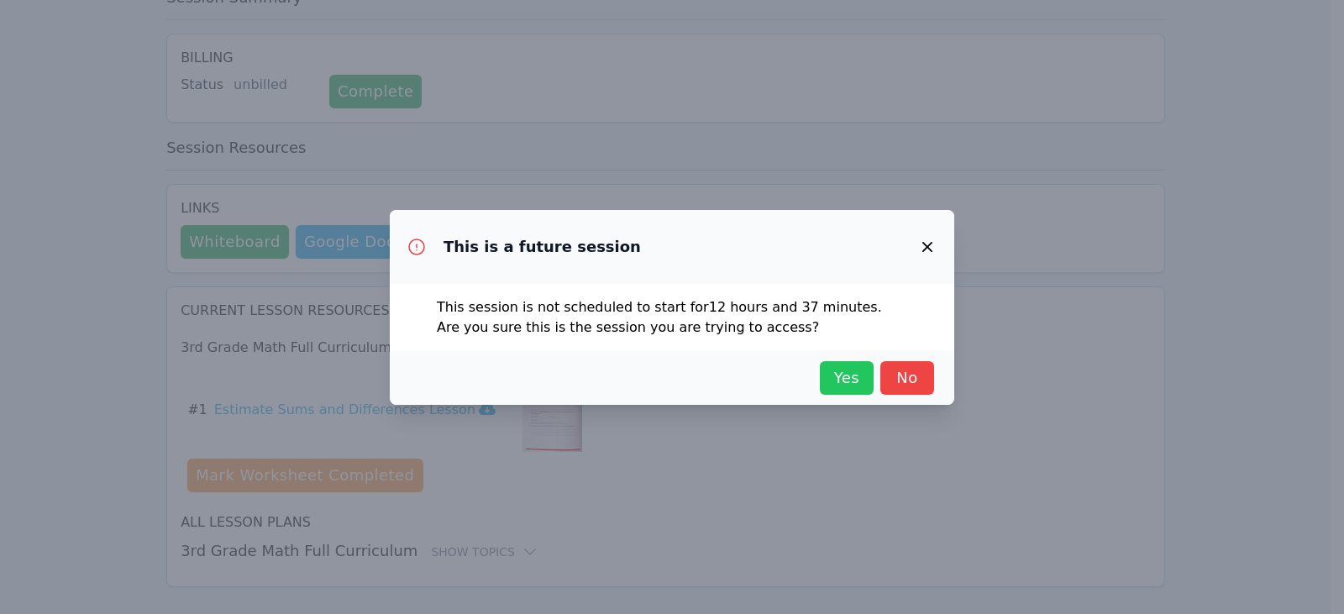
click at [836, 380] on span "Yes" at bounding box center [846, 378] width 37 height 24
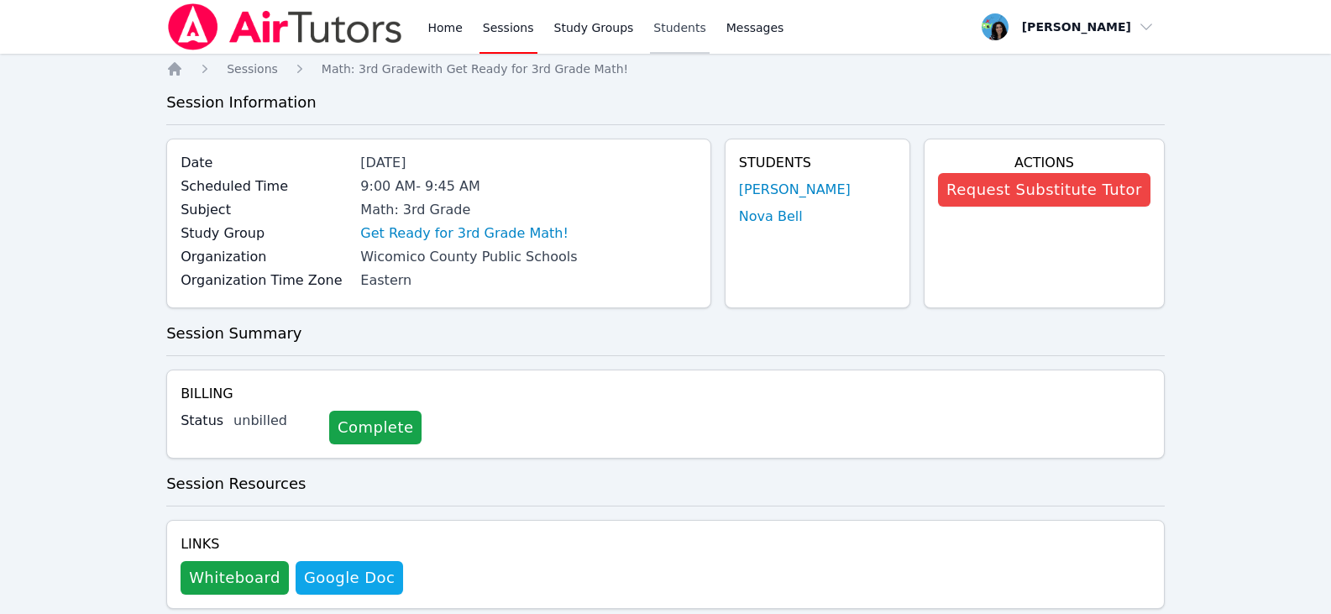
click at [666, 31] on link "Students" at bounding box center [679, 27] width 59 height 54
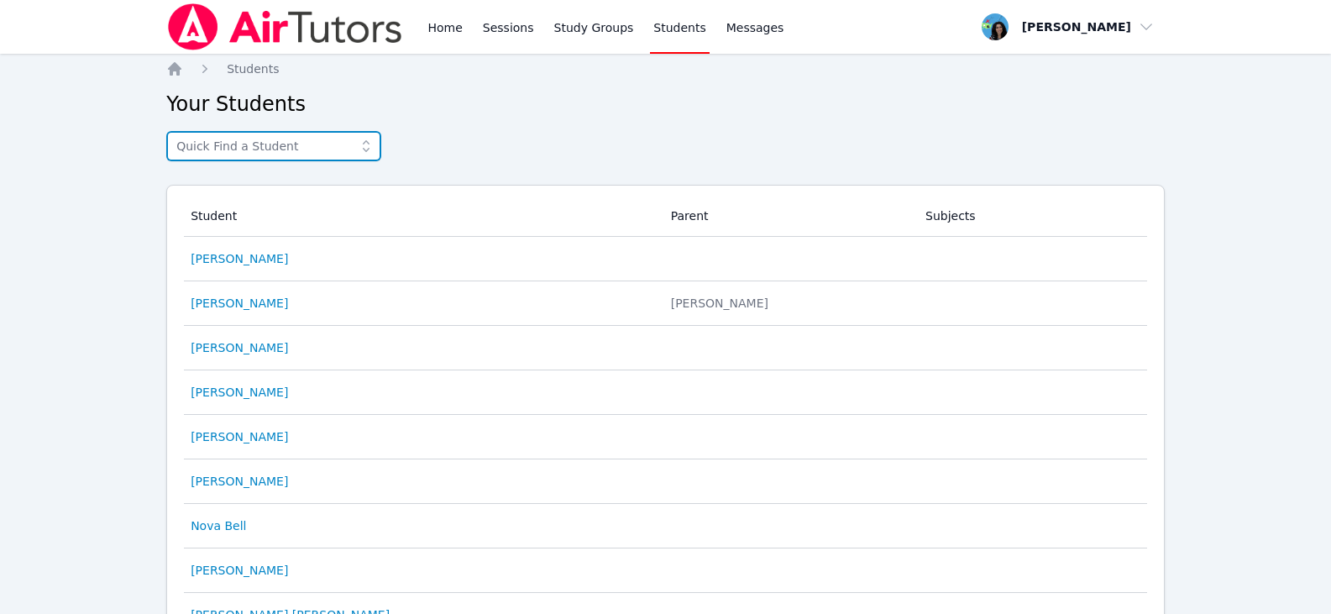
click at [321, 149] on input "text" at bounding box center [273, 146] width 215 height 30
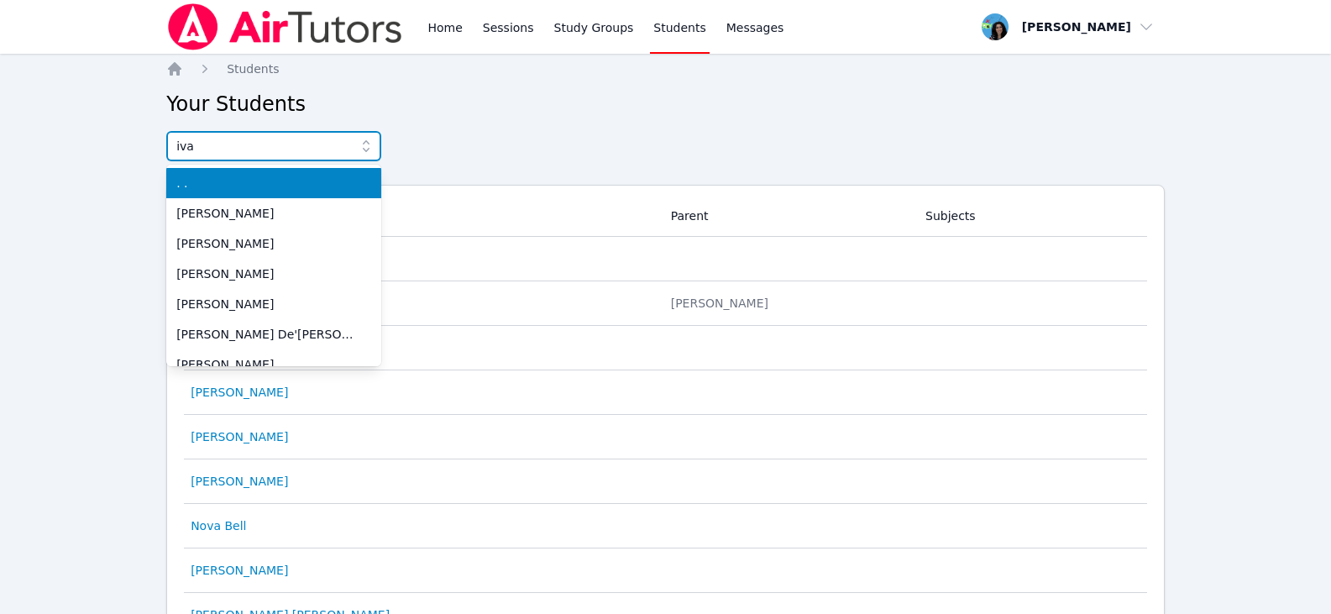
type input "[PERSON_NAME]"
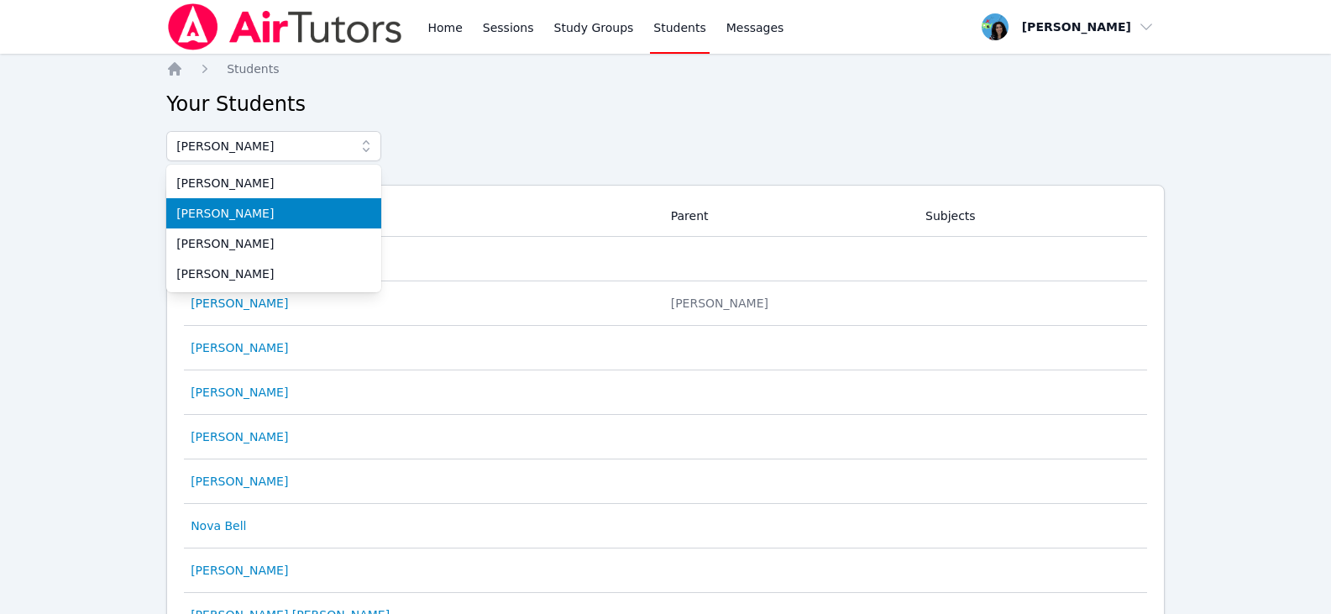
click at [253, 214] on span "[PERSON_NAME]" at bounding box center [273, 213] width 195 height 17
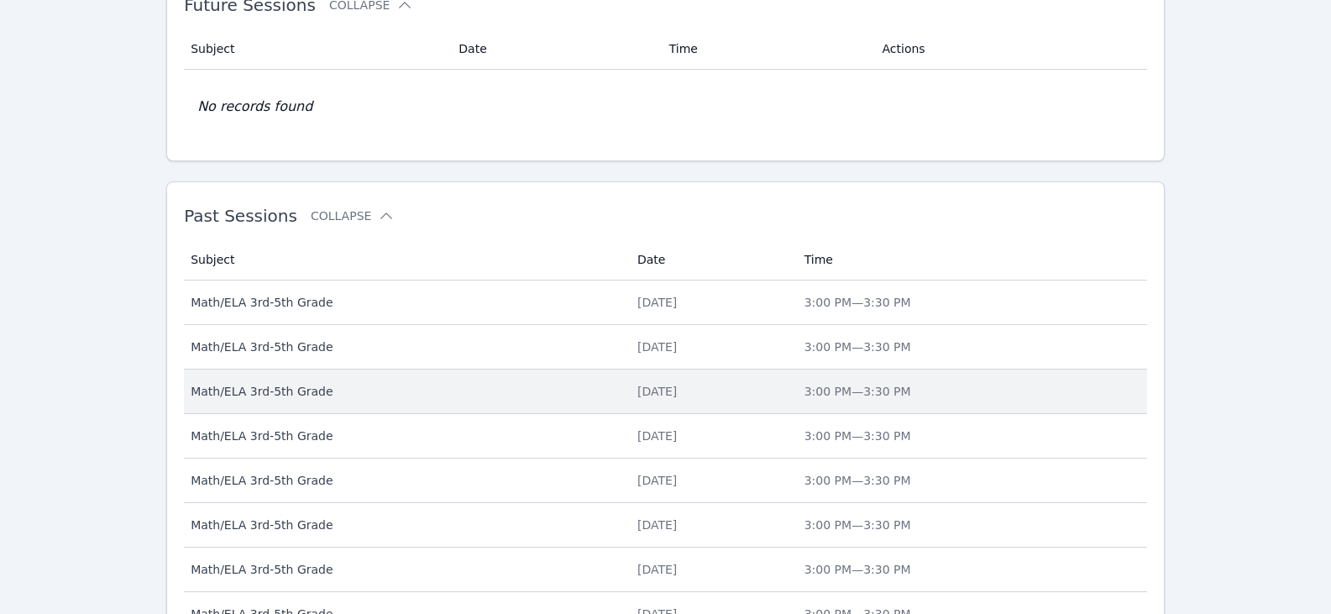
scroll to position [754, 0]
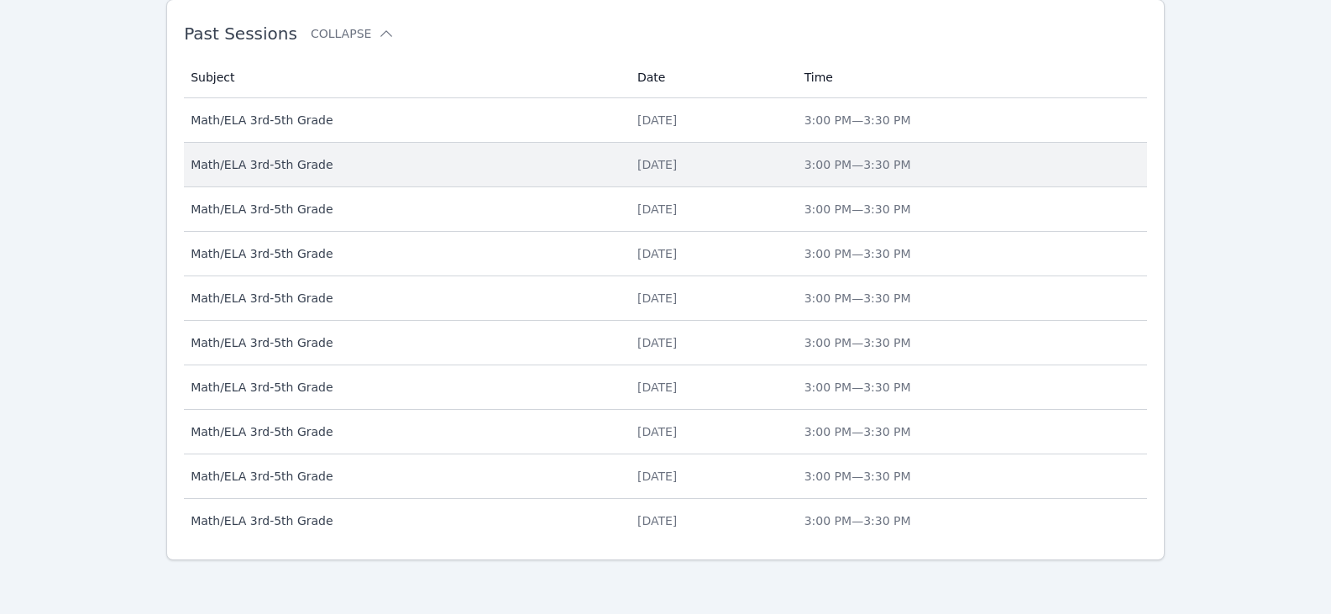
click at [652, 169] on div "[DATE]" at bounding box center [710, 164] width 147 height 17
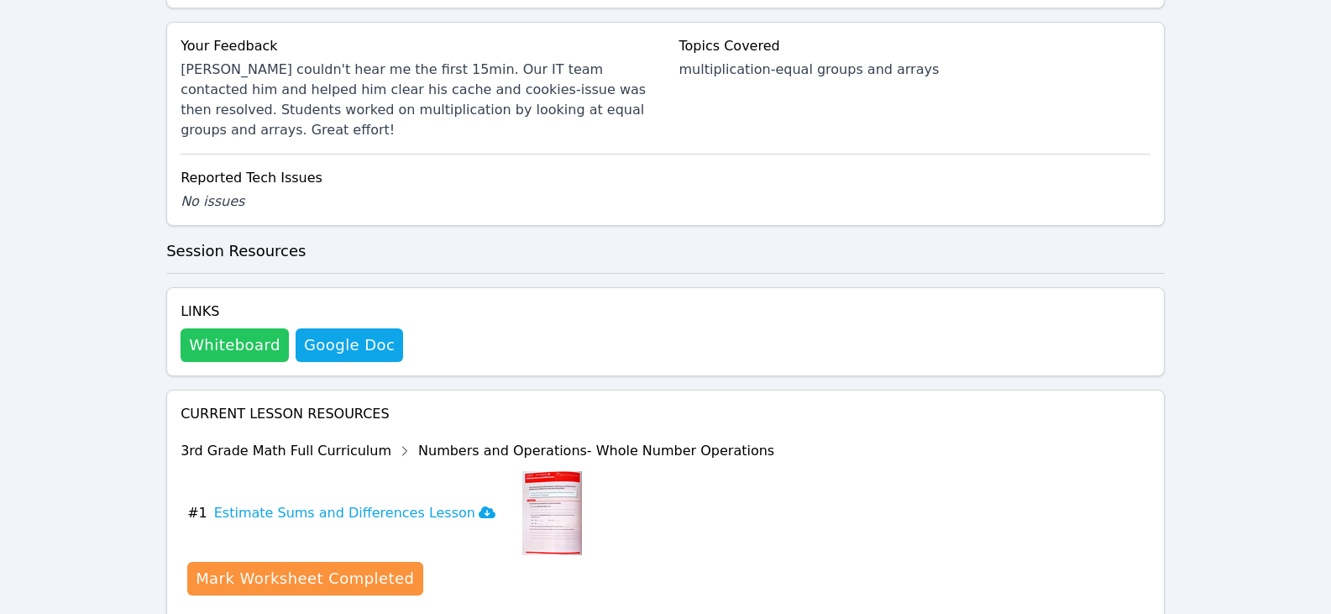
scroll to position [840, 0]
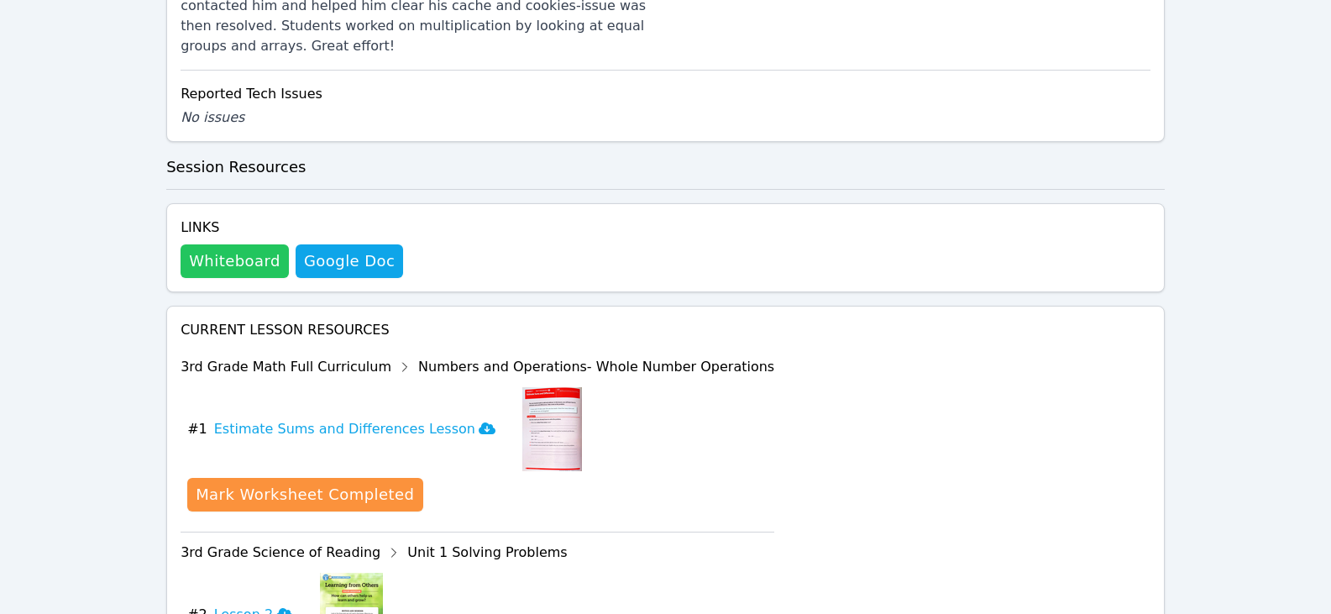
click at [266, 244] on button "Whiteboard" at bounding box center [235, 261] width 108 height 34
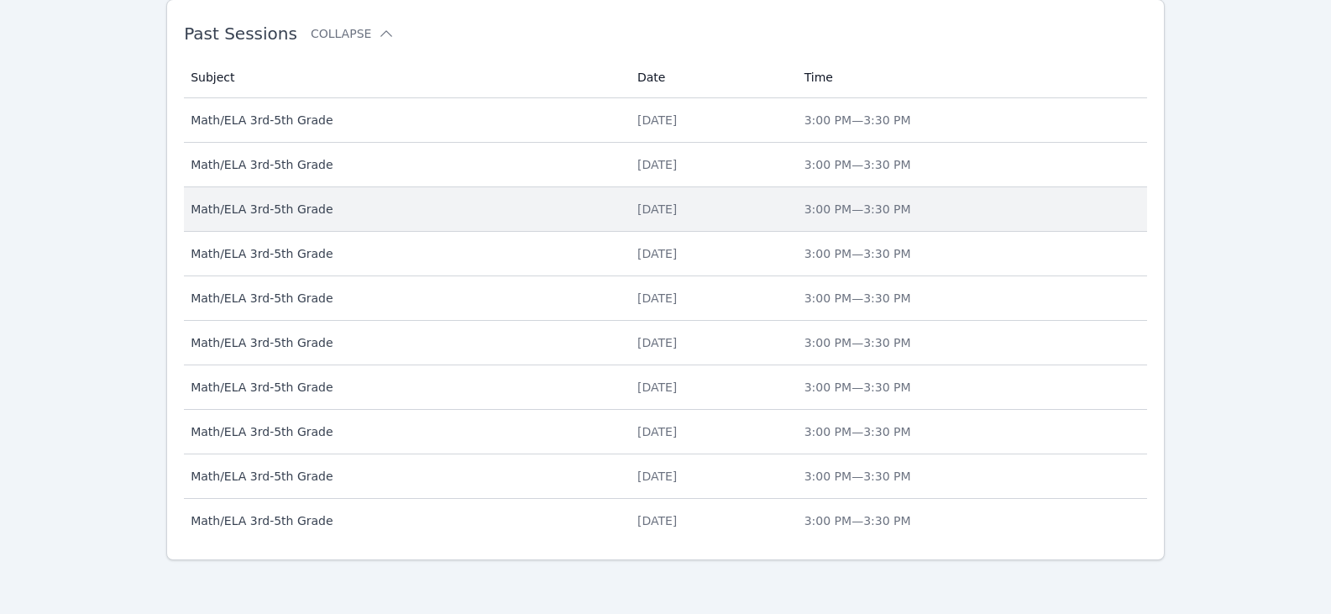
click at [658, 206] on div "[DATE]" at bounding box center [710, 209] width 147 height 17
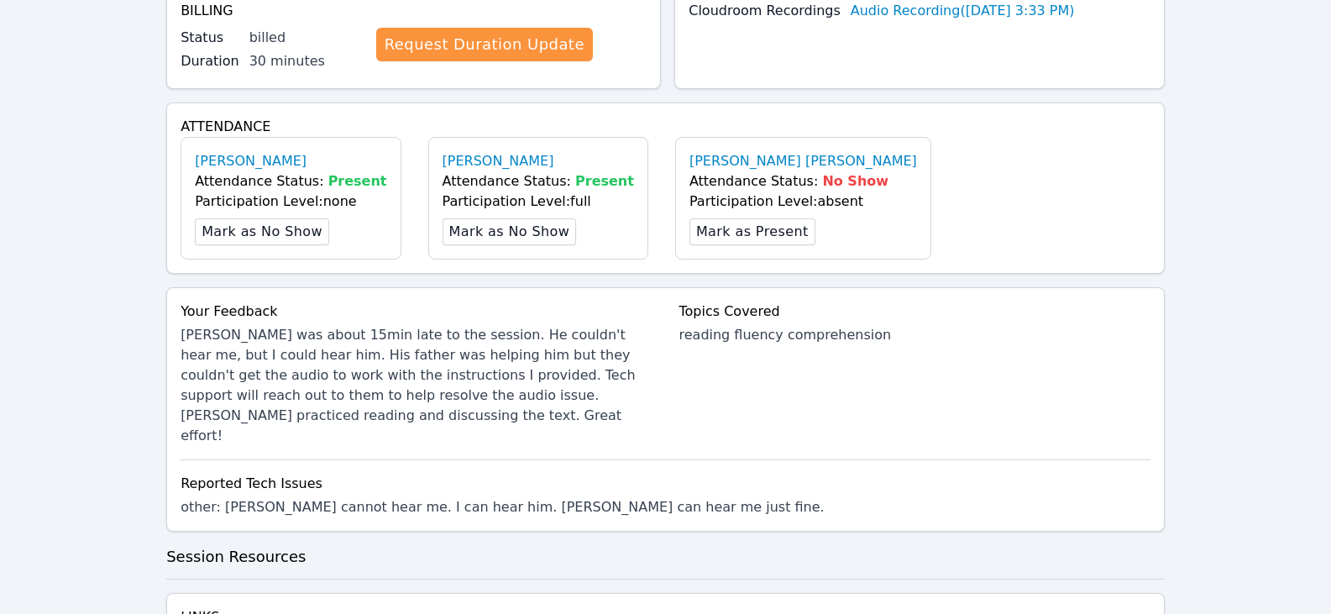
scroll to position [756, 0]
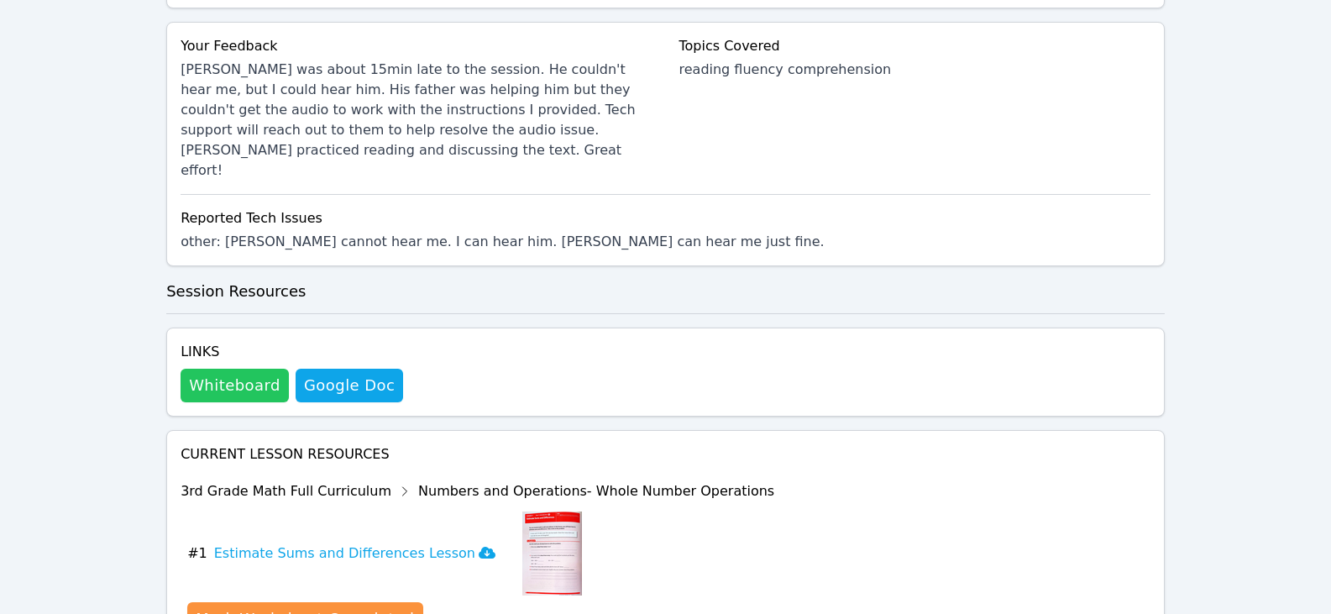
click at [219, 369] on button "Whiteboard" at bounding box center [235, 386] width 108 height 34
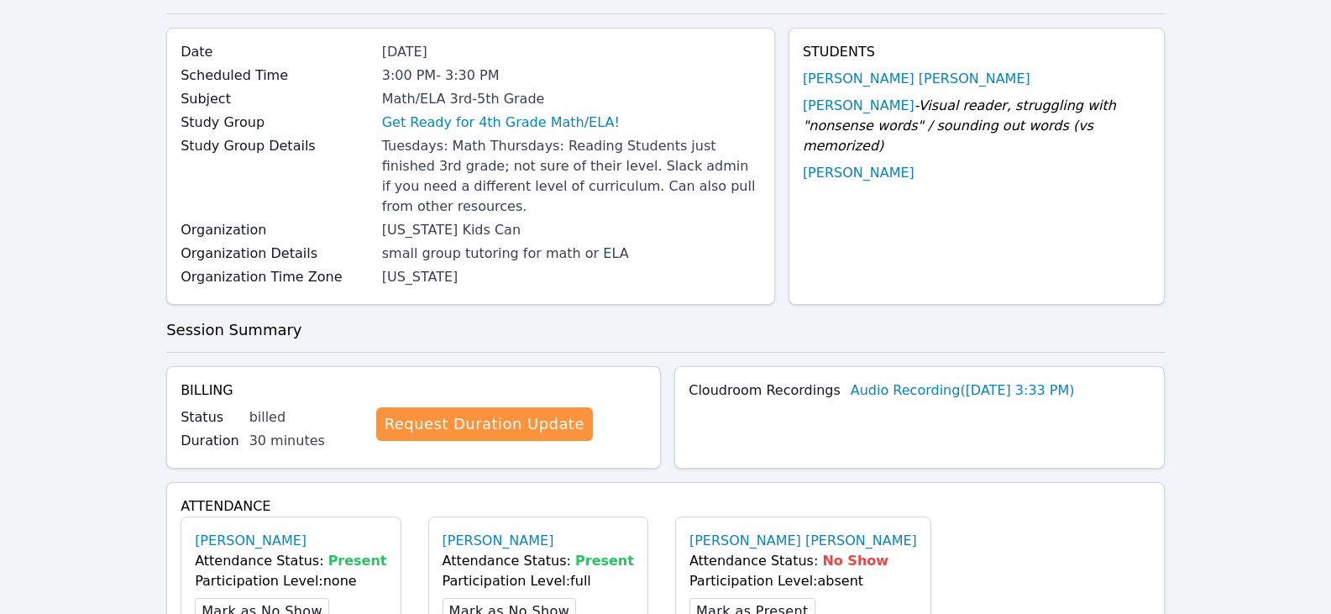
scroll to position [0, 0]
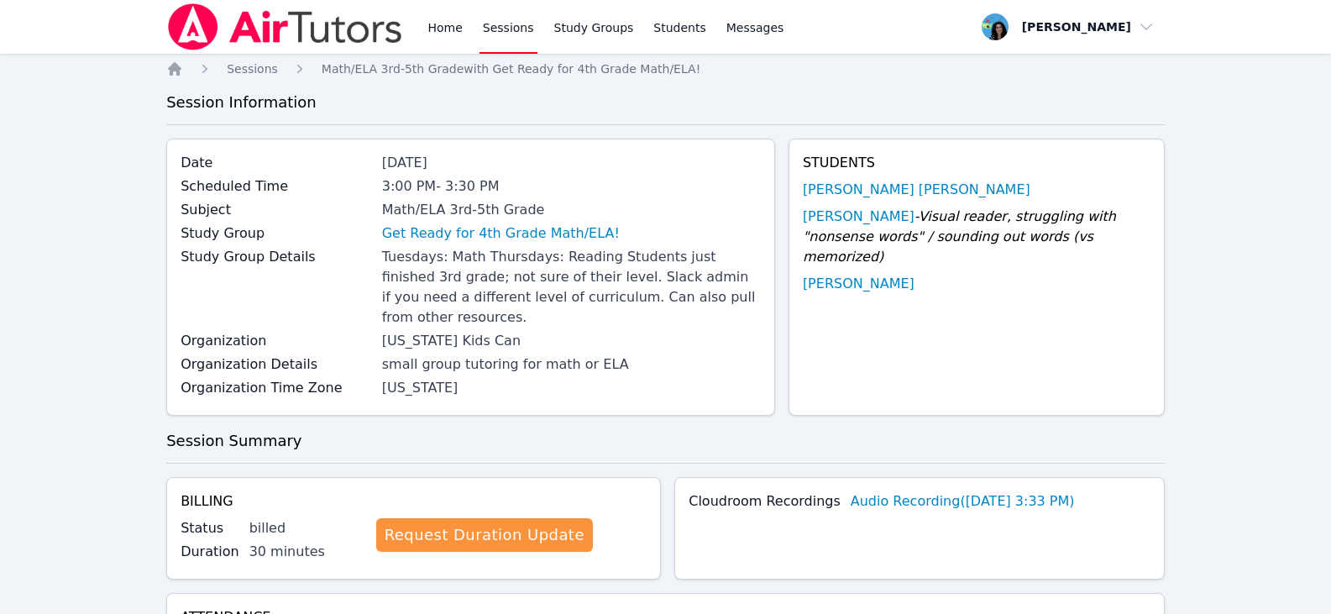
click at [514, 29] on link "Sessions" at bounding box center [509, 27] width 58 height 54
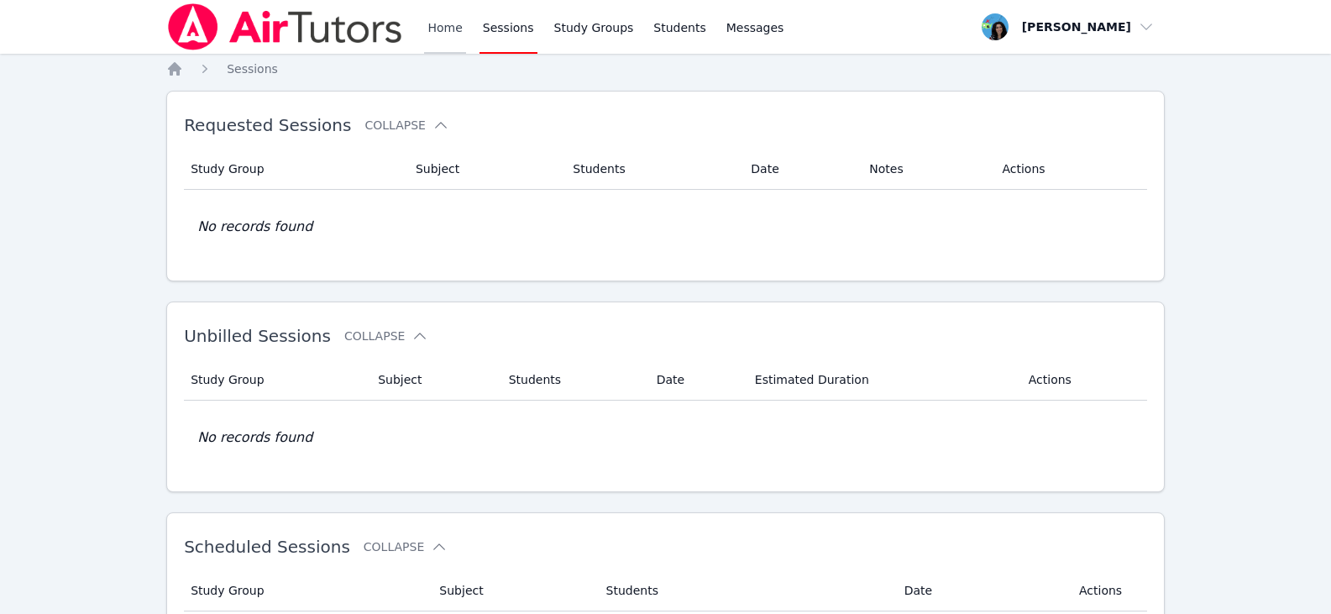
click at [461, 39] on link "Home" at bounding box center [444, 27] width 41 height 54
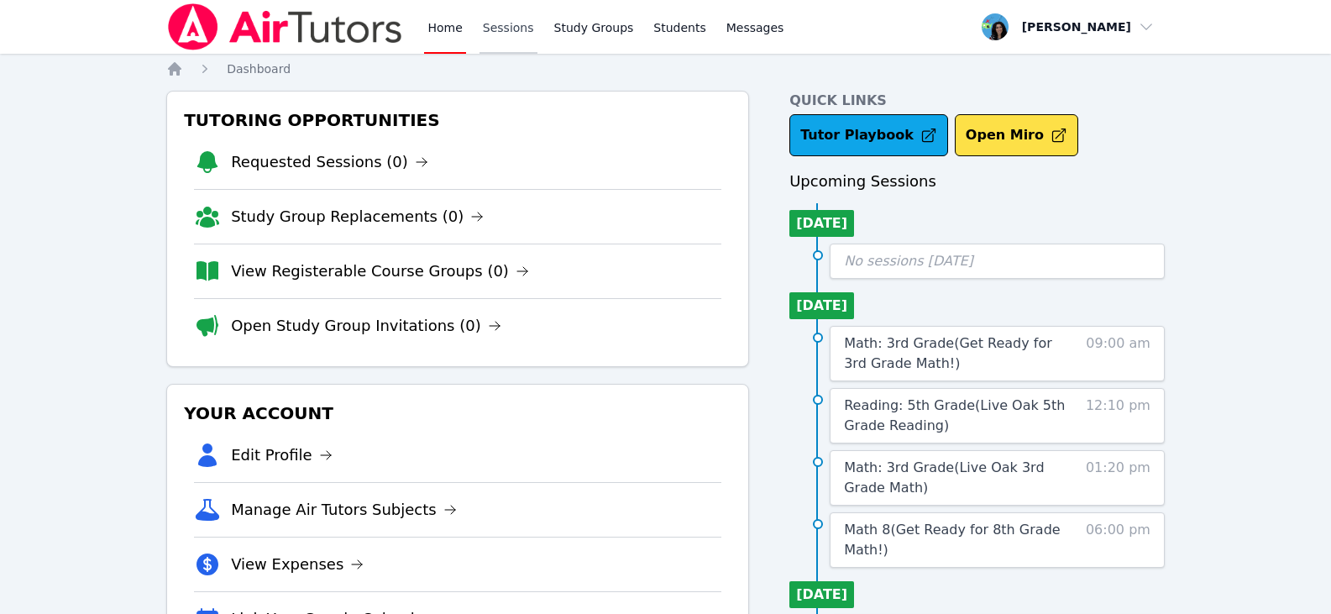
click at [516, 29] on link "Sessions" at bounding box center [509, 27] width 58 height 54
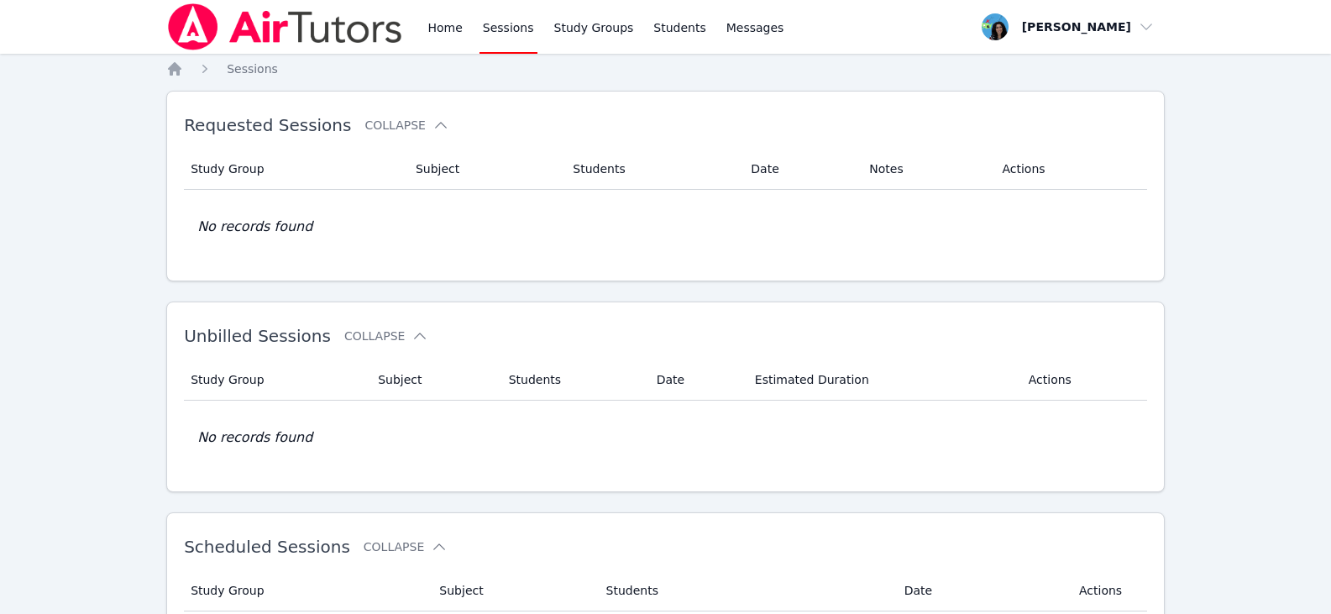
click at [516, 29] on link "Sessions" at bounding box center [509, 27] width 58 height 54
click at [516, 30] on link "Sessions" at bounding box center [509, 27] width 58 height 54
click at [507, 29] on link "Sessions" at bounding box center [509, 27] width 58 height 54
click at [511, 30] on link "Sessions" at bounding box center [509, 27] width 58 height 54
click at [511, 27] on link "Sessions" at bounding box center [509, 27] width 58 height 54
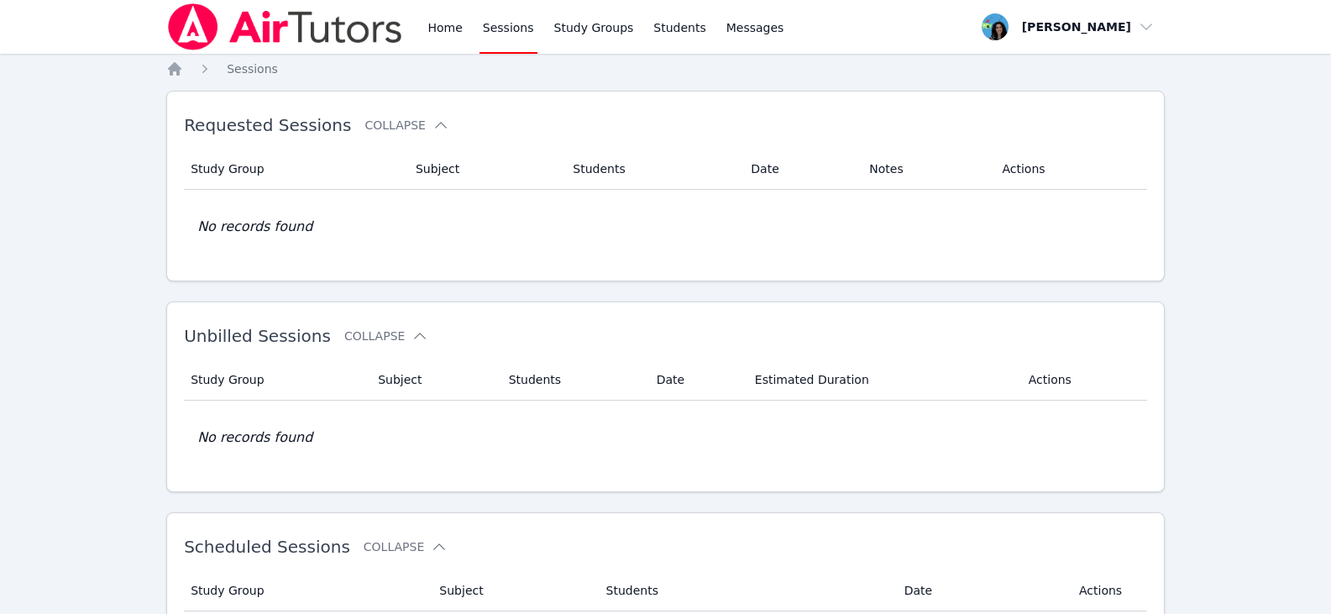
click at [511, 27] on link "Sessions" at bounding box center [509, 27] width 58 height 54
click at [428, 34] on link "Home" at bounding box center [444, 27] width 41 height 54
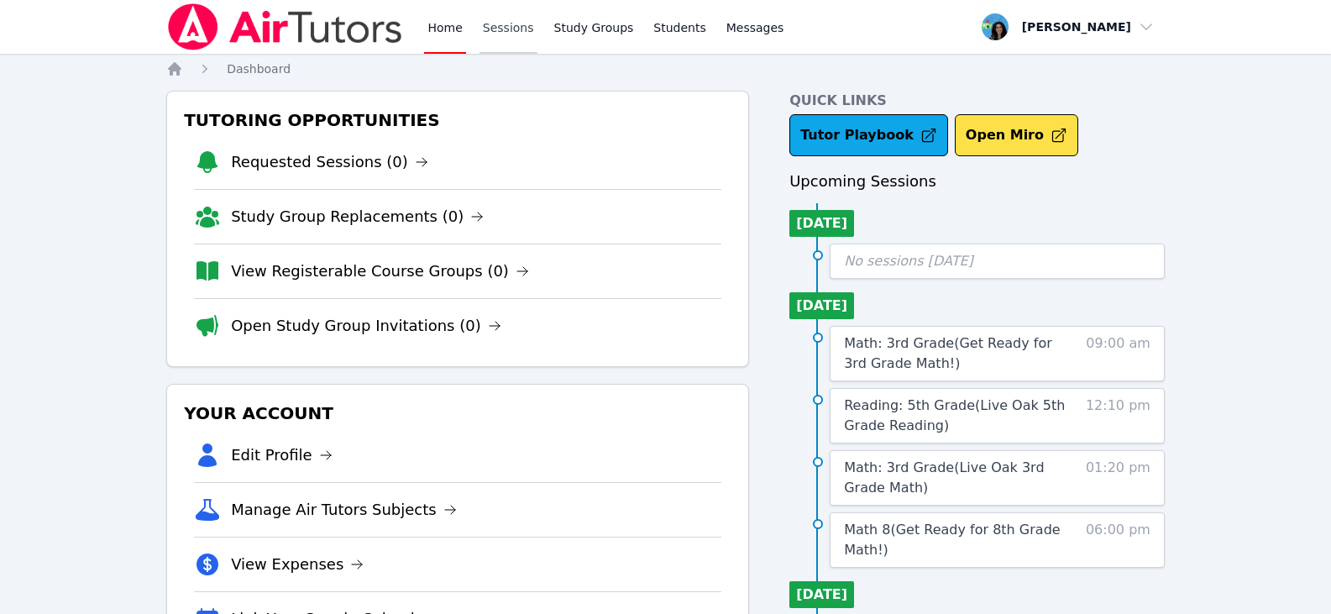
click at [515, 34] on link "Sessions" at bounding box center [509, 27] width 58 height 54
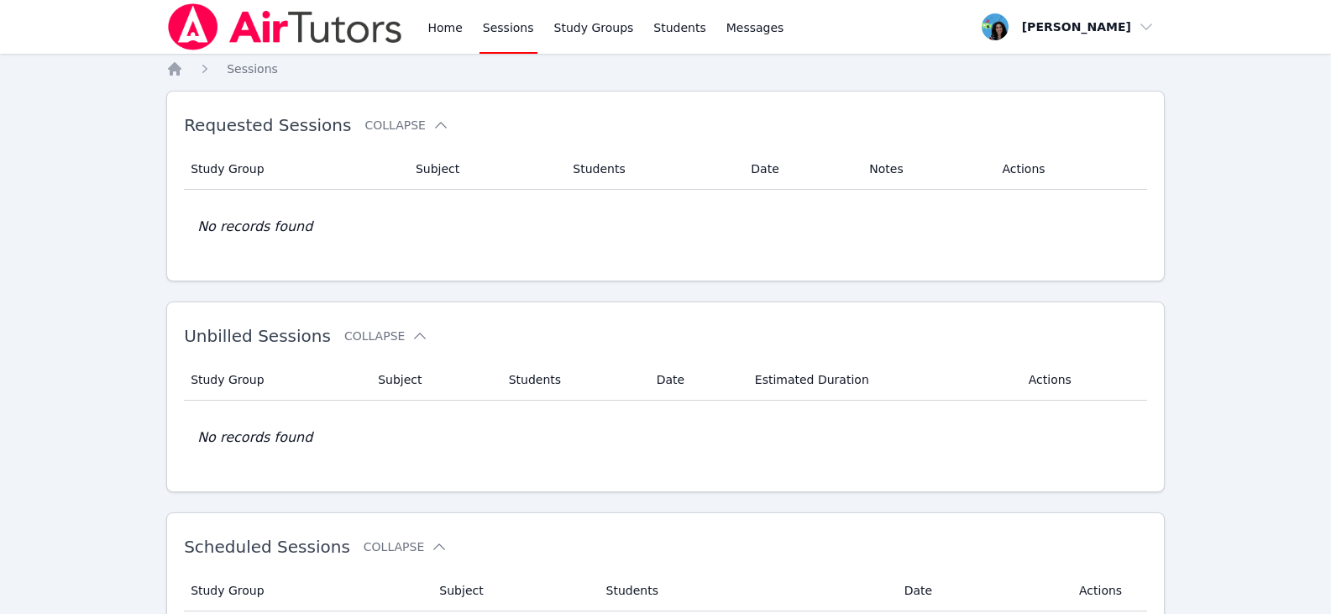
click at [515, 34] on link "Sessions" at bounding box center [509, 27] width 58 height 54
click at [461, 25] on link "Home" at bounding box center [444, 27] width 41 height 54
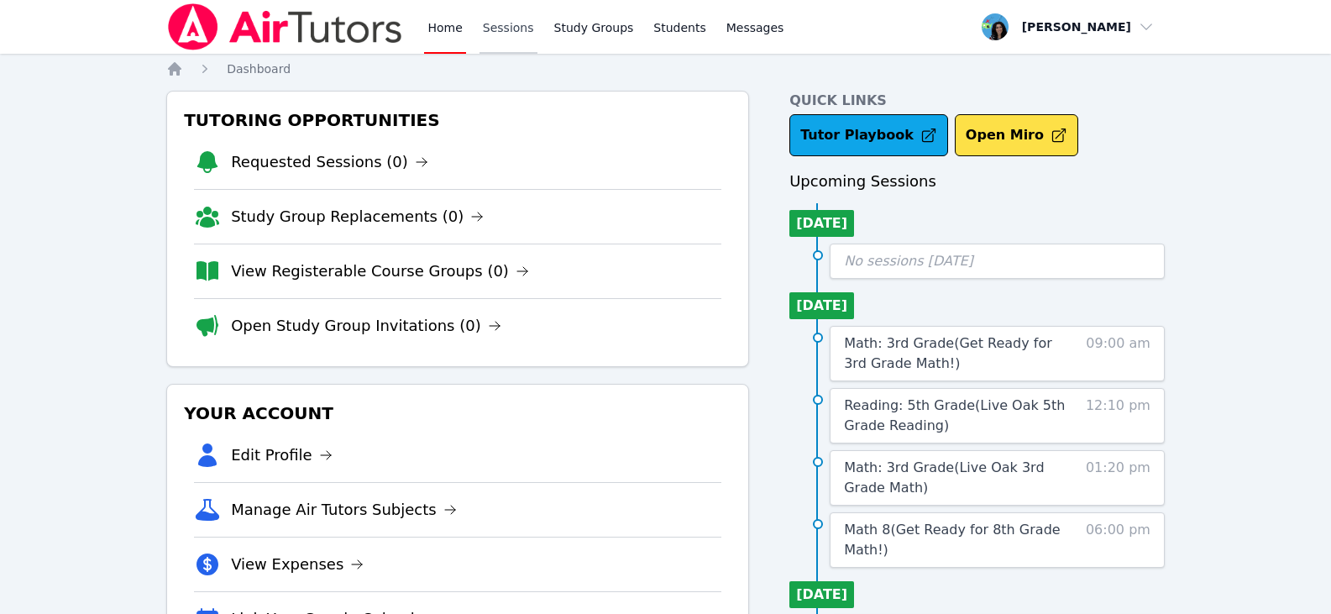
click at [504, 30] on link "Sessions" at bounding box center [509, 27] width 58 height 54
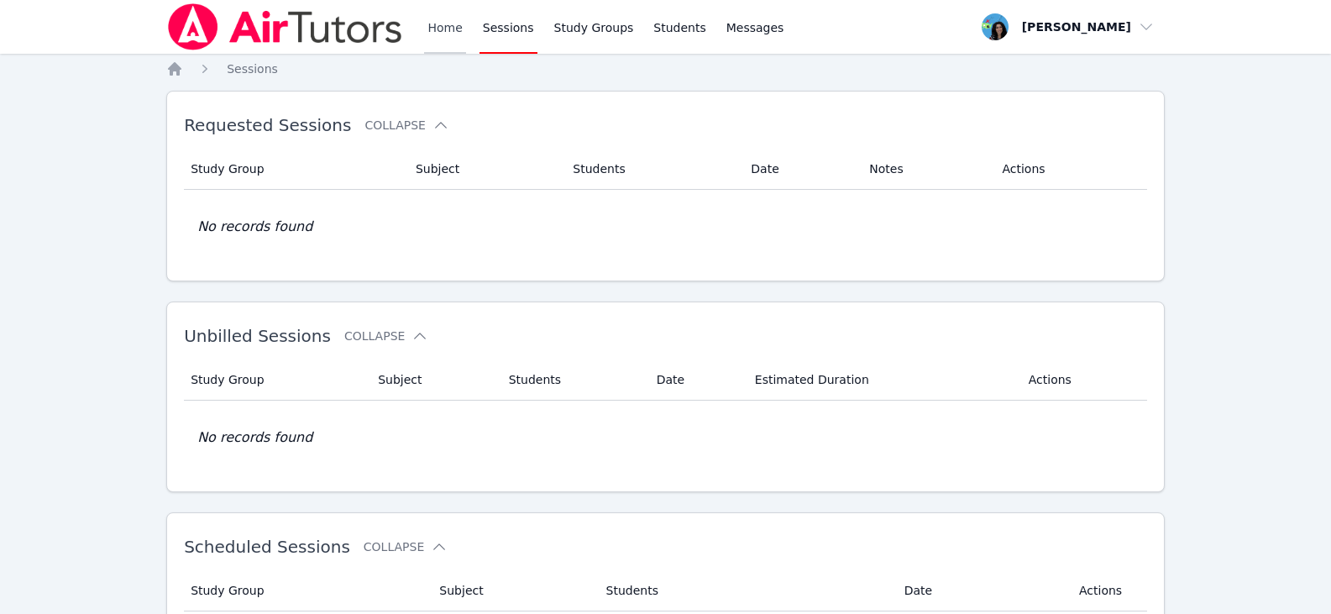
click at [435, 27] on link "Home" at bounding box center [444, 27] width 41 height 54
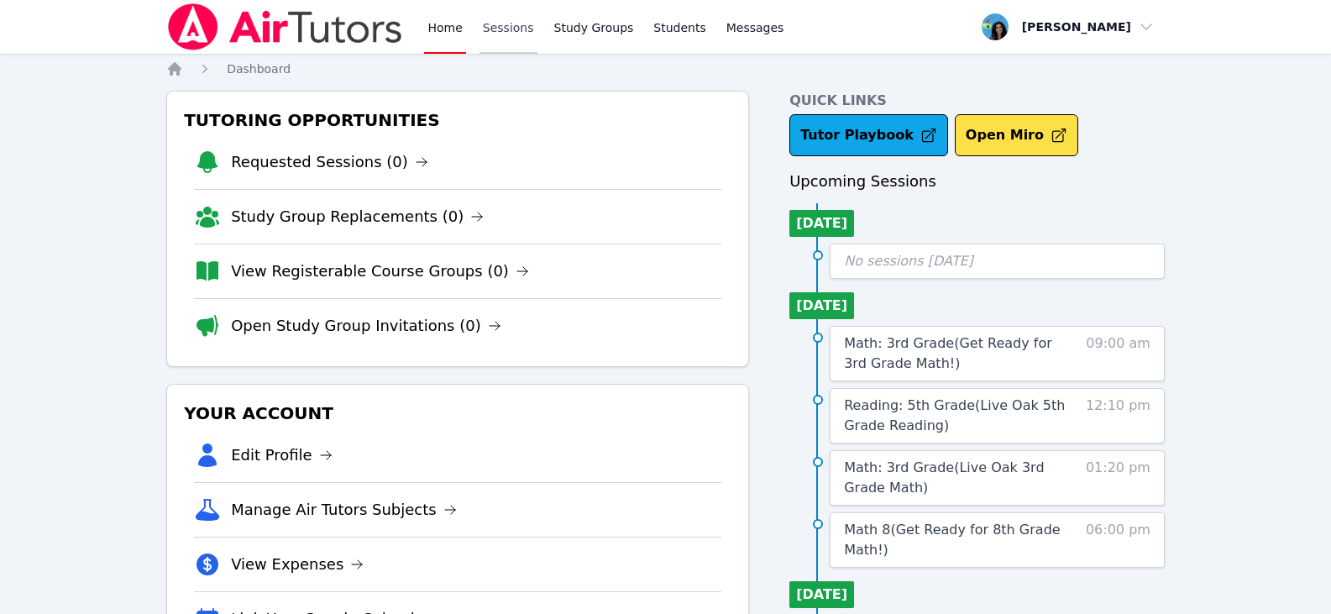
click at [499, 27] on link "Sessions" at bounding box center [509, 27] width 58 height 54
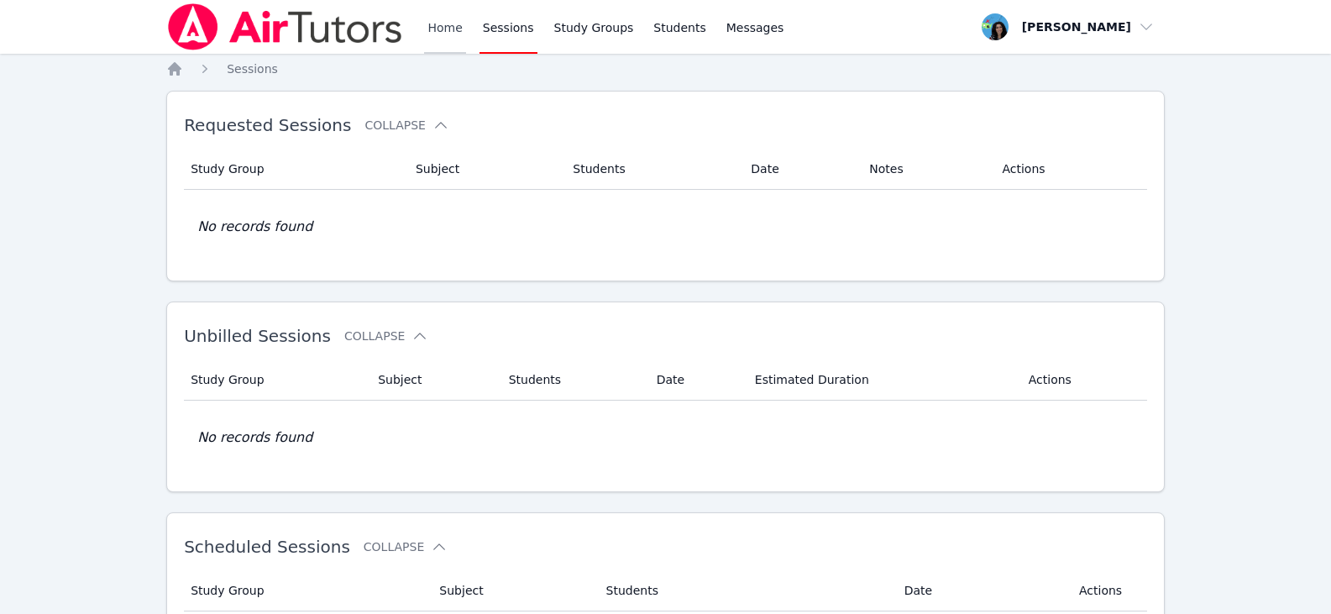
click at [443, 29] on link "Home" at bounding box center [444, 27] width 41 height 54
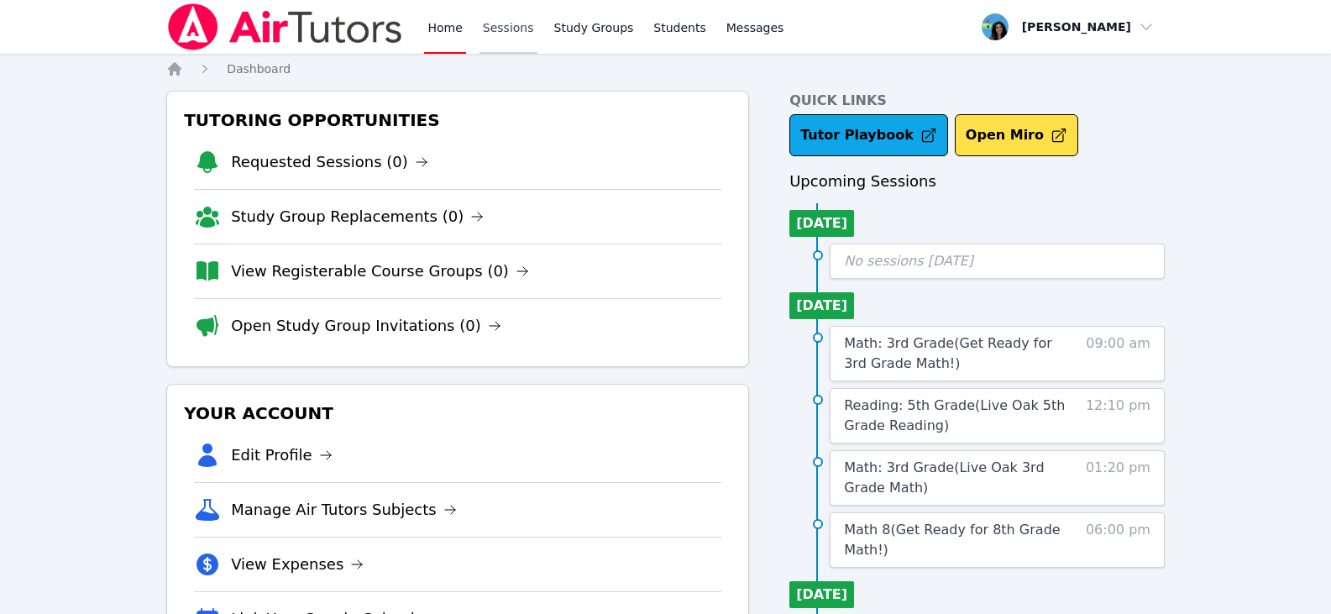
click at [501, 28] on link "Sessions" at bounding box center [509, 27] width 58 height 54
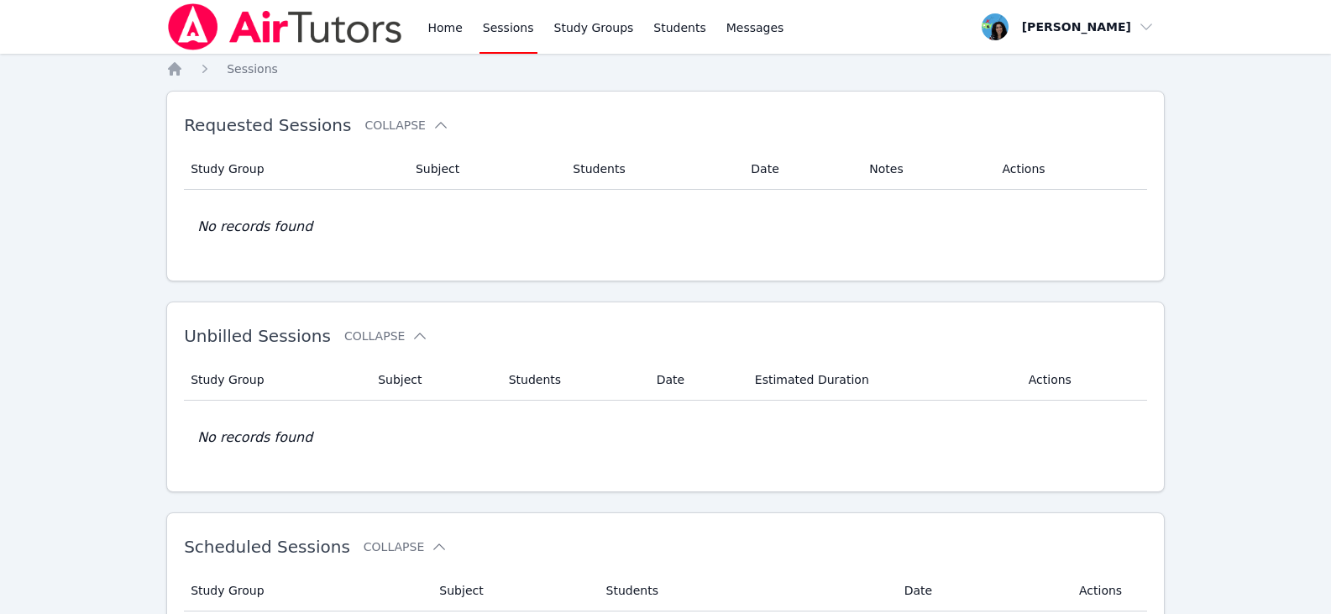
click at [480, 30] on link "Sessions" at bounding box center [509, 27] width 58 height 54
